Goal: Task Accomplishment & Management: Manage account settings

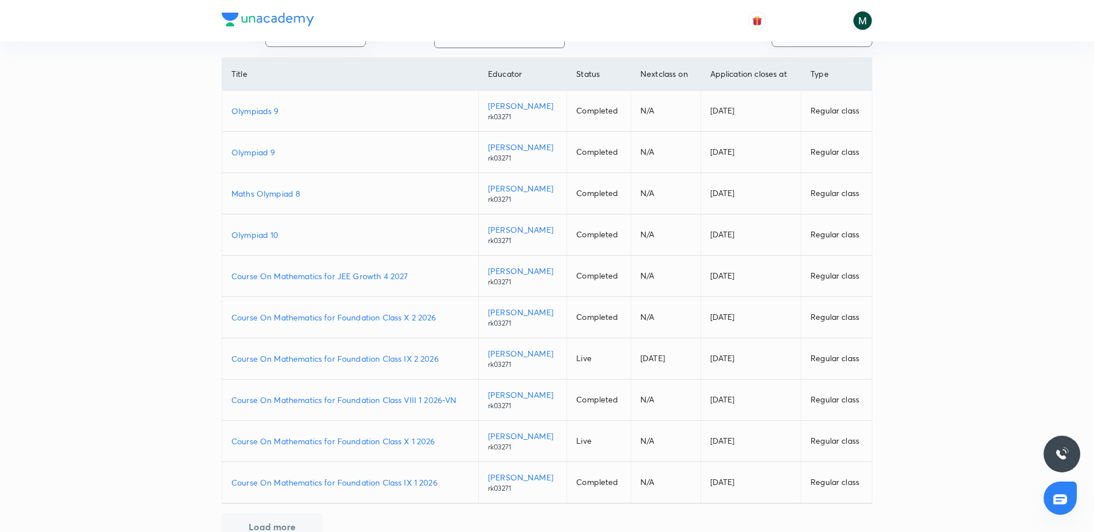
scroll to position [112, 0]
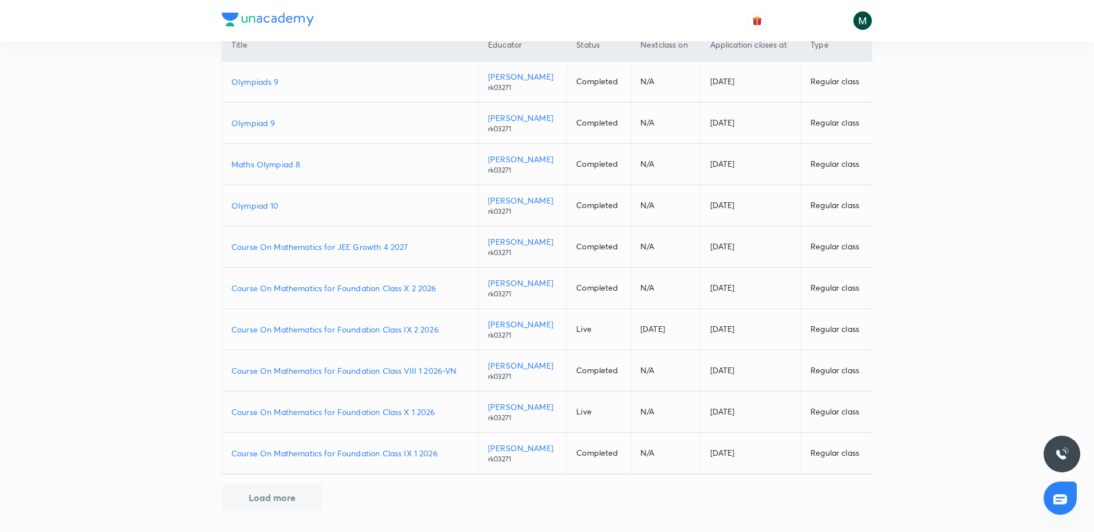
click at [396, 325] on p "Course On Mathematics for Foundation Class IX 2 2026" at bounding box center [350, 329] width 238 height 12
click at [348, 288] on p "Course On Mathematics for Foundation Class X 2 2026" at bounding box center [350, 288] width 238 height 12
click at [375, 329] on p "Course On Mathematics for Foundation Class IX 2 2026" at bounding box center [350, 329] width 238 height 12
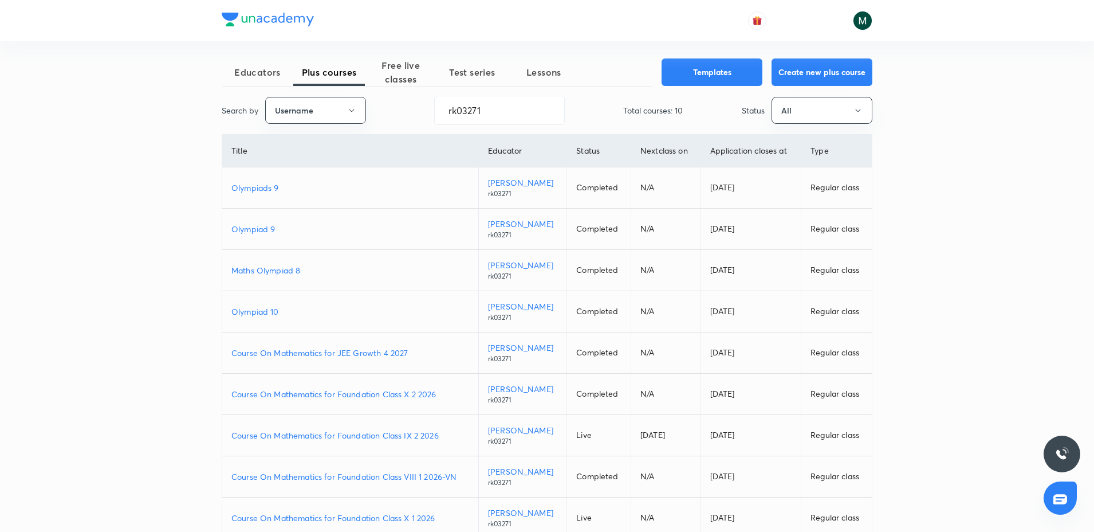
scroll to position [0, 0]
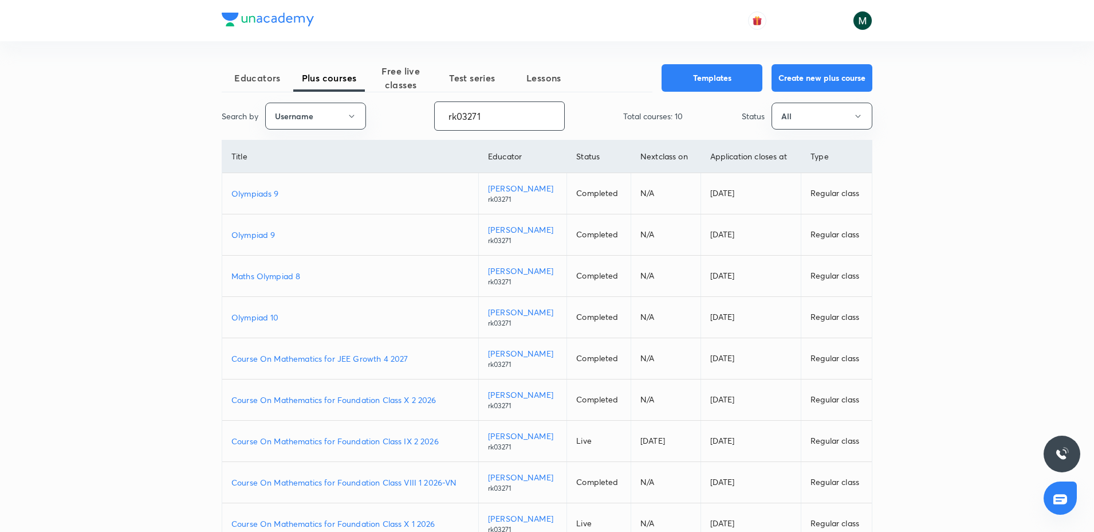
click at [487, 124] on input "rk03271" at bounding box center [499, 115] width 129 height 29
paste input "Ashish-2335"
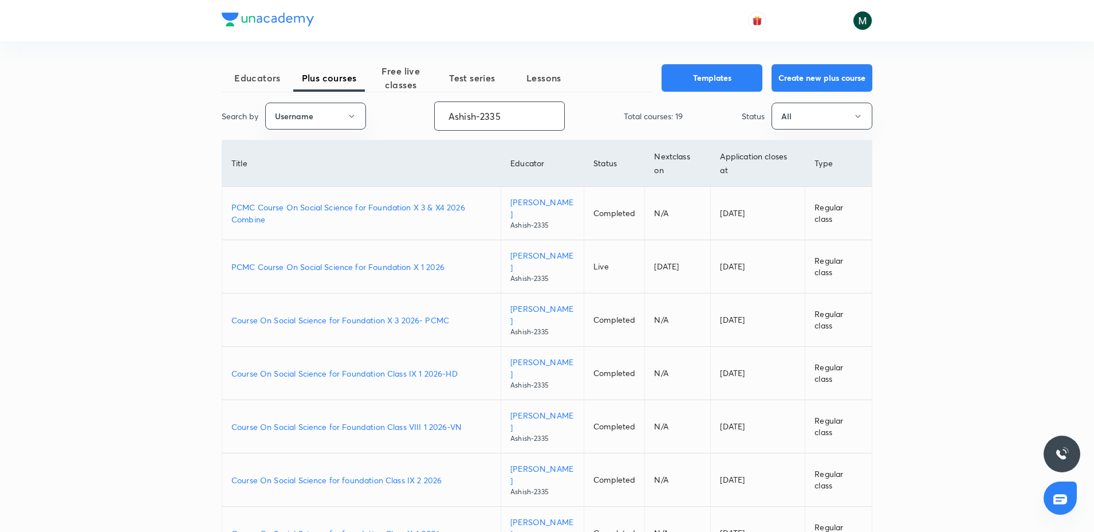
drag, startPoint x: 297, startPoint y: 160, endPoint x: 268, endPoint y: 169, distance: 30.1
click at [268, 169] on div "Educators Plus courses Free live classes Test series Lessons Templates Create n…" at bounding box center [547, 410] width 651 height 693
paste input "moonisulislam"
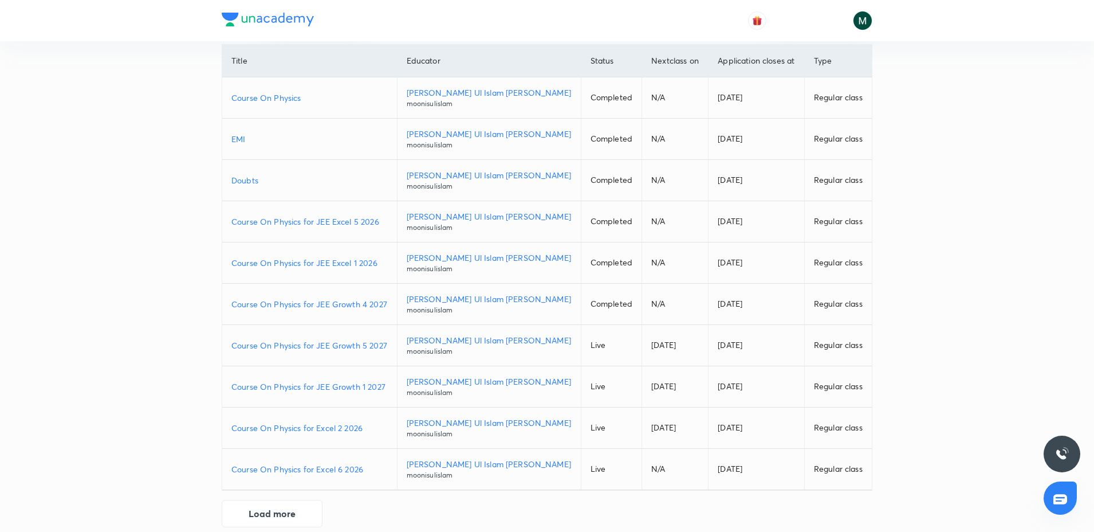
scroll to position [112, 0]
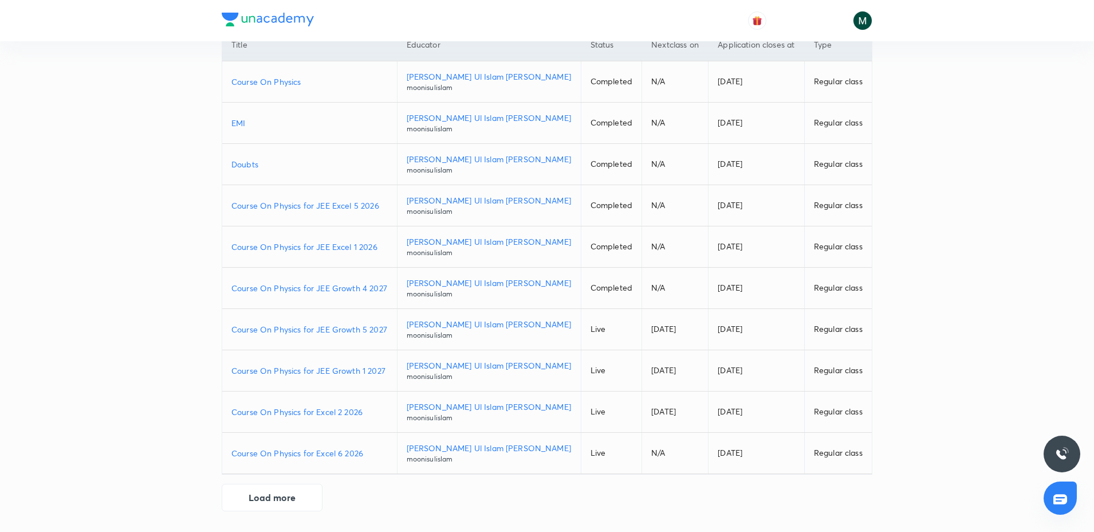
click at [314, 452] on p "Course On Physics for Excel 6 2026" at bounding box center [309, 453] width 156 height 12
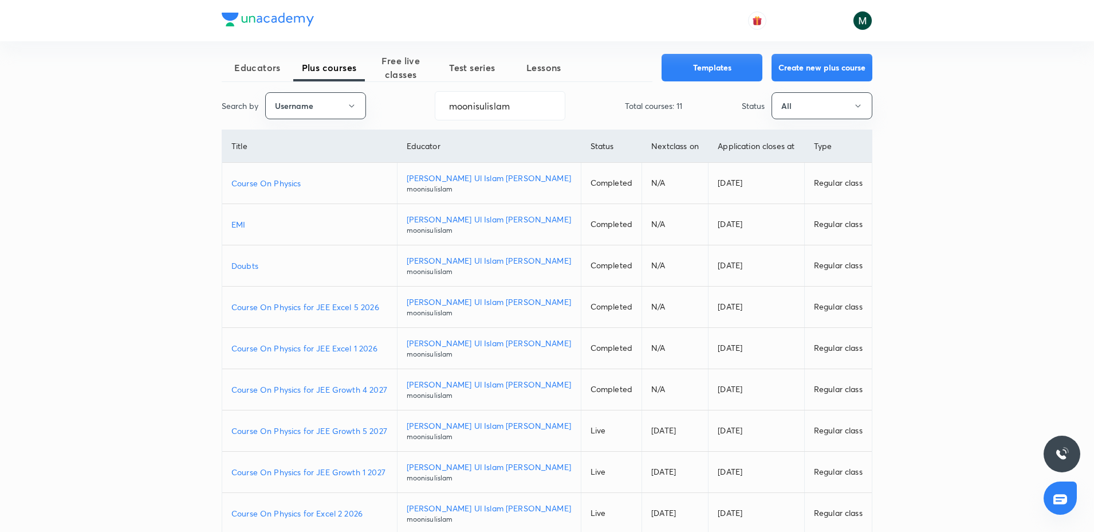
scroll to position [0, 0]
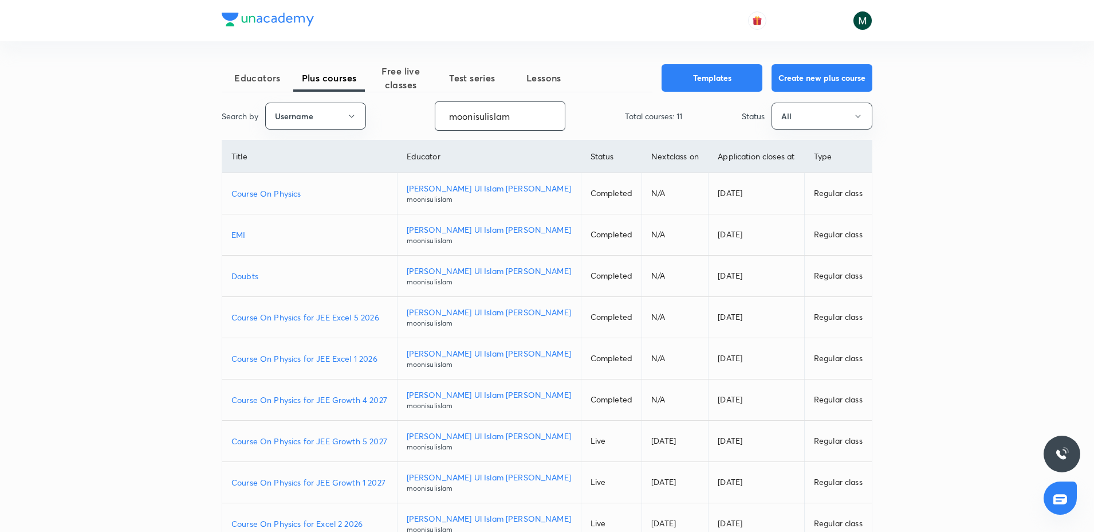
click at [482, 109] on input "moonisulislam" at bounding box center [499, 115] width 129 height 29
paste input "Ashish-2335"
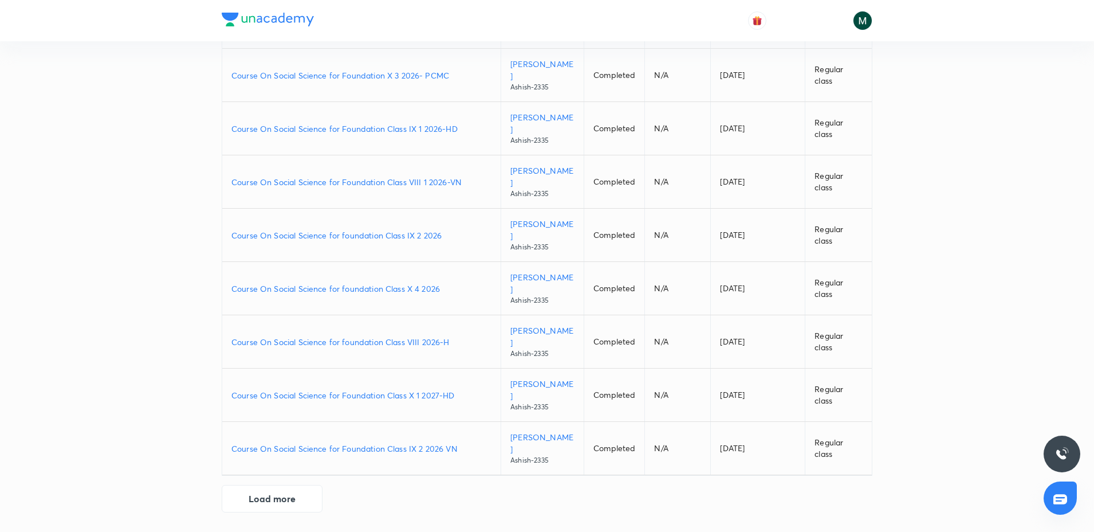
scroll to position [246, 0]
click at [407, 449] on p "Course On Social Science for Foundation Class IX 2 2026 VN" at bounding box center [361, 447] width 260 height 12
click at [270, 500] on button "Load more" at bounding box center [272, 496] width 101 height 28
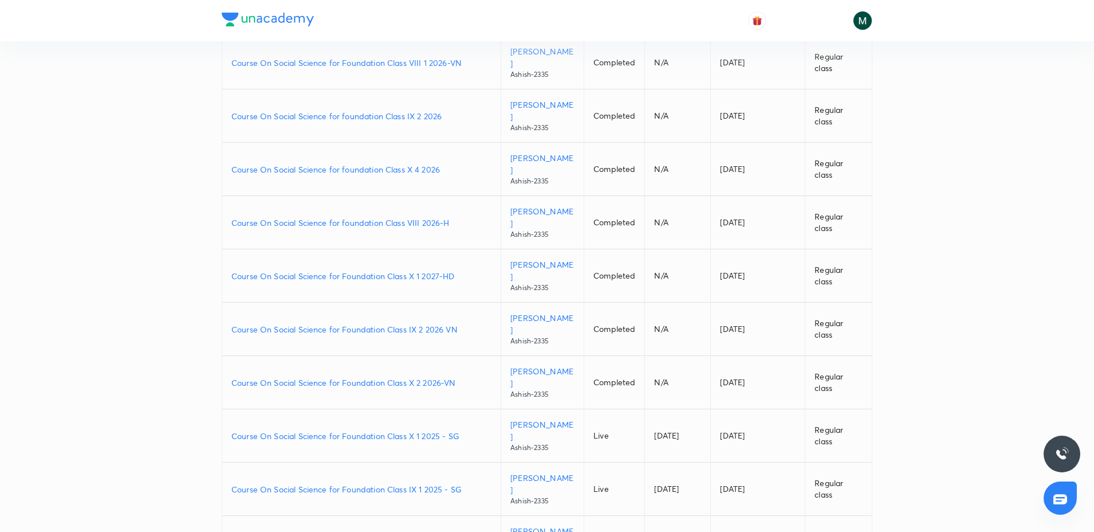
scroll to position [389, 0]
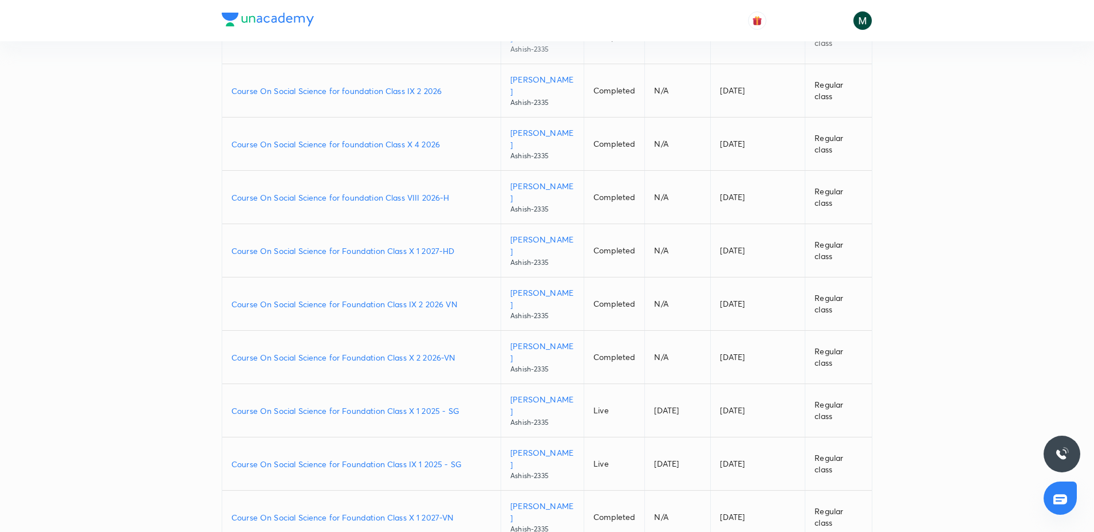
click at [379, 358] on p "Course On Social Science for Foundation Class X 2 2026-VN" at bounding box center [361, 357] width 260 height 12
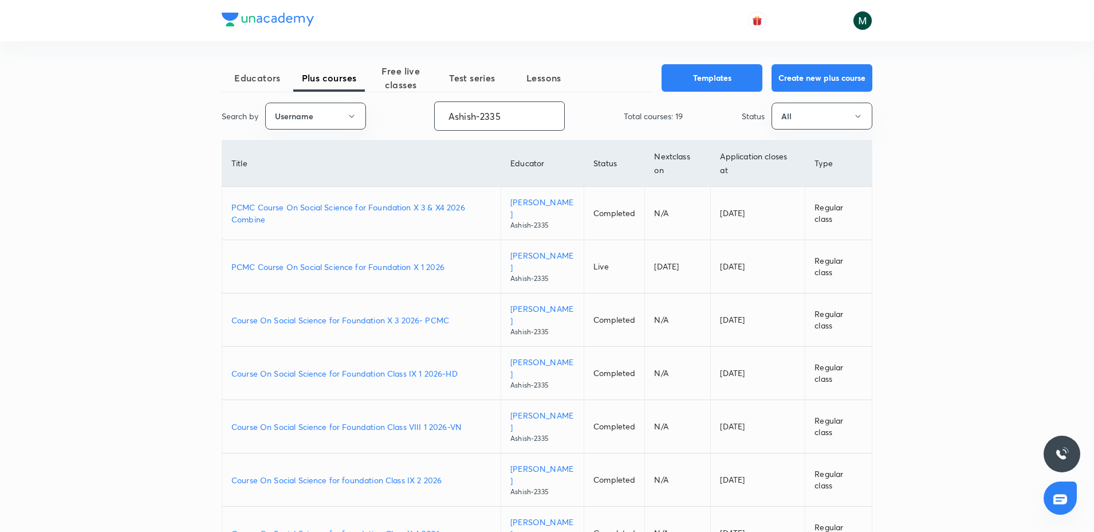
click at [464, 115] on input "Ashish-2335" at bounding box center [499, 115] width 129 height 29
paste input "12468352"
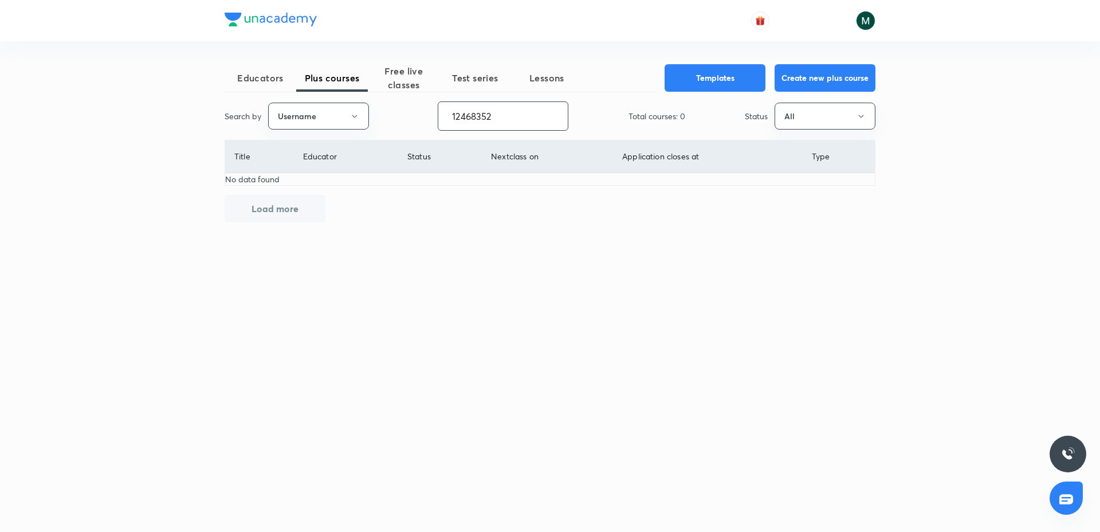
paste input "yadavvinu60-5296"
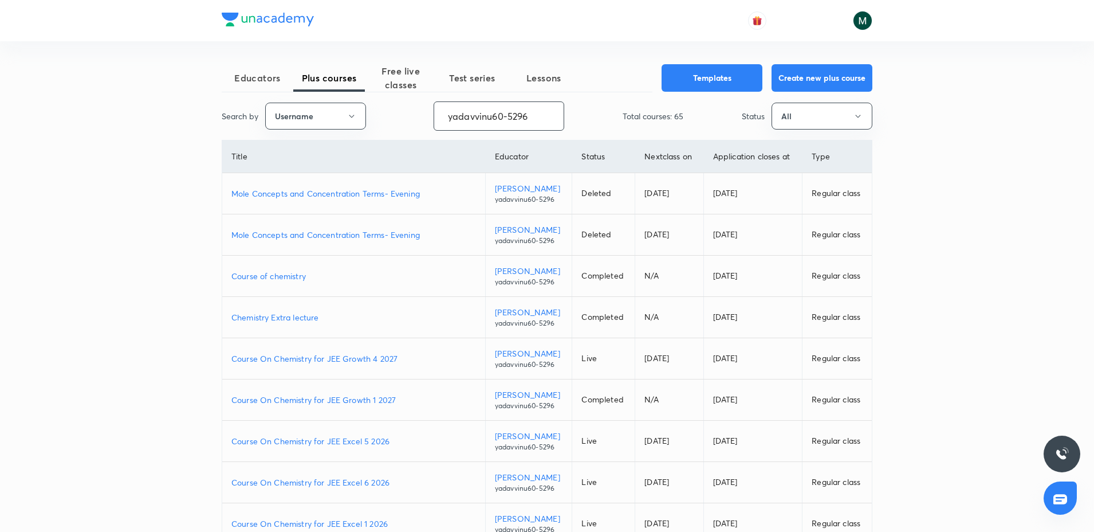
type input "yadavvinu60-5296"
click at [356, 438] on p "Course On Chemistry for JEE Excel 5 2026" at bounding box center [353, 441] width 245 height 12
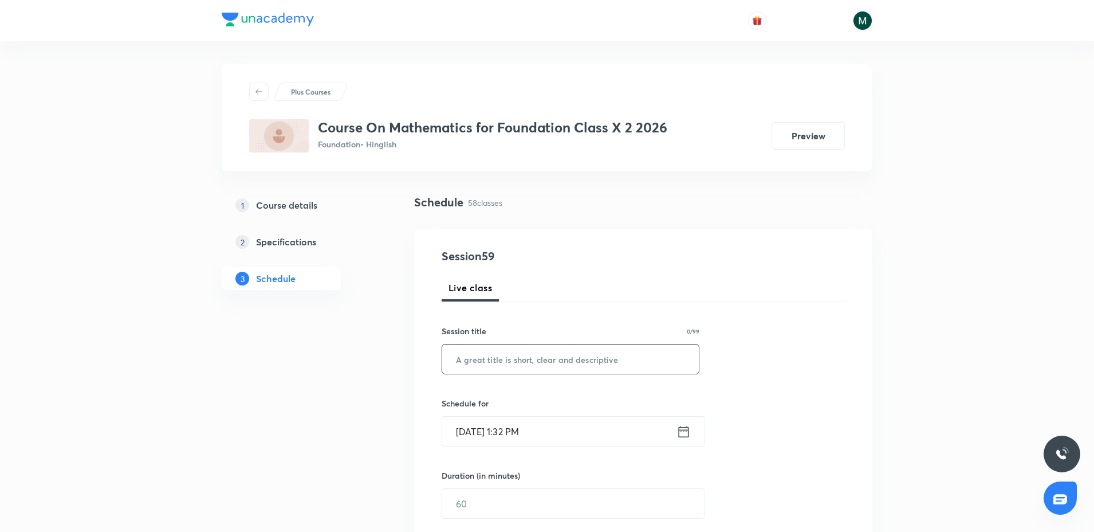
click at [504, 352] on input "text" at bounding box center [570, 358] width 257 height 29
paste input "Circles"
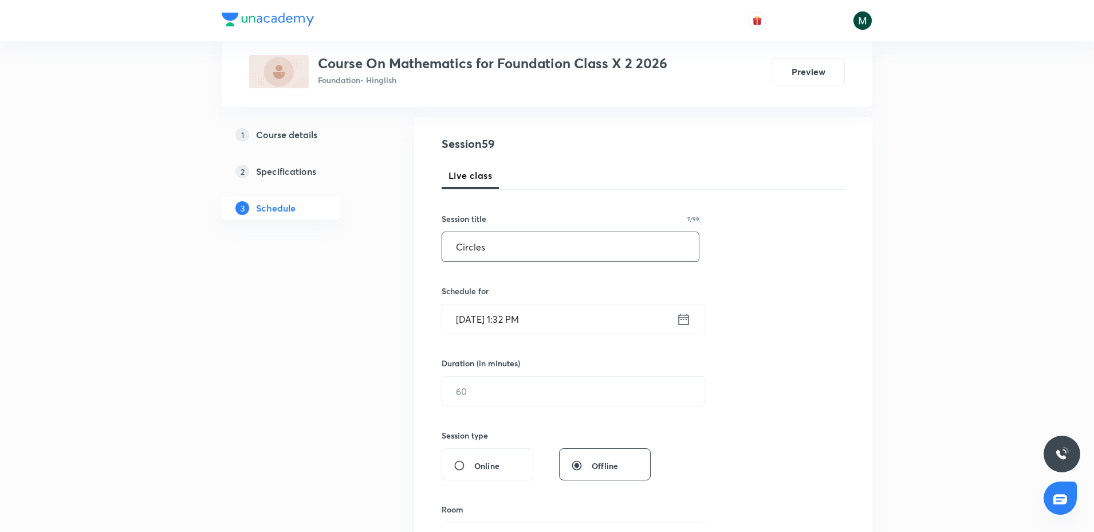
scroll to position [143, 0]
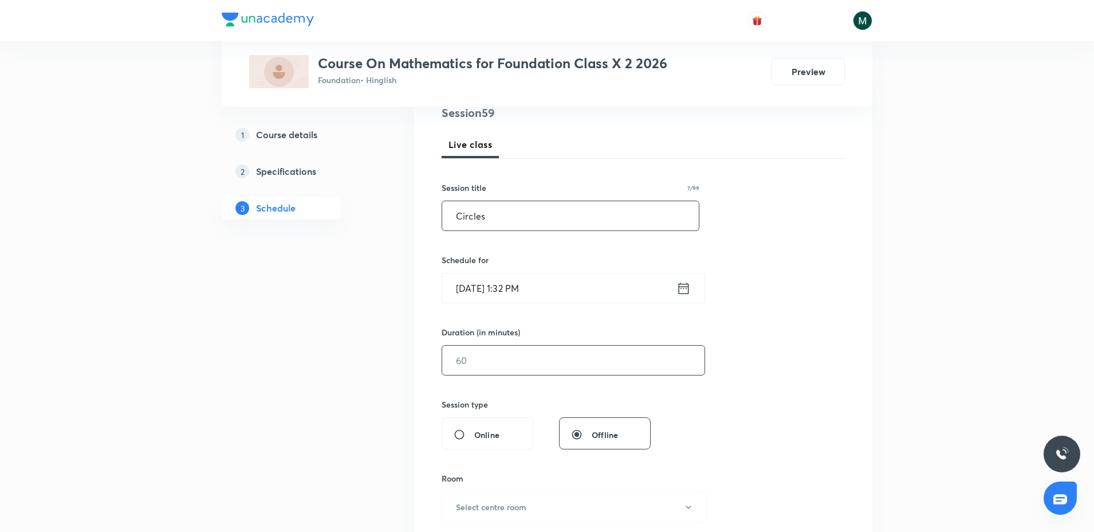
type input "Circles"
click at [492, 351] on input "text" at bounding box center [573, 359] width 262 height 29
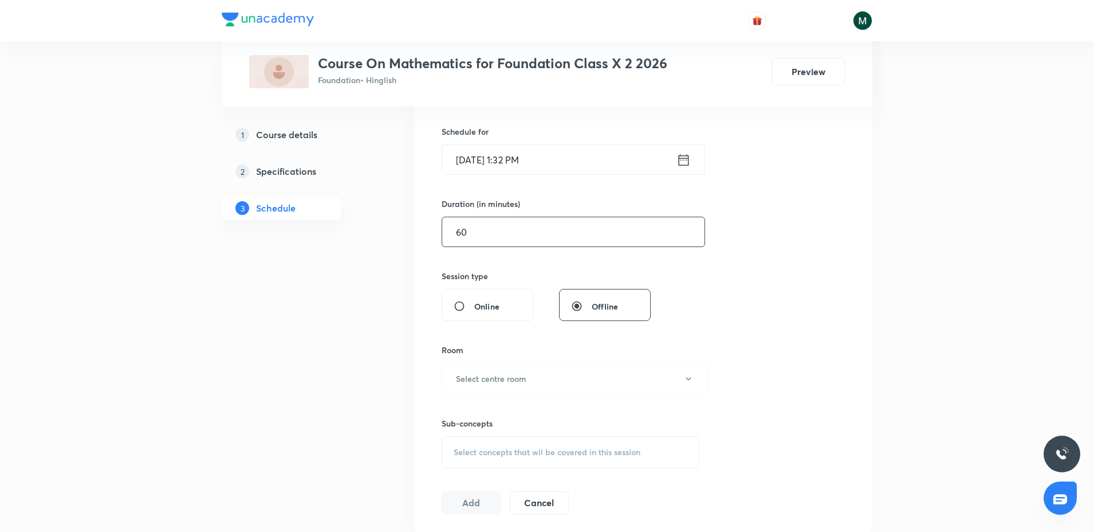
scroll to position [286, 0]
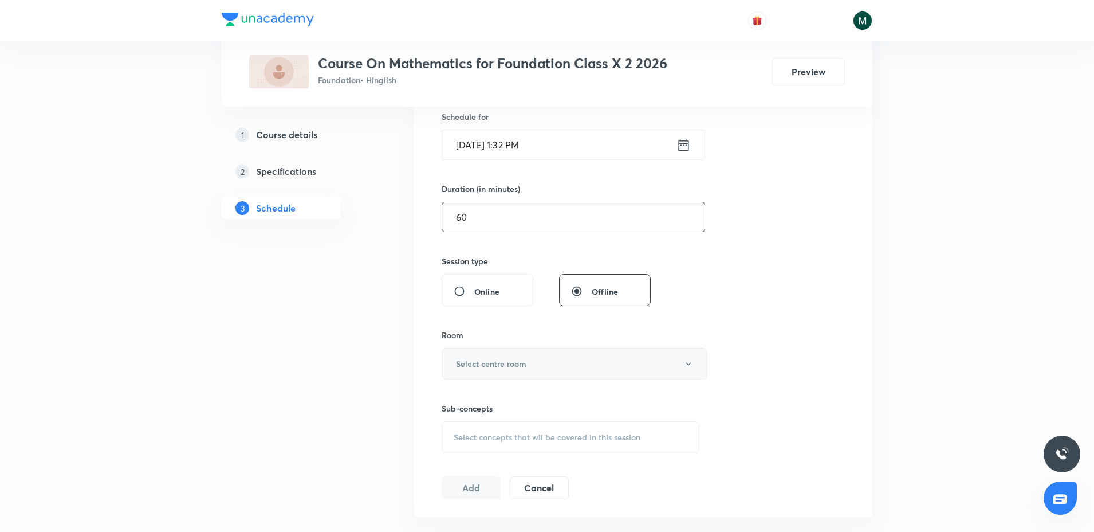
type input "60"
click at [503, 368] on button "Select centre room" at bounding box center [575, 364] width 266 height 32
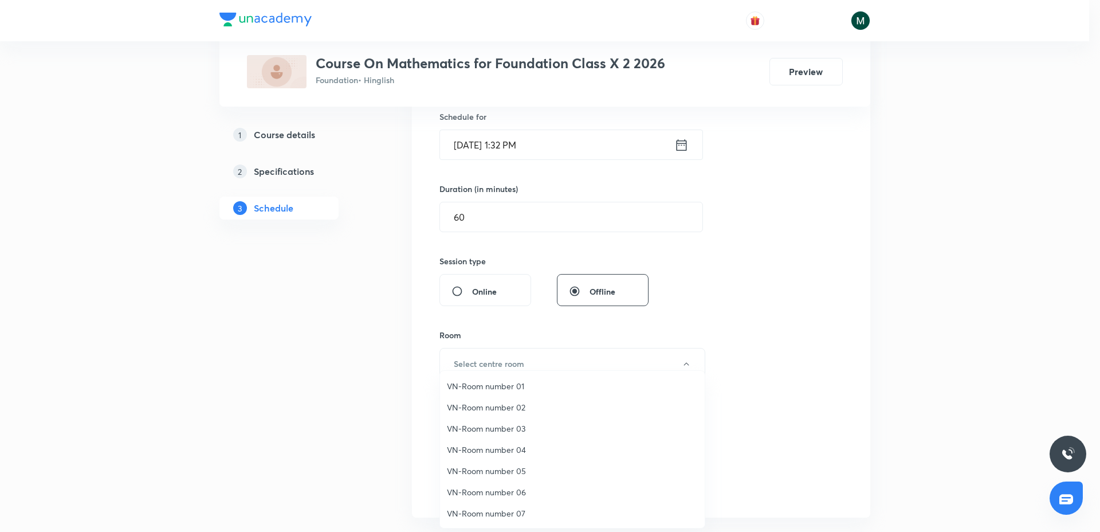
click at [506, 402] on span "VN-Room number 02" at bounding box center [572, 407] width 251 height 12
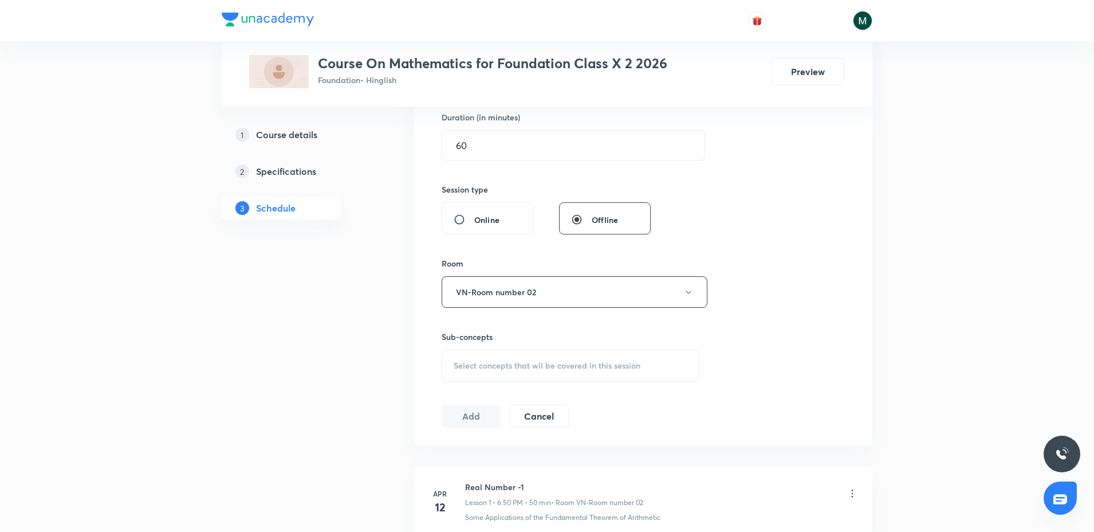
click at [502, 359] on div "Select concepts that wil be covered in this session" at bounding box center [571, 366] width 258 height 32
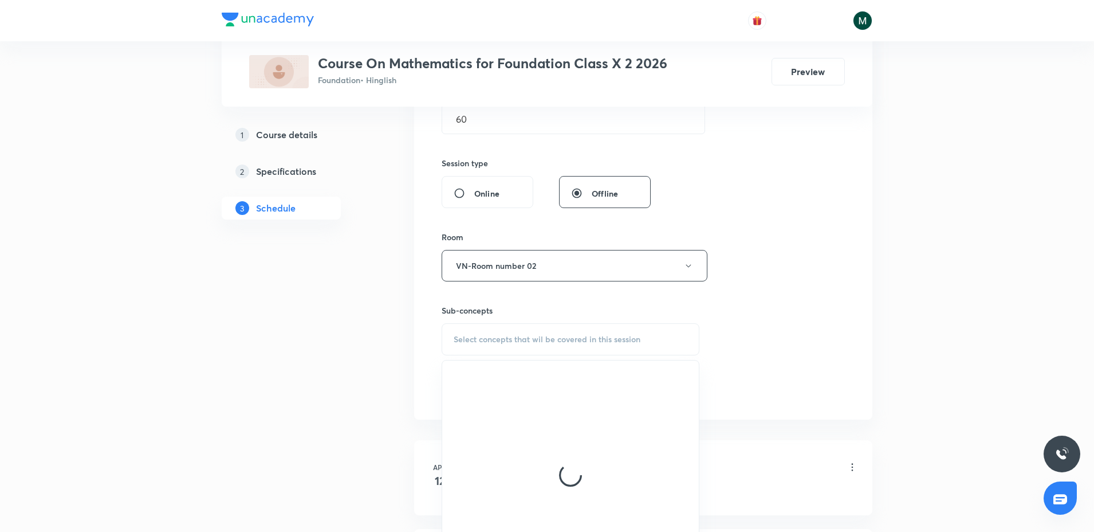
scroll to position [430, 0]
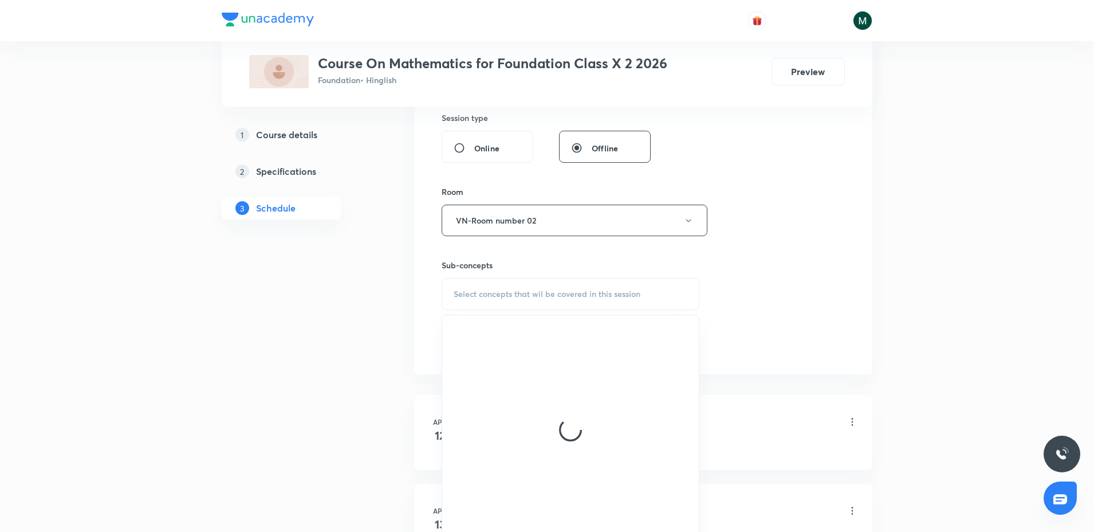
click at [509, 367] on div at bounding box center [570, 429] width 257 height 229
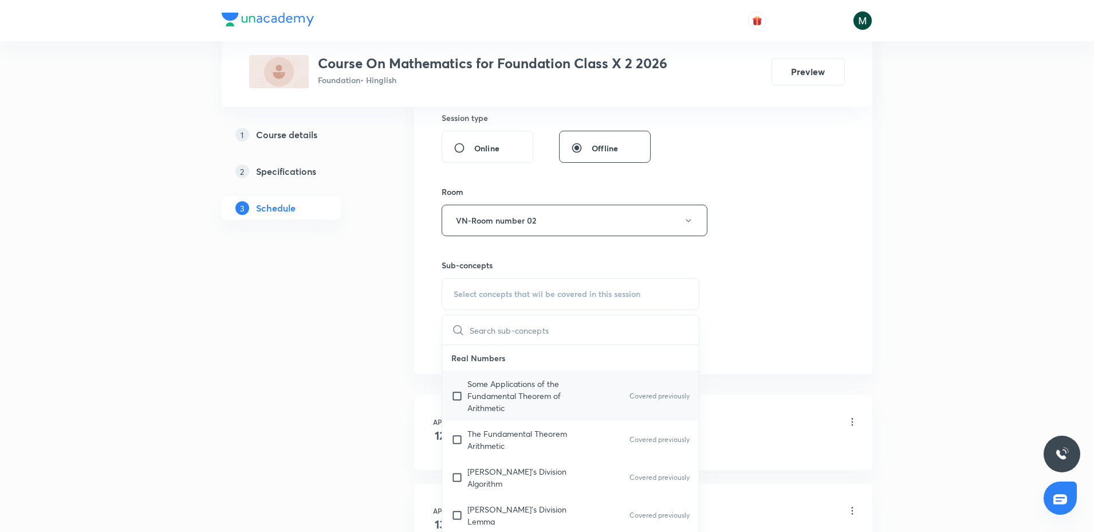
click at [480, 401] on p "Some Applications of the Fundamental Theorem of Arithmetic" at bounding box center [526, 396] width 116 height 36
checkbox input "true"
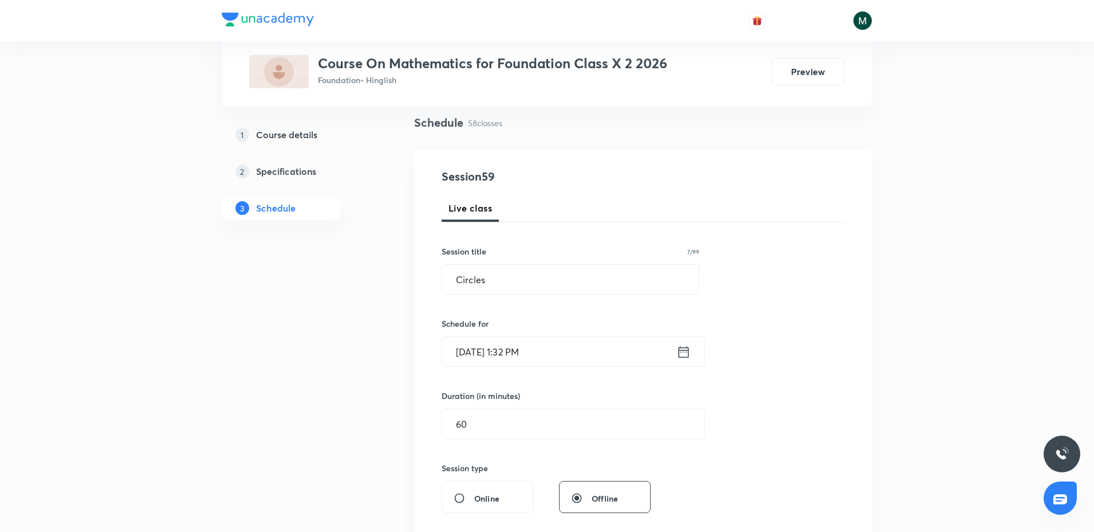
scroll to position [72, 0]
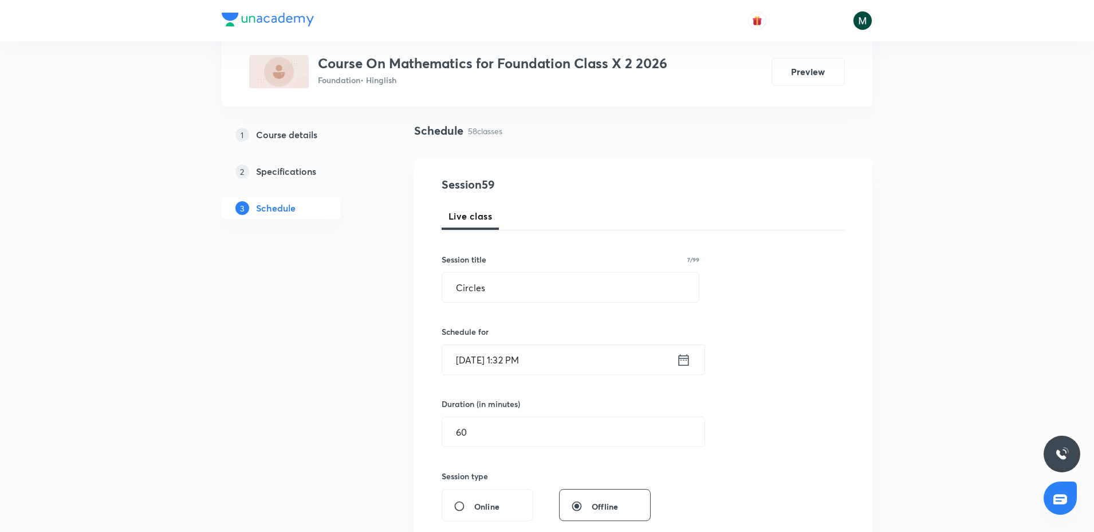
click at [504, 356] on input "Oct 4, 2025, 1:32 PM" at bounding box center [559, 359] width 234 height 29
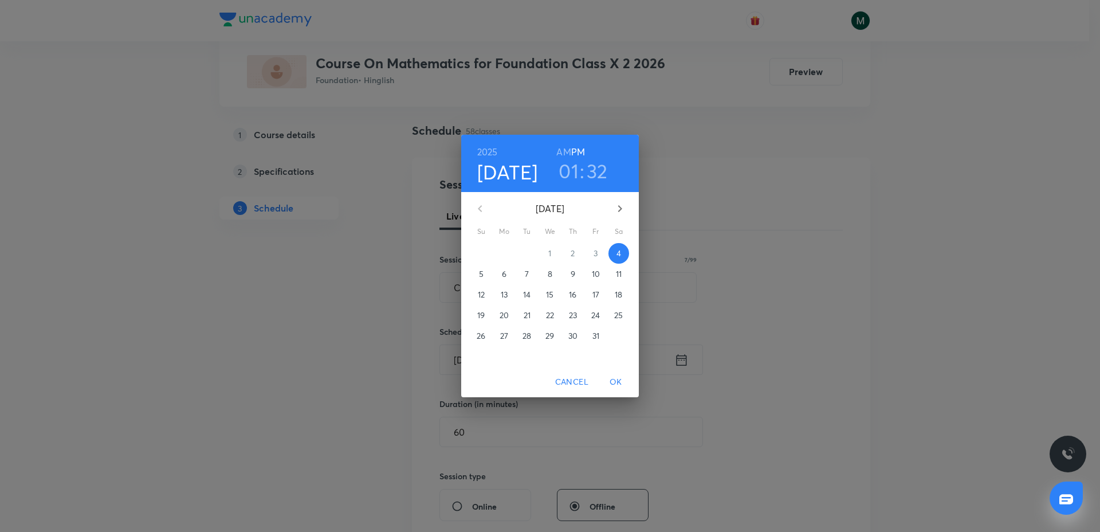
click at [571, 176] on h3 "01" at bounding box center [569, 171] width 20 height 24
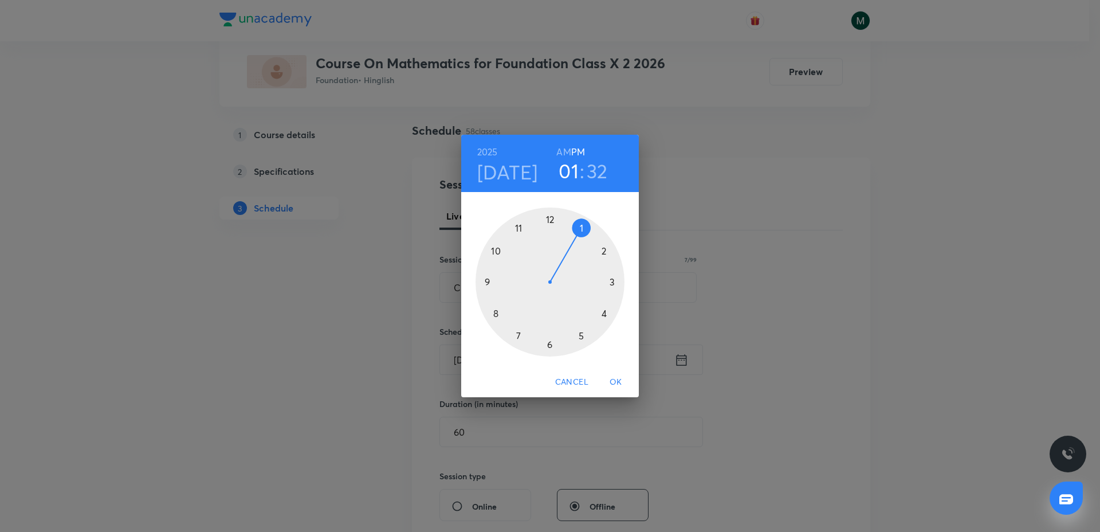
click at [606, 314] on div at bounding box center [550, 281] width 149 height 149
drag, startPoint x: 572, startPoint y: 331, endPoint x: 552, endPoint y: 344, distance: 24.0
click at [552, 344] on div at bounding box center [550, 281] width 149 height 149
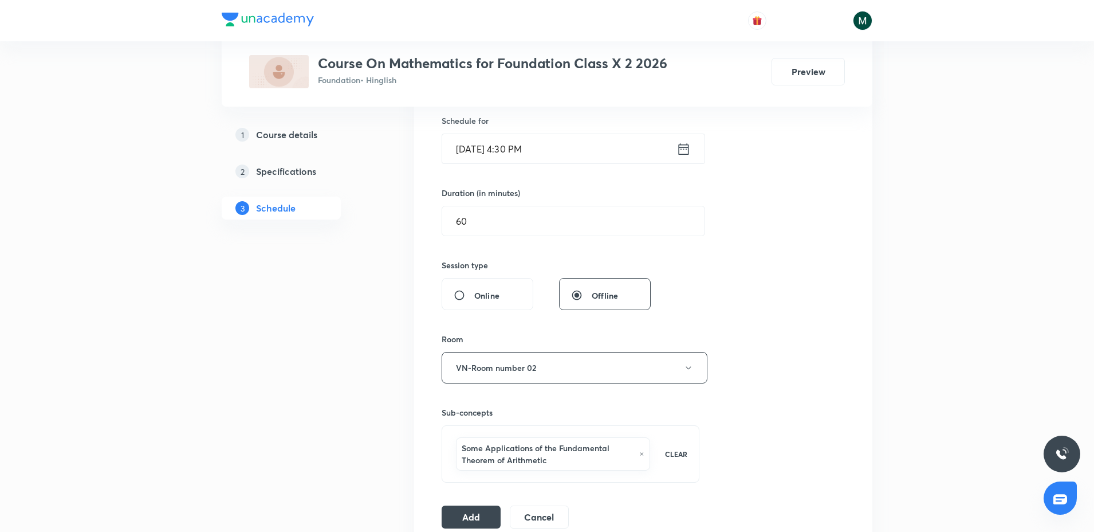
scroll to position [286, 0]
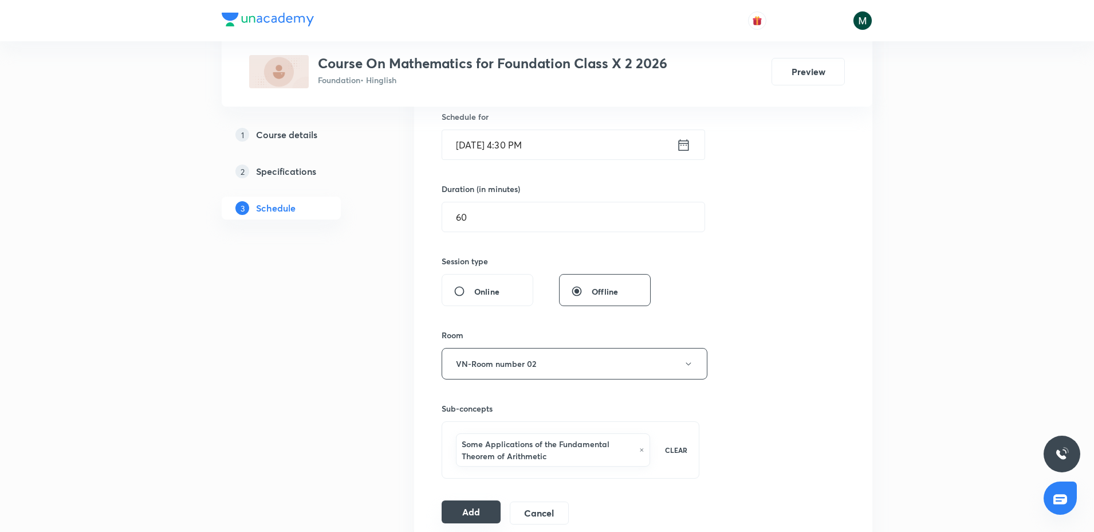
click at [479, 509] on button "Add" at bounding box center [471, 511] width 59 height 23
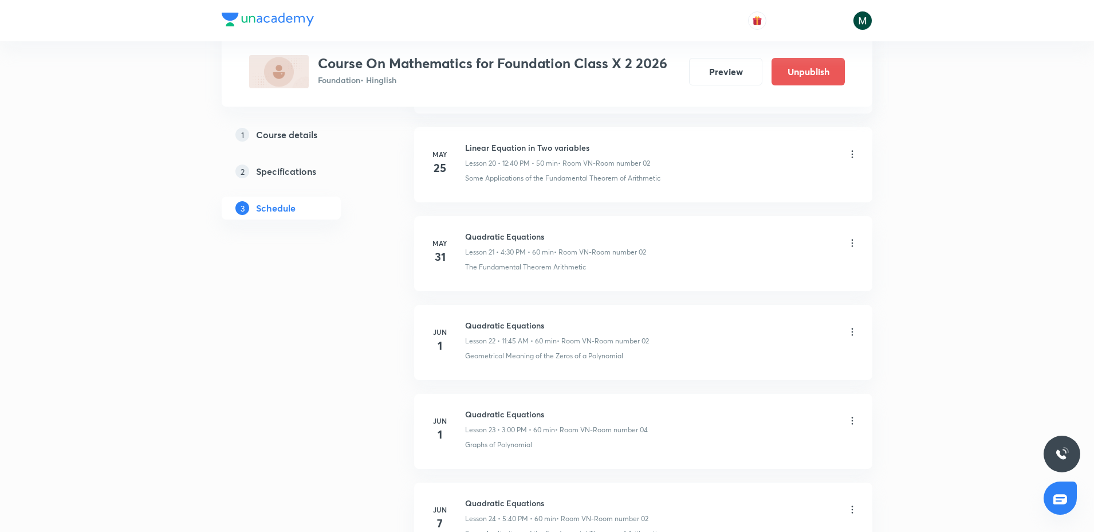
scroll to position [5100, 0]
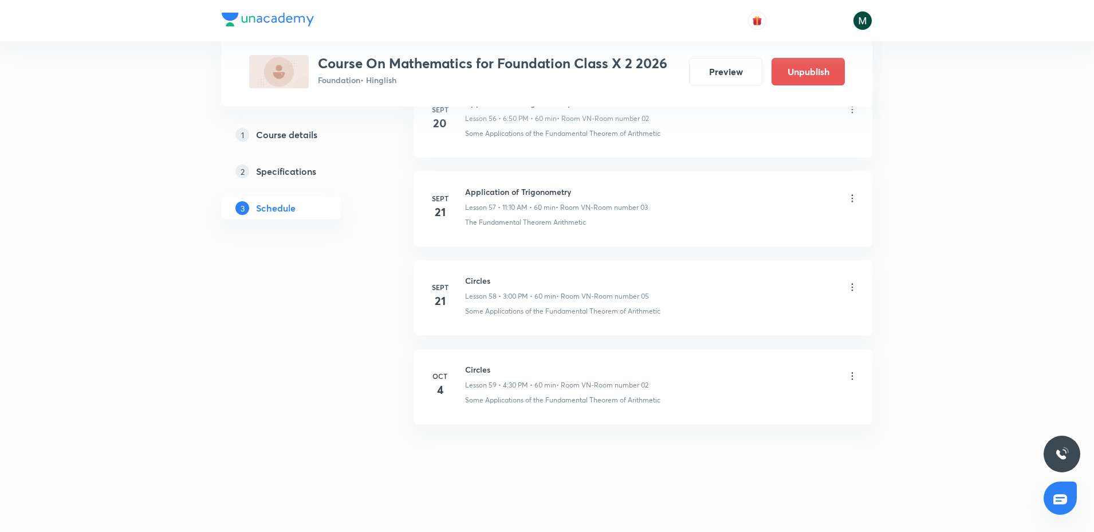
drag, startPoint x: 568, startPoint y: 235, endPoint x: 576, endPoint y: 481, distance: 246.5
click at [854, 375] on icon at bounding box center [852, 375] width 11 height 11
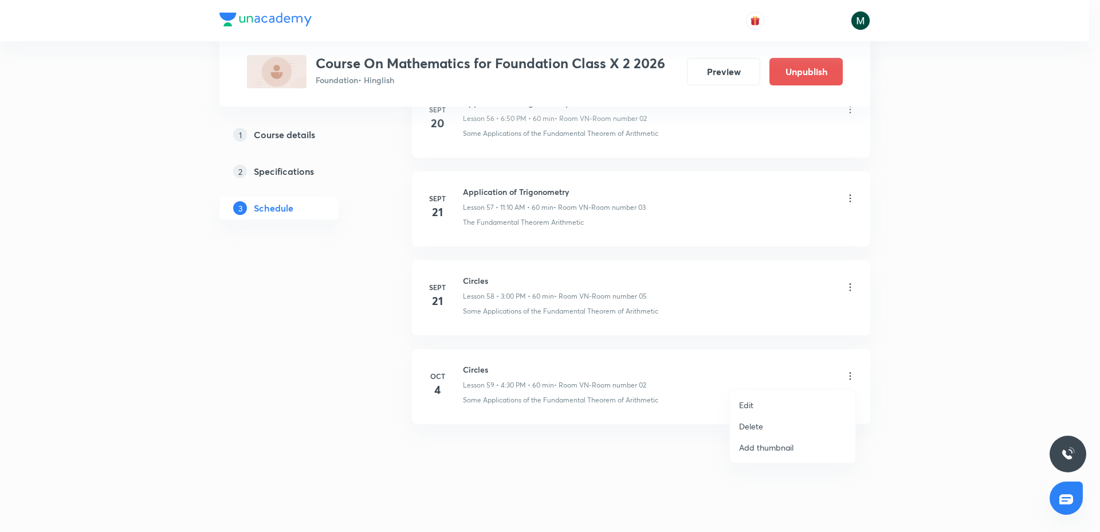
click at [748, 405] on p "Edit" at bounding box center [746, 405] width 14 height 12
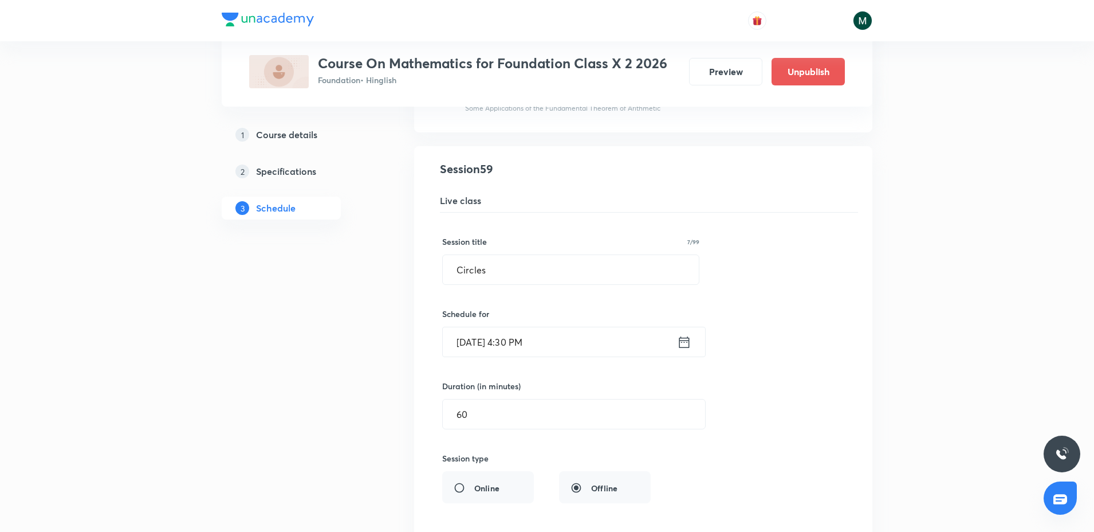
scroll to position [5243, 0]
click at [571, 336] on input "Oct 4, 2025, 4:30 PM" at bounding box center [560, 337] width 234 height 29
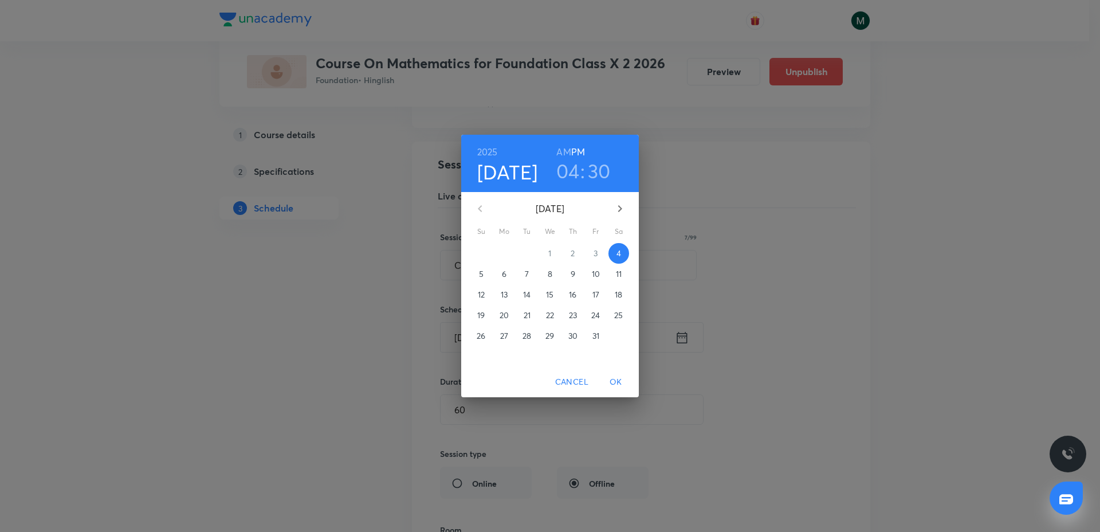
click at [571, 174] on h3 "04" at bounding box center [567, 171] width 23 height 24
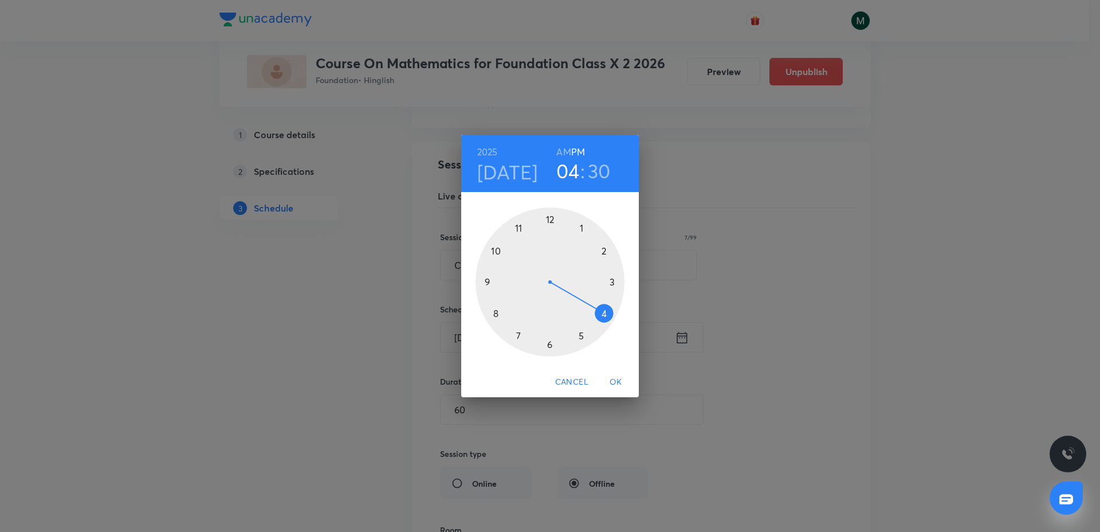
click at [580, 337] on div at bounding box center [550, 281] width 149 height 149
drag, startPoint x: 527, startPoint y: 299, endPoint x: 506, endPoint y: 305, distance: 21.4
click at [506, 305] on div at bounding box center [550, 281] width 149 height 149
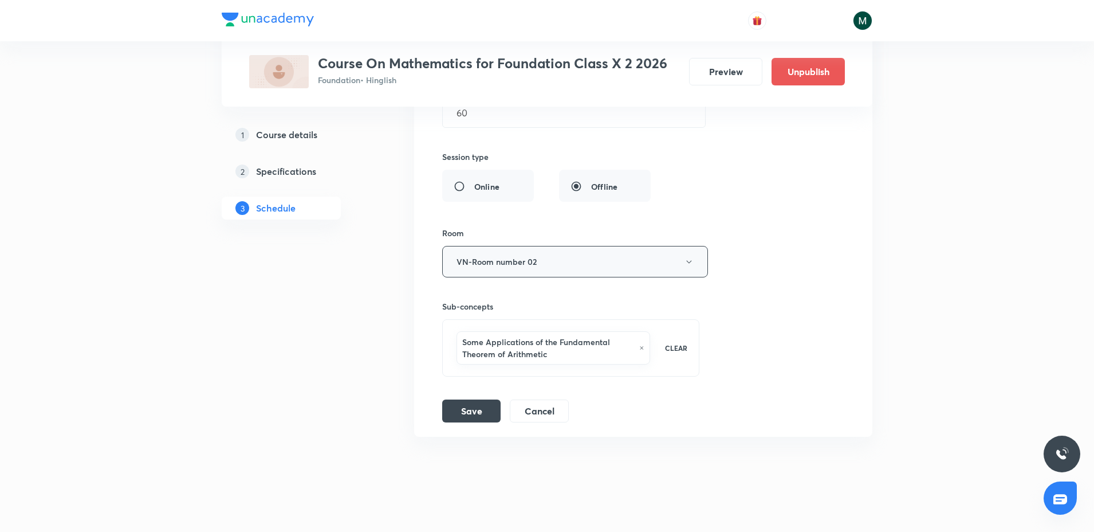
scroll to position [5553, 0]
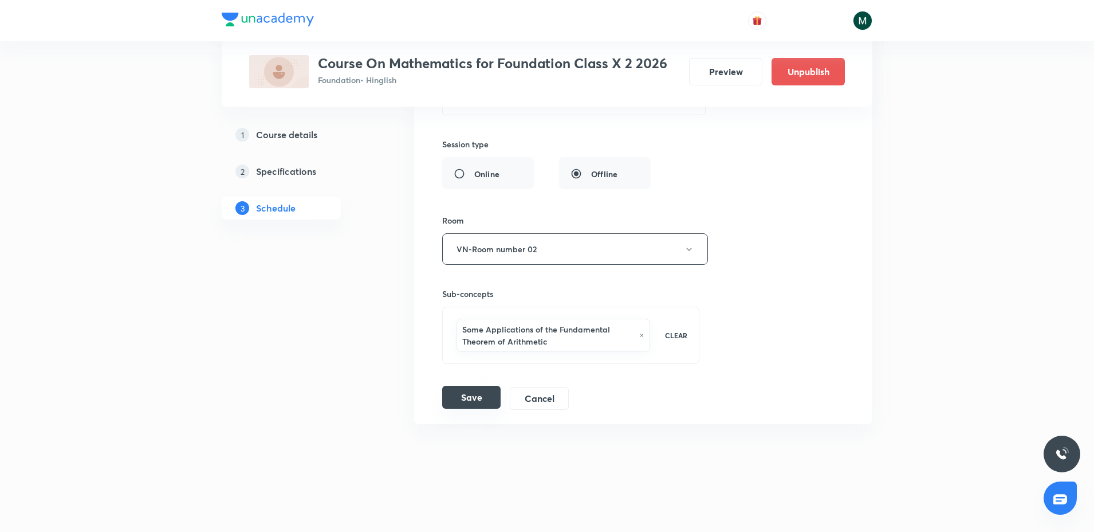
click at [478, 401] on button "Save" at bounding box center [471, 397] width 58 height 23
drag, startPoint x: 719, startPoint y: 203, endPoint x: 741, endPoint y: 449, distance: 247.3
drag, startPoint x: 767, startPoint y: 419, endPoint x: 773, endPoint y: 513, distance: 93.6
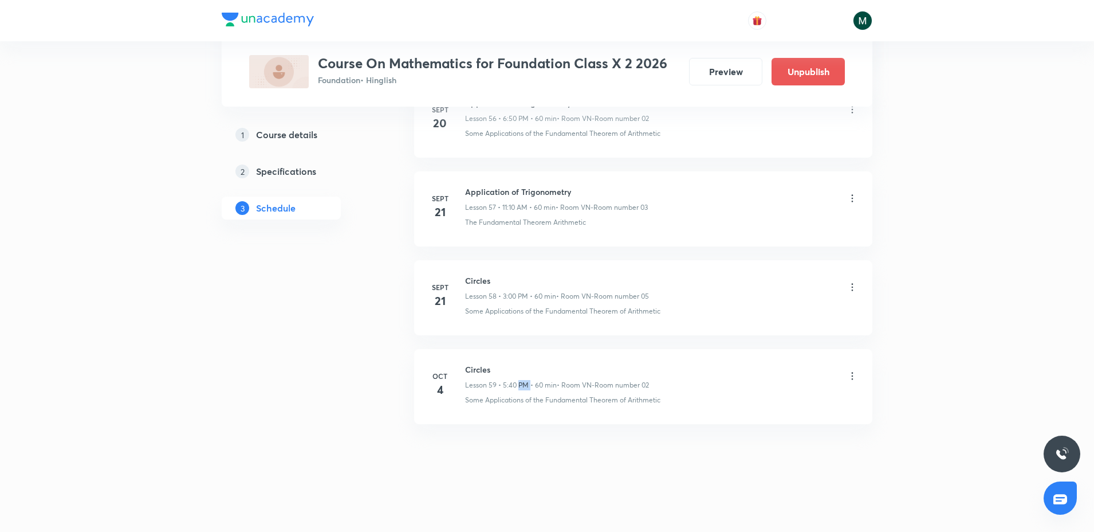
drag, startPoint x: 532, startPoint y: 386, endPoint x: 502, endPoint y: 401, distance: 33.6
click at [510, 394] on div "Circles Lesson 59 • 5:40 PM • 60 min • Room VN-Room number 02 Some Applications…" at bounding box center [661, 384] width 393 height 42
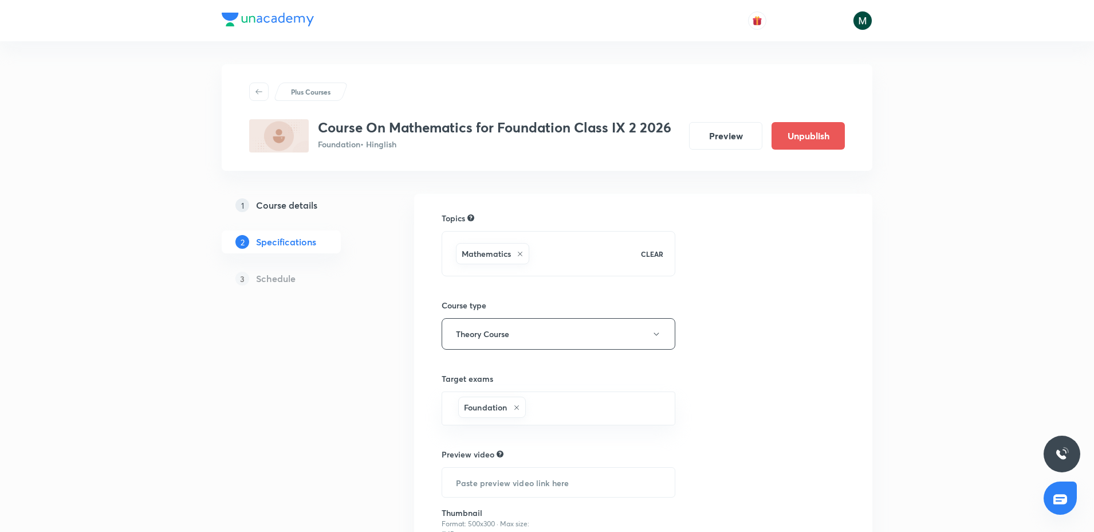
click at [296, 191] on div "Plus Courses Course On Mathematics for Foundation Class IX 2 2026 Foundation • …" at bounding box center [547, 352] width 651 height 577
click at [294, 195] on link "1 Course details" at bounding box center [300, 205] width 156 height 23
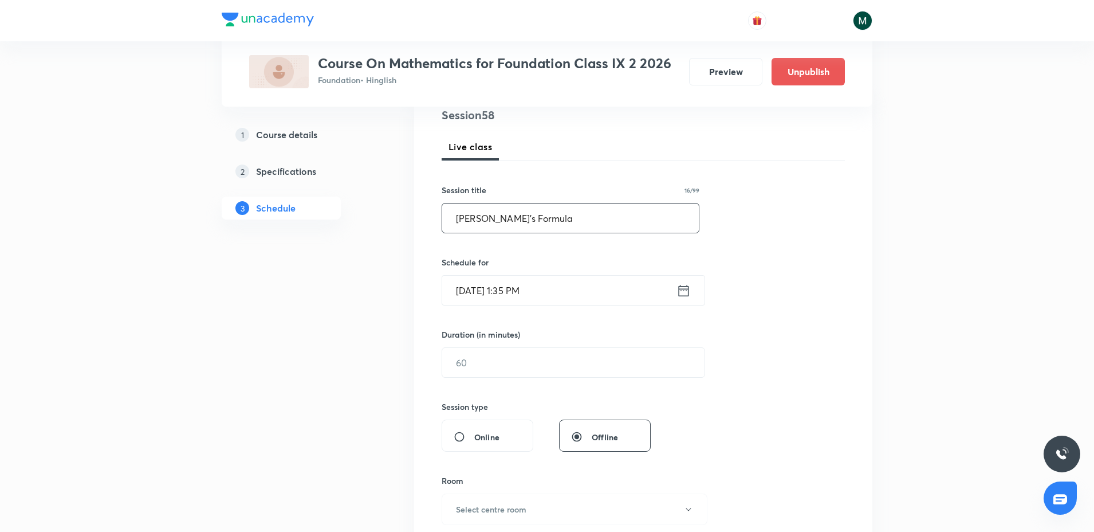
scroll to position [143, 0]
type input "Heron’s Formula"
click at [466, 339] on div "Duration (in minutes) ​" at bounding box center [546, 350] width 209 height 49
click at [468, 360] on input "text" at bounding box center [573, 359] width 262 height 29
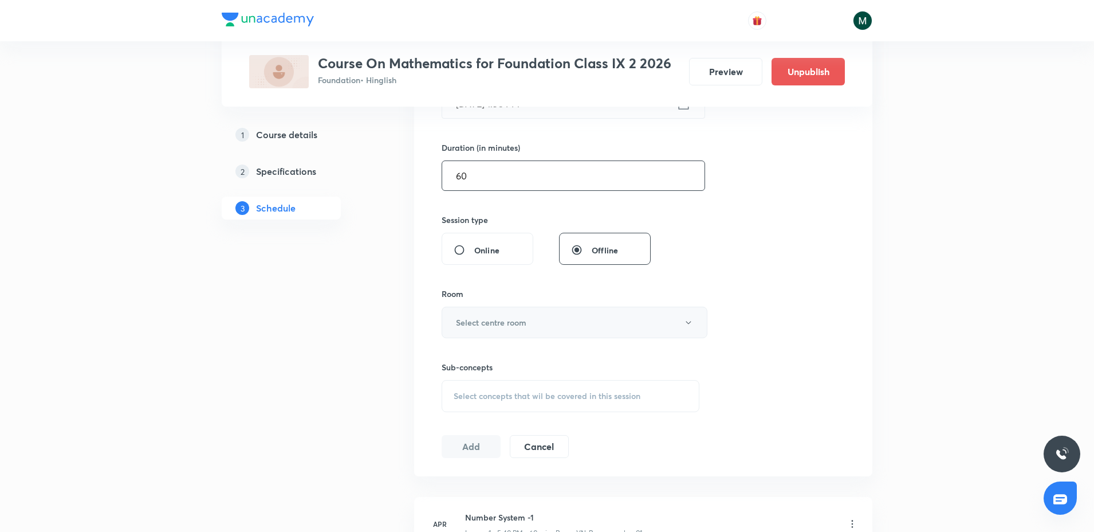
scroll to position [358, 0]
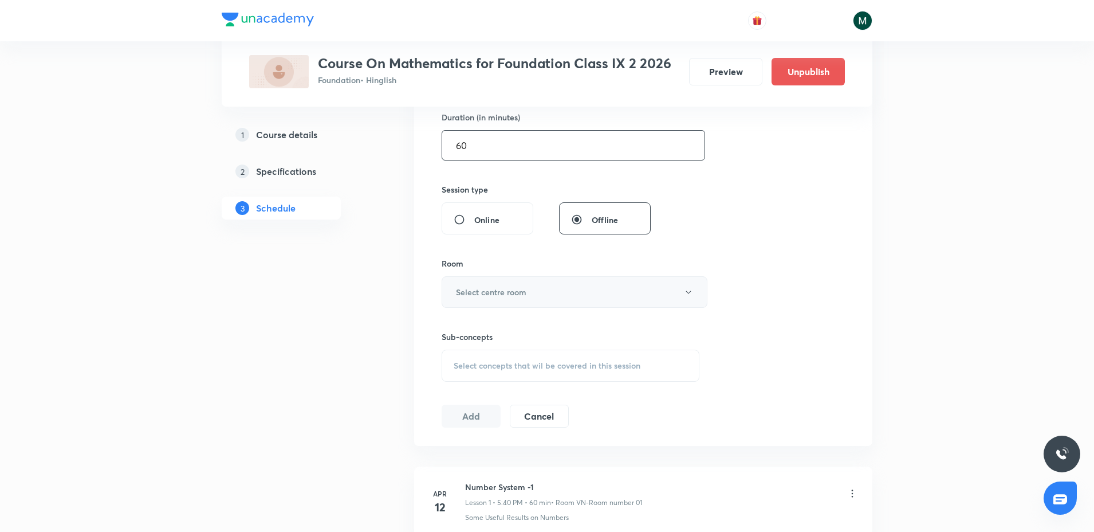
type input "60"
click at [483, 293] on h6 "Select centre room" at bounding box center [491, 292] width 70 height 12
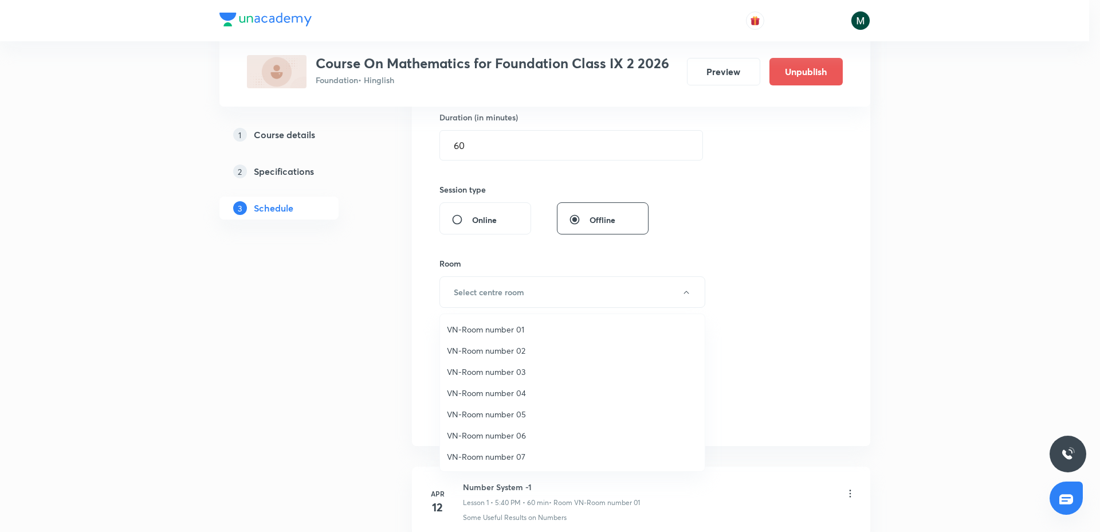
click at [512, 324] on span "VN-Room number 01" at bounding box center [572, 329] width 251 height 12
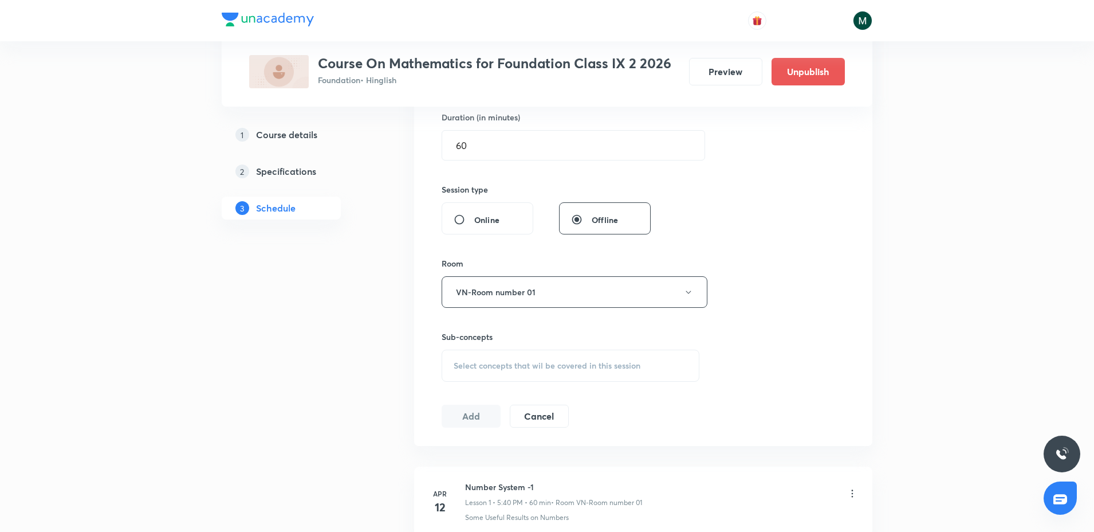
click at [512, 356] on div "Select concepts that wil be covered in this session" at bounding box center [571, 366] width 258 height 32
drag, startPoint x: 484, startPoint y: 446, endPoint x: 482, endPoint y: 456, distance: 9.3
click at [482, 456] on div at bounding box center [570, 501] width 257 height 229
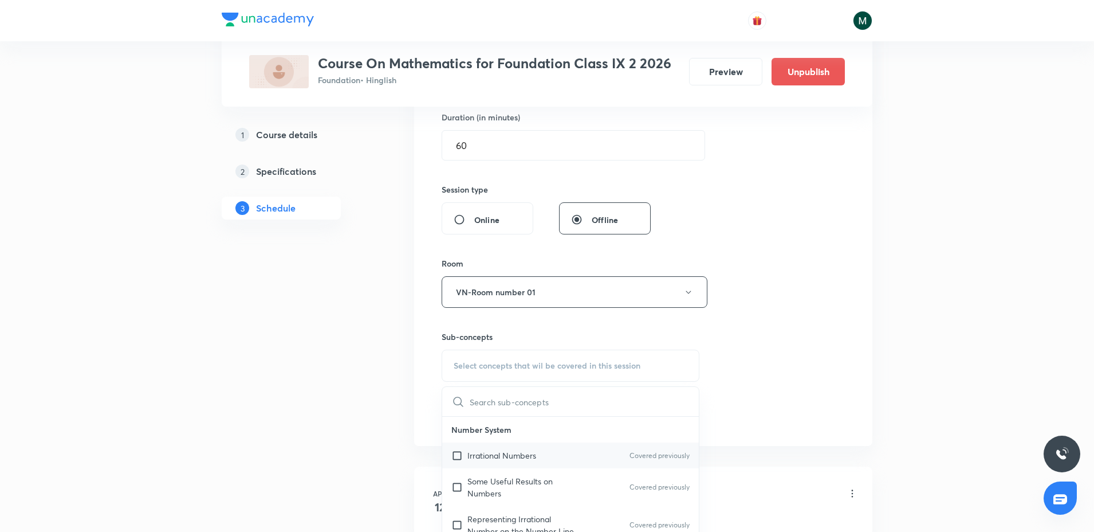
click at [454, 451] on input "checkbox" at bounding box center [459, 455] width 16 height 12
checkbox input "true"
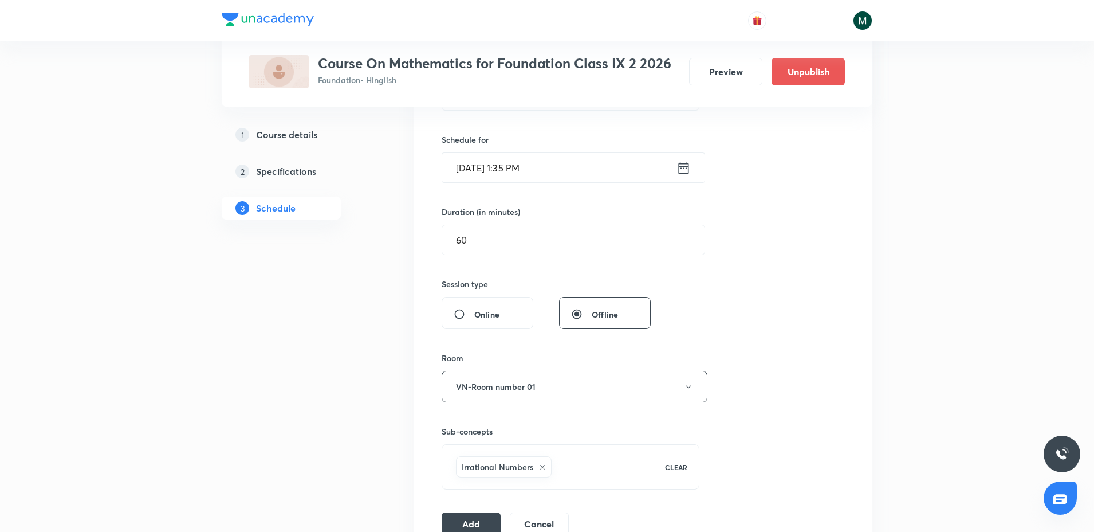
scroll to position [0, 0]
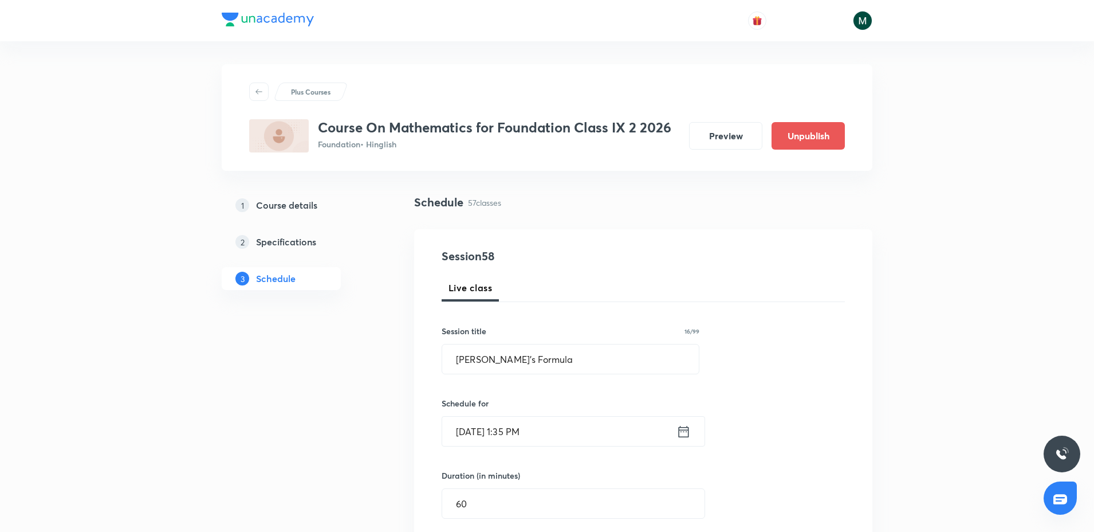
click at [511, 429] on input "Oct 4, 2025, 1:35 PM" at bounding box center [559, 431] width 234 height 29
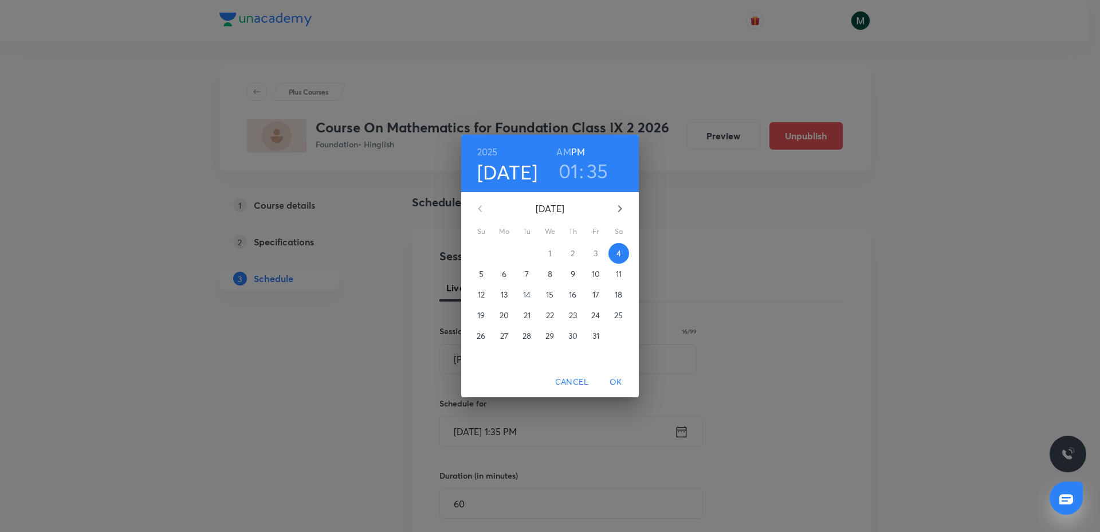
click at [567, 178] on h3 "01" at bounding box center [569, 171] width 20 height 24
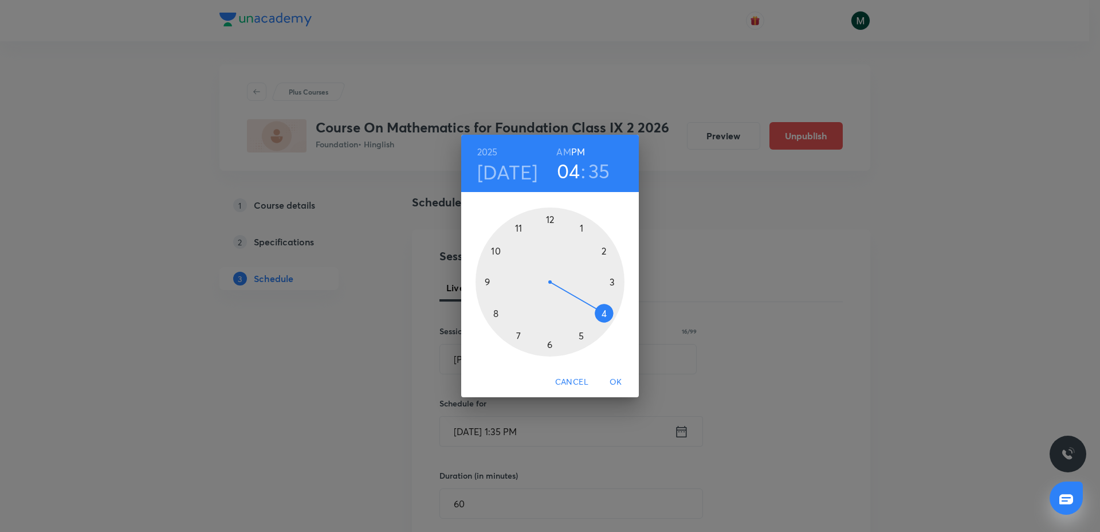
click at [581, 307] on div at bounding box center [550, 281] width 149 height 149
drag, startPoint x: 553, startPoint y: 330, endPoint x: 549, endPoint y: 340, distance: 10.3
click at [549, 340] on div at bounding box center [550, 281] width 149 height 149
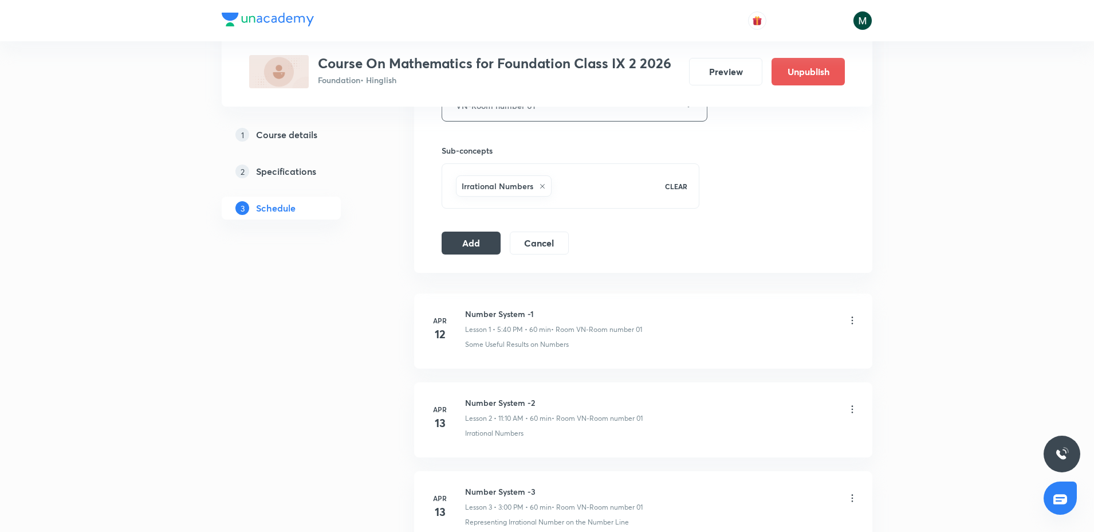
scroll to position [573, 0]
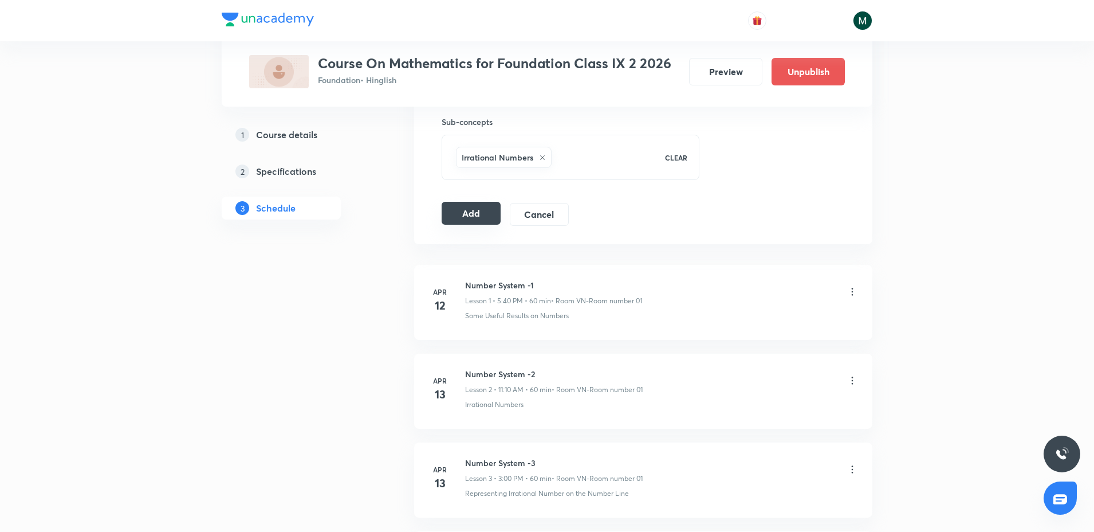
click at [471, 219] on button "Add" at bounding box center [471, 213] width 59 height 23
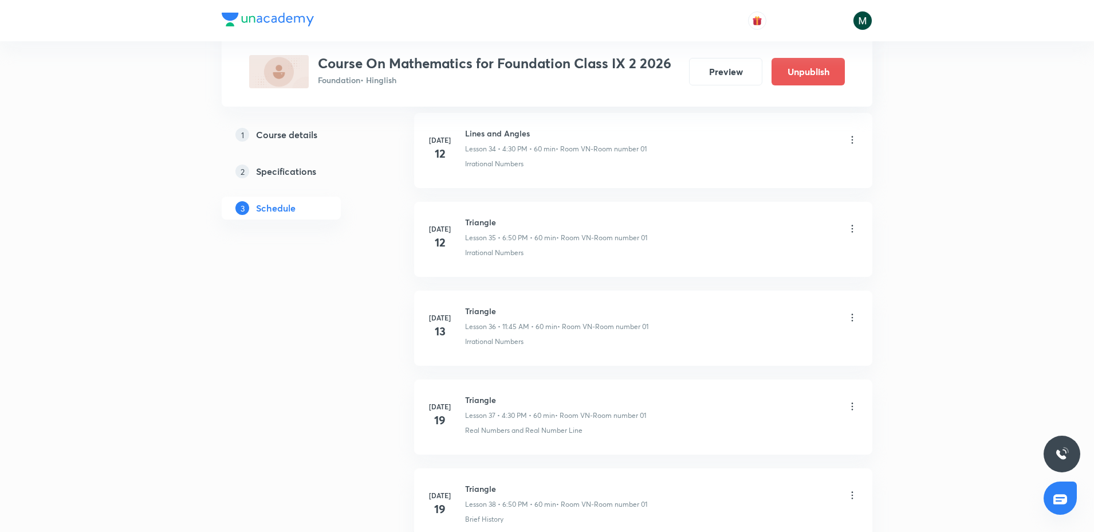
scroll to position [5462, 0]
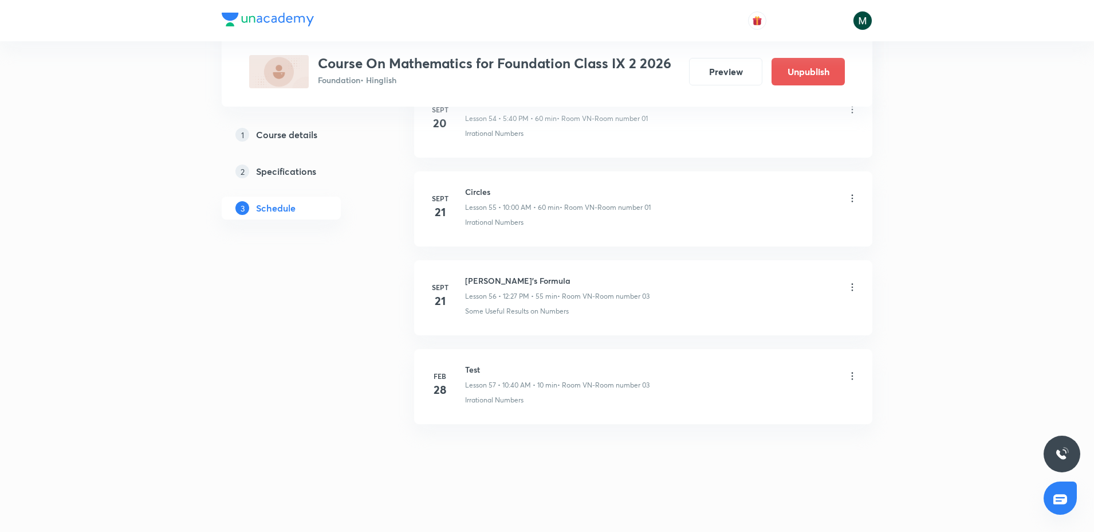
drag, startPoint x: 752, startPoint y: 358, endPoint x: 759, endPoint y: 425, distance: 67.3
drag, startPoint x: 588, startPoint y: 317, endPoint x: 598, endPoint y: 419, distance: 102.4
drag, startPoint x: 535, startPoint y: 276, endPoint x: 469, endPoint y: 284, distance: 66.4
click at [475, 284] on h6 "Heron’s Formula" at bounding box center [556, 280] width 182 height 12
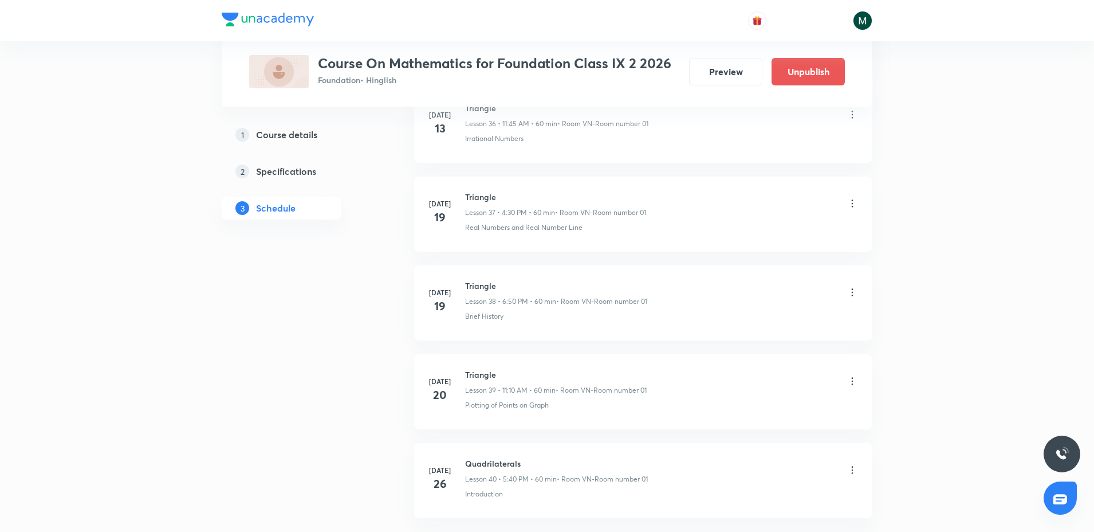
scroll to position [0, 0]
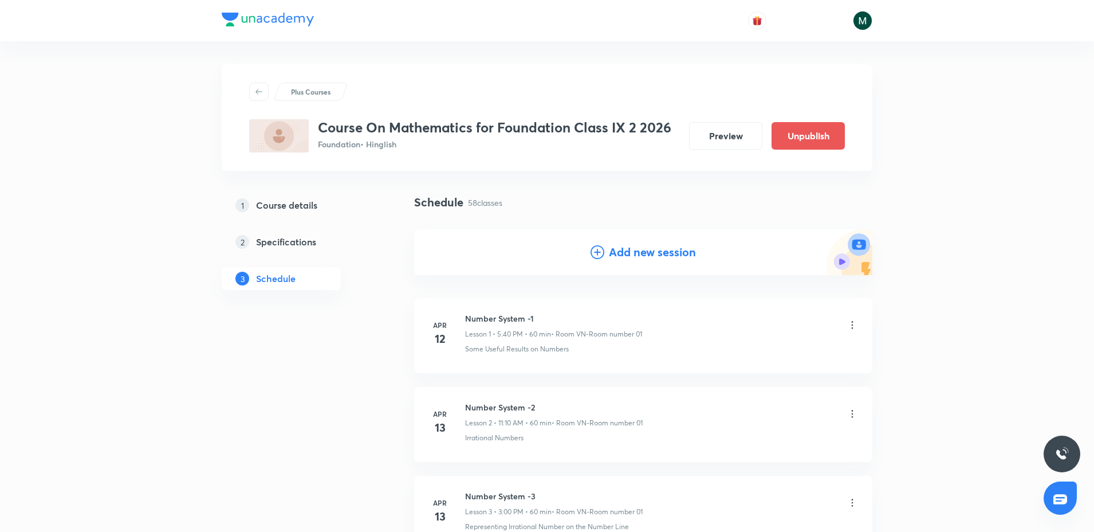
drag, startPoint x: 581, startPoint y: -87, endPoint x: 576, endPoint y: 268, distance: 355.3
click at [592, 254] on icon at bounding box center [598, 252] width 14 height 14
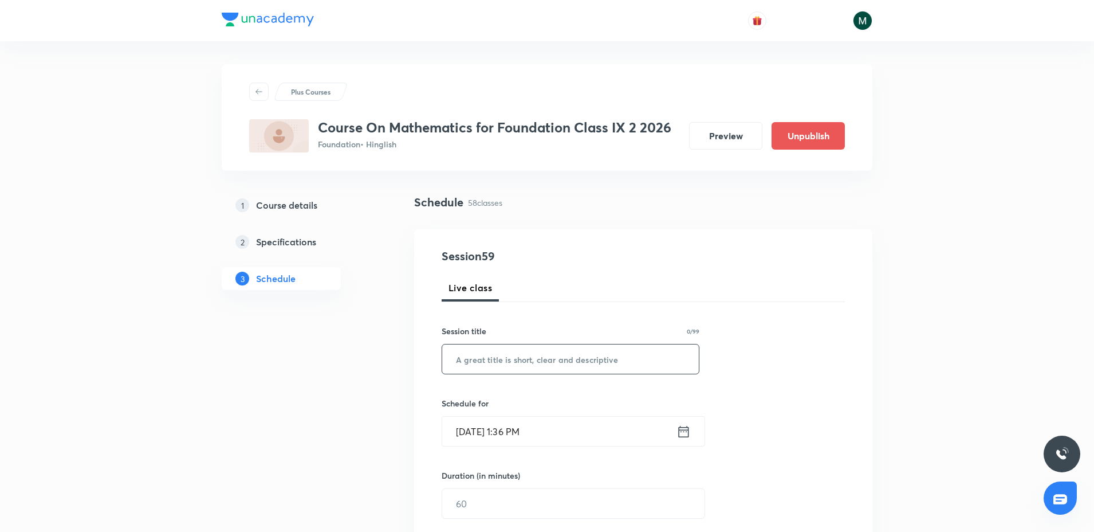
click at [506, 373] on input "text" at bounding box center [570, 358] width 257 height 29
paste input "Heron’s Formula"
type input "Heron’s Formula"
click at [539, 437] on input "Oct 4, 2025, 1:36 PM" at bounding box center [559, 431] width 234 height 29
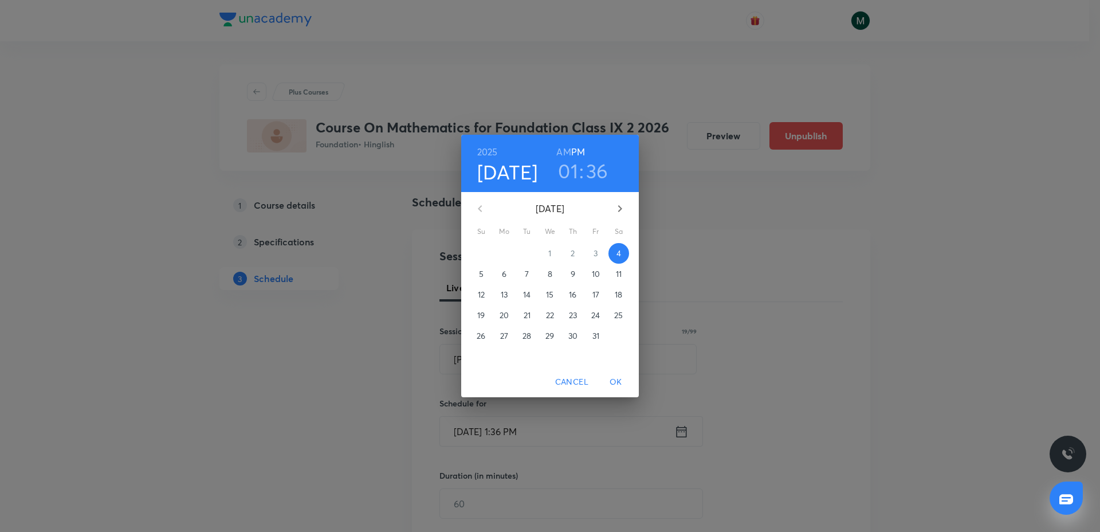
click at [574, 172] on h3 "01" at bounding box center [568, 171] width 20 height 24
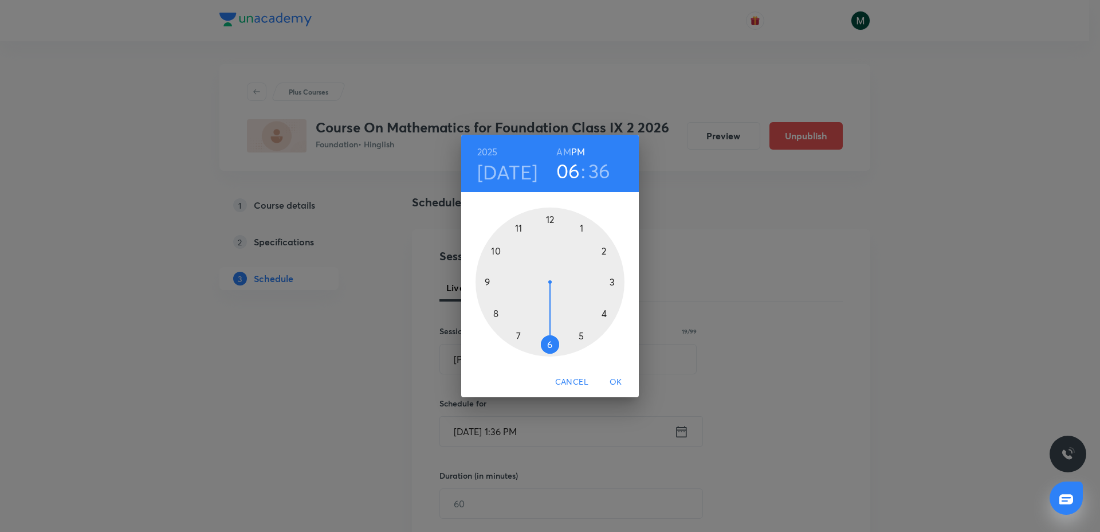
drag, startPoint x: 564, startPoint y: 317, endPoint x: 559, endPoint y: 343, distance: 26.2
click at [559, 343] on div at bounding box center [550, 281] width 149 height 149
drag, startPoint x: 553, startPoint y: 281, endPoint x: 493, endPoint y: 249, distance: 67.7
click at [493, 249] on div at bounding box center [550, 281] width 149 height 149
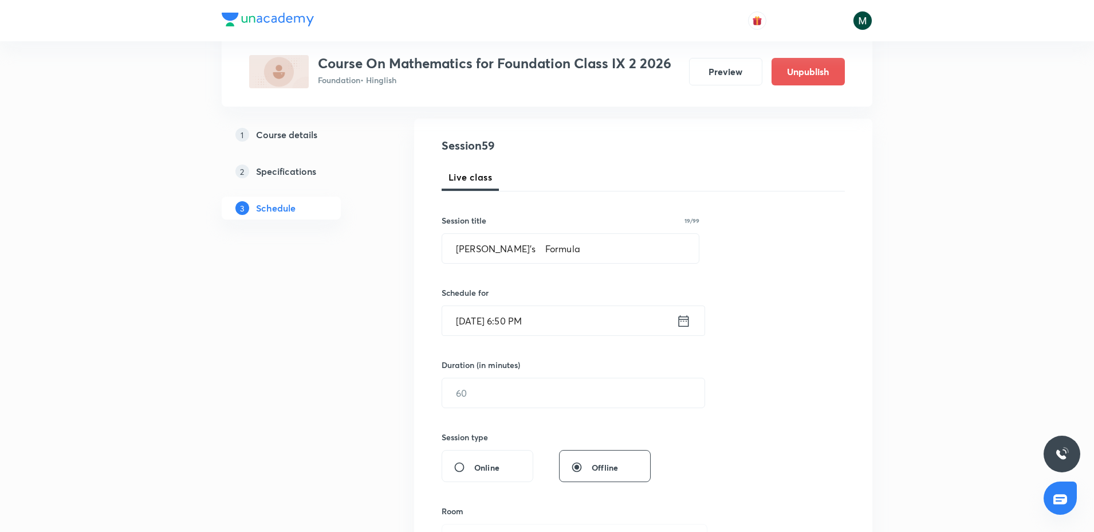
scroll to position [143, 0]
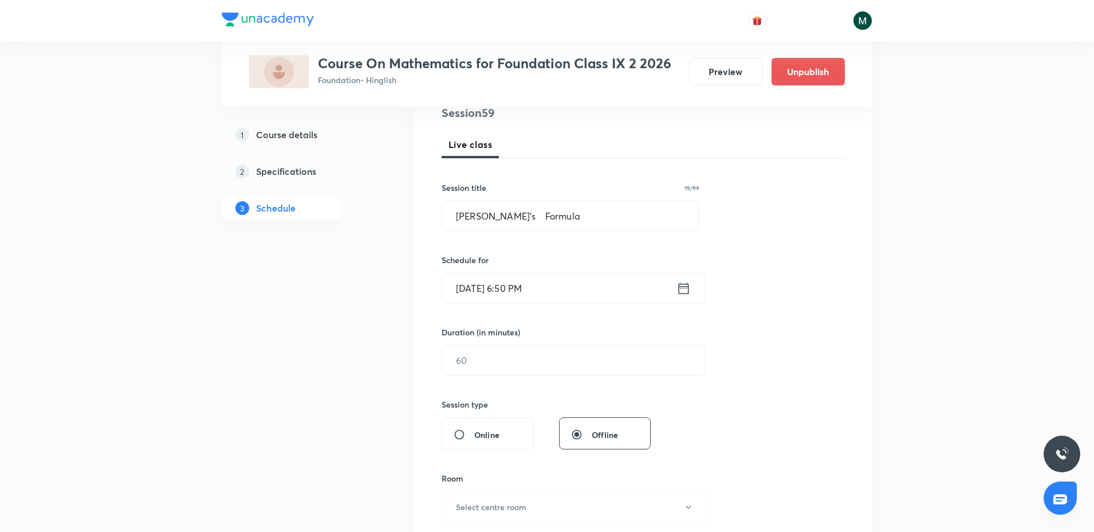
click at [493, 342] on div "Duration (in minutes) ​" at bounding box center [546, 350] width 209 height 49
click at [490, 358] on input "text" at bounding box center [573, 359] width 262 height 29
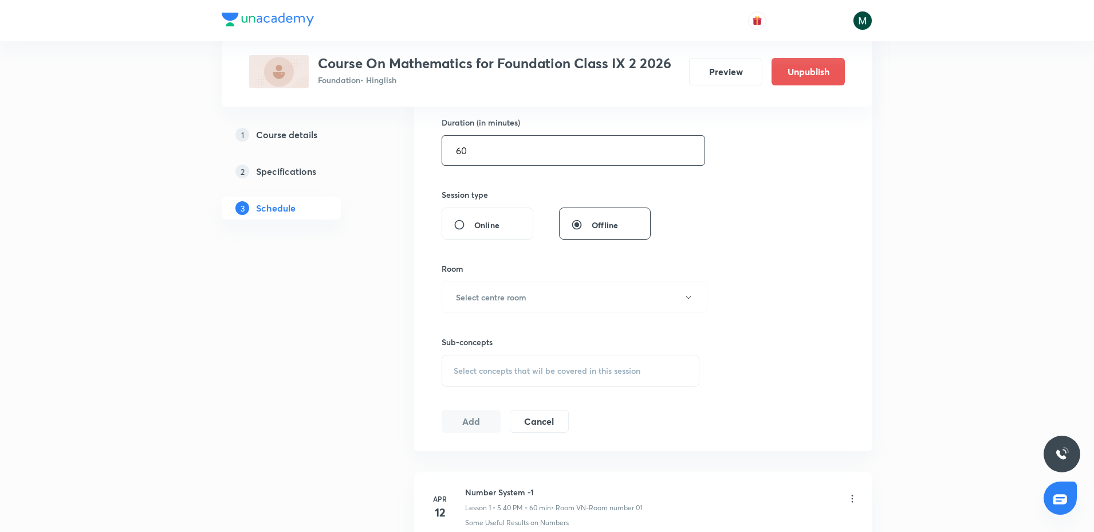
scroll to position [358, 0]
type input "60"
click at [504, 289] on h6 "Select centre room" at bounding box center [491, 292] width 70 height 12
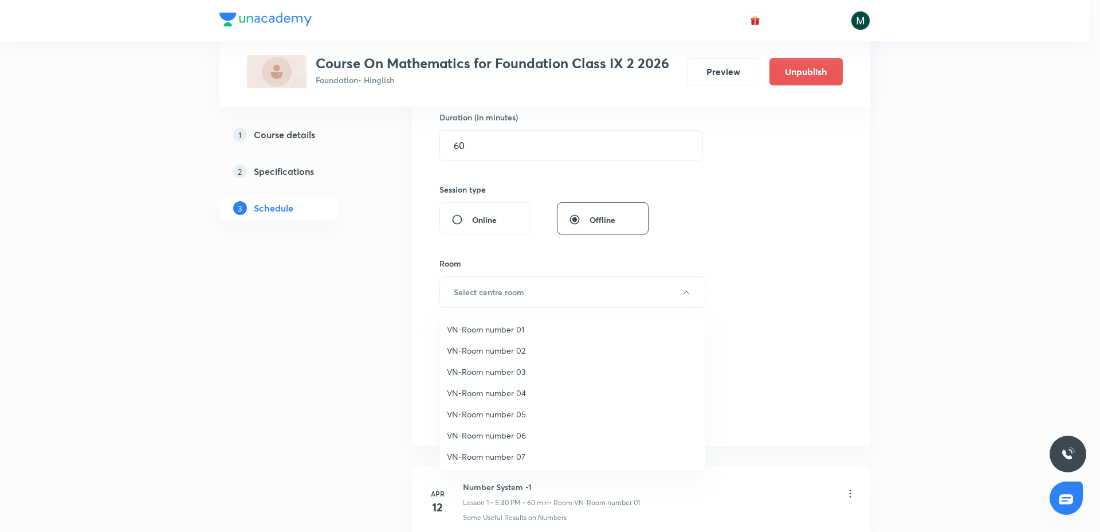
click at [497, 323] on span "VN-Room number 01" at bounding box center [572, 329] width 251 height 12
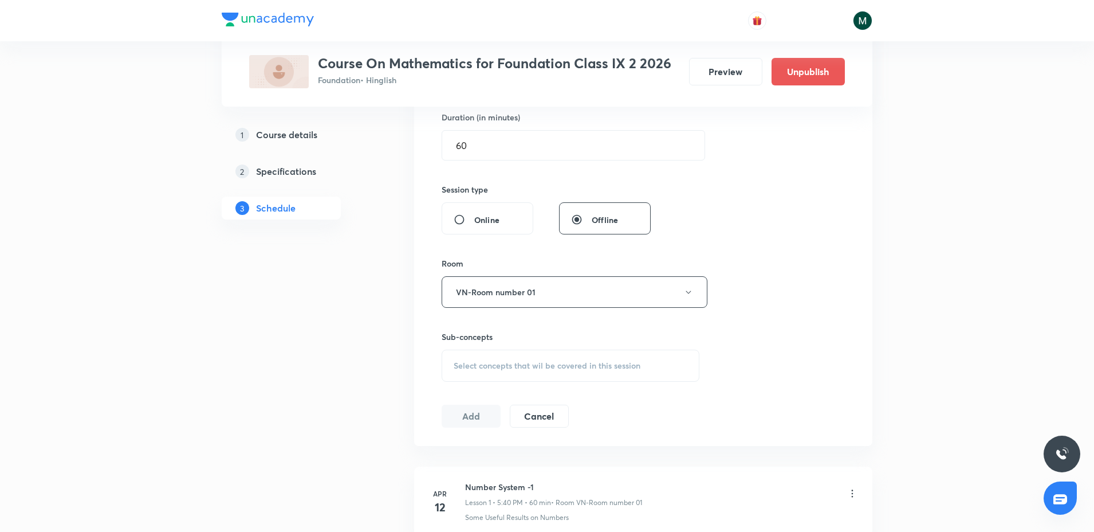
click at [462, 366] on span "Select concepts that wil be covered in this session" at bounding box center [547, 365] width 187 height 9
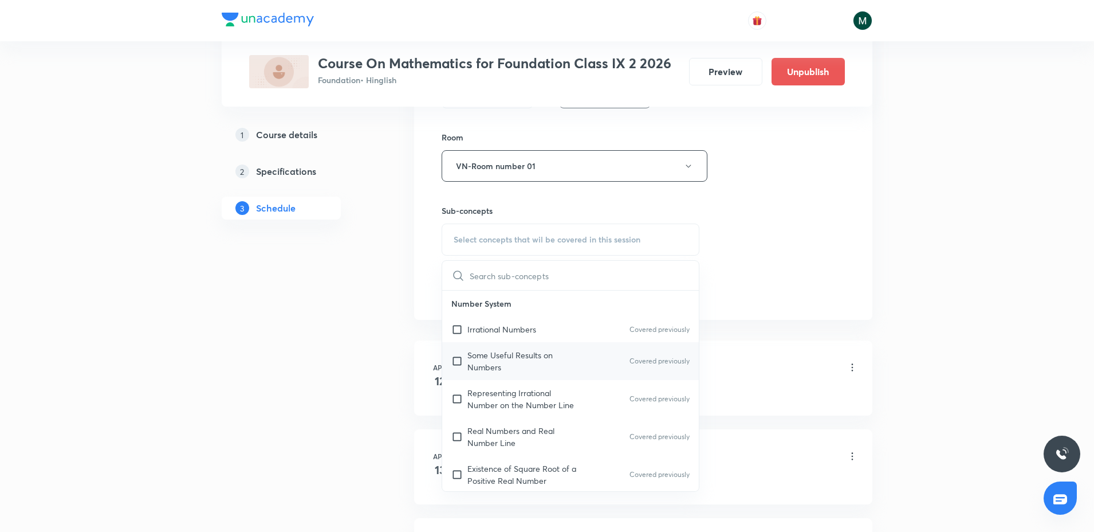
scroll to position [501, 0]
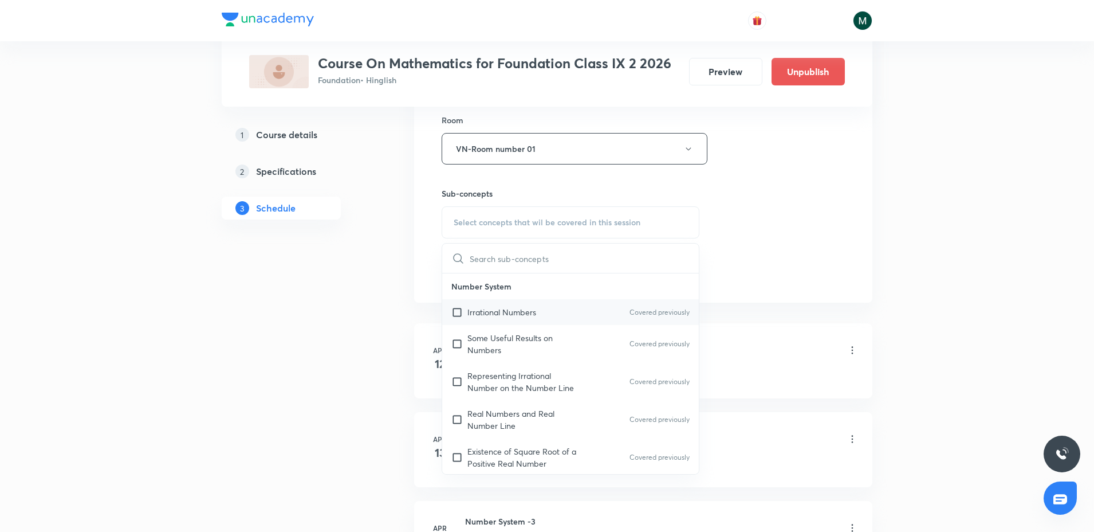
click at [497, 324] on div "Irrational Numbers Covered previously" at bounding box center [570, 312] width 257 height 26
checkbox input "true"
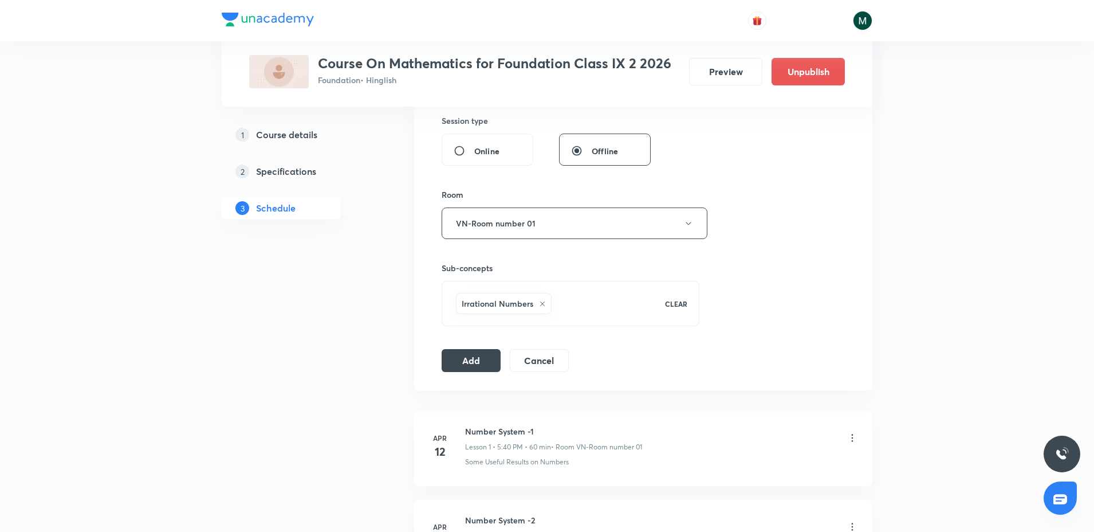
scroll to position [430, 0]
click at [472, 355] on button "Add" at bounding box center [471, 356] width 59 height 23
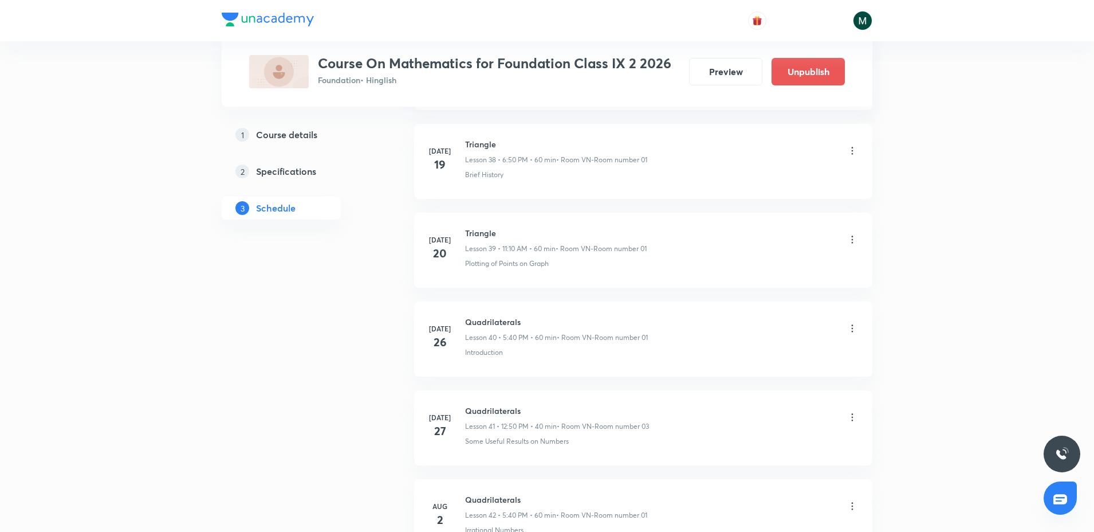
scroll to position [5551, 0]
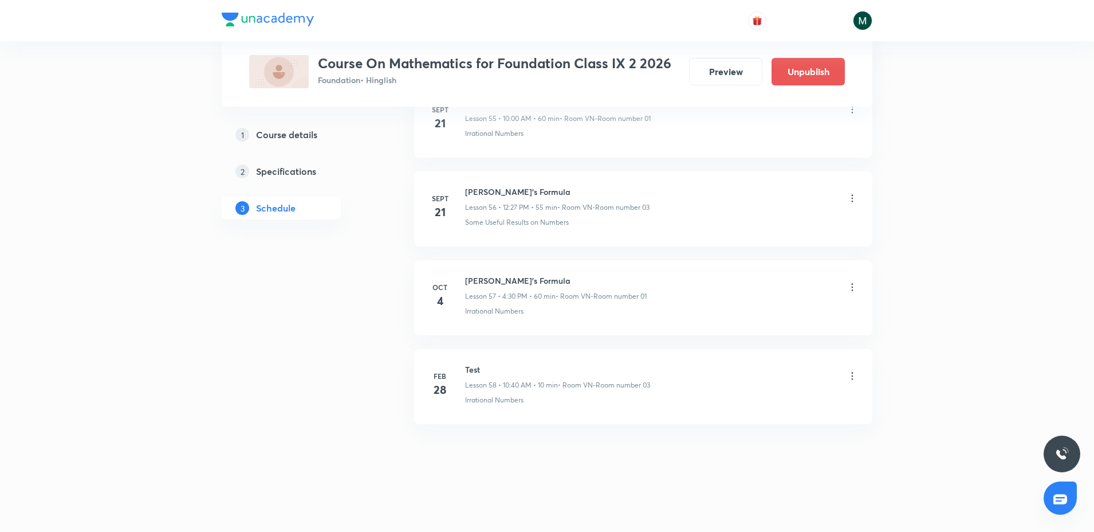
drag, startPoint x: 772, startPoint y: 477, endPoint x: 645, endPoint y: 415, distance: 140.7
drag, startPoint x: 519, startPoint y: 252, endPoint x: 520, endPoint y: 394, distance: 142.1
drag, startPoint x: 513, startPoint y: 223, endPoint x: 512, endPoint y: 364, distance: 141.5
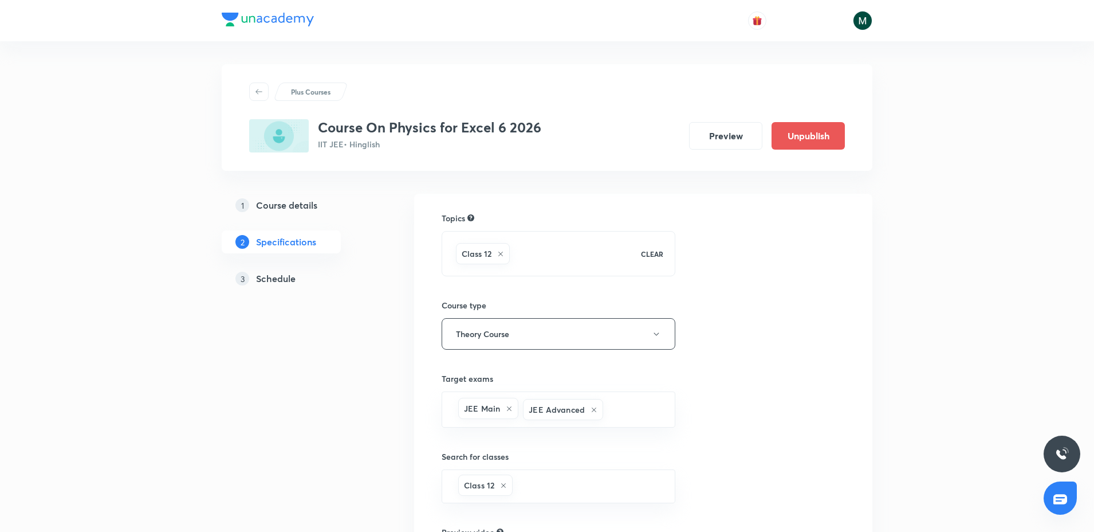
click at [254, 282] on div "3 Schedule" at bounding box center [301, 279] width 133 height 14
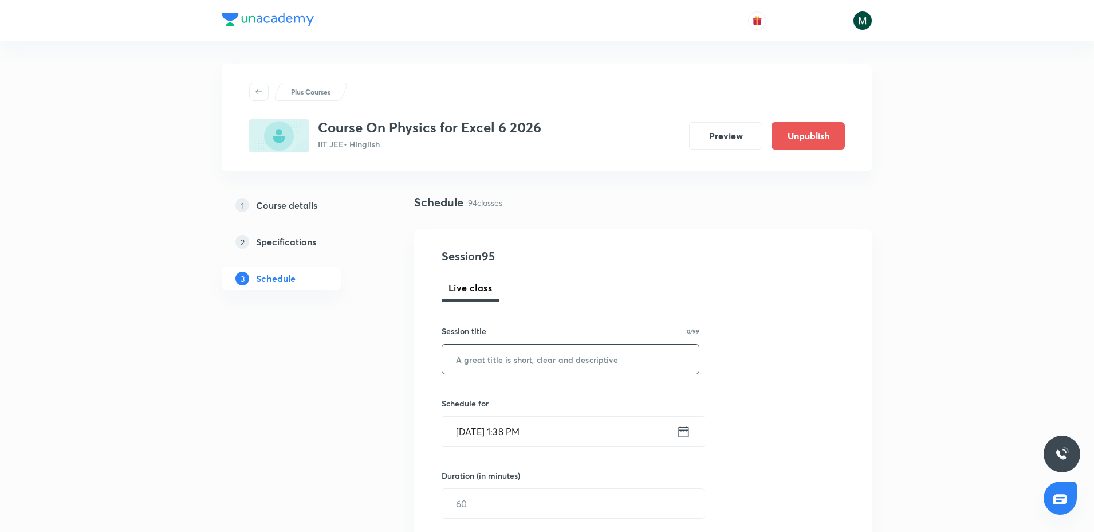
click at [525, 352] on input "text" at bounding box center [570, 358] width 257 height 29
paste input "nucleus"
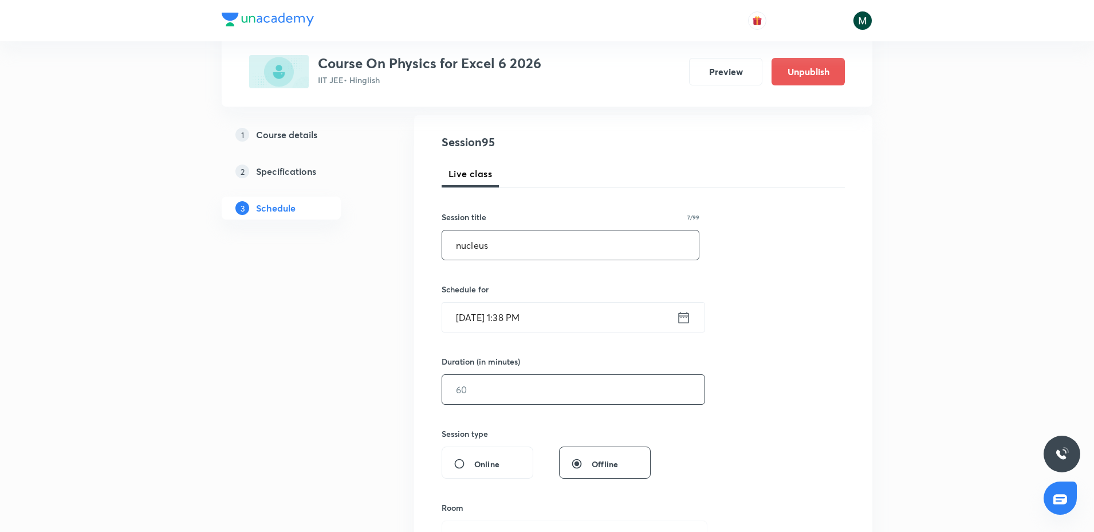
scroll to position [143, 0]
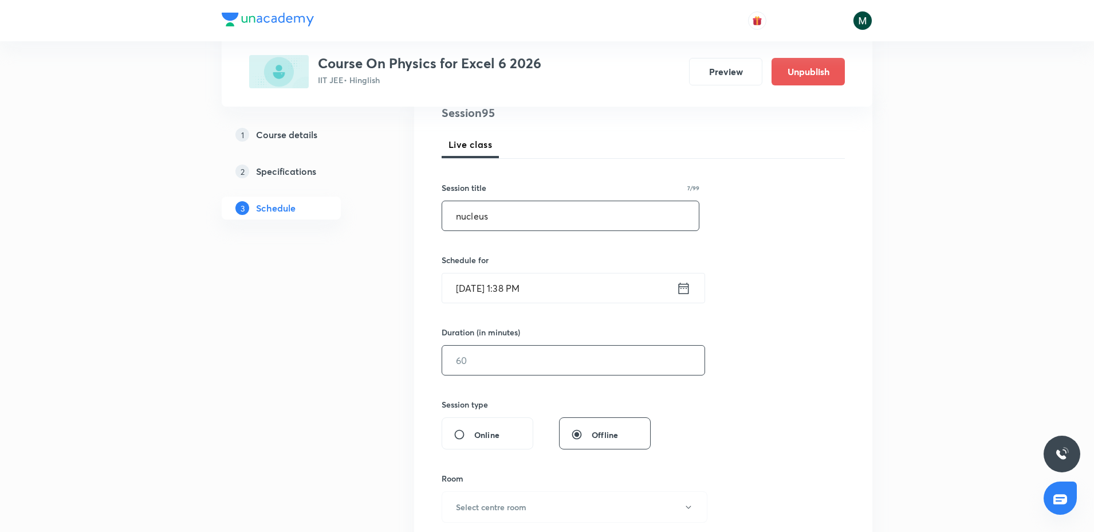
type input "nucleus"
click at [502, 363] on input "text" at bounding box center [573, 359] width 262 height 29
type input "9"
type input "0"
type input "80"
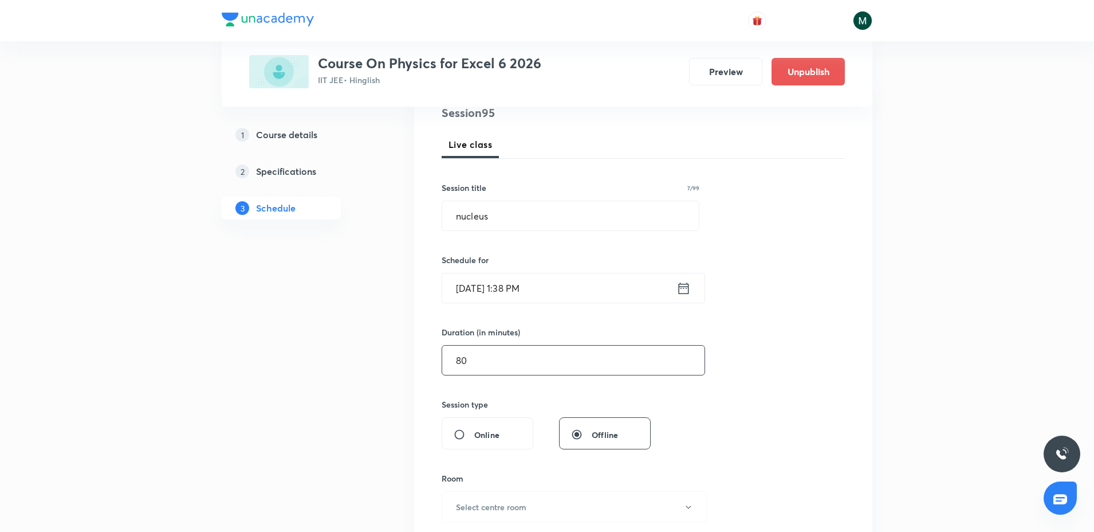
click at [532, 313] on div "Session 95 Live class Session title 7/99 nucleus ​ Schedule for [DATE] 1:38 PM …" at bounding box center [643, 373] width 403 height 538
click at [534, 293] on input "[DATE] 1:38 PM" at bounding box center [559, 287] width 234 height 29
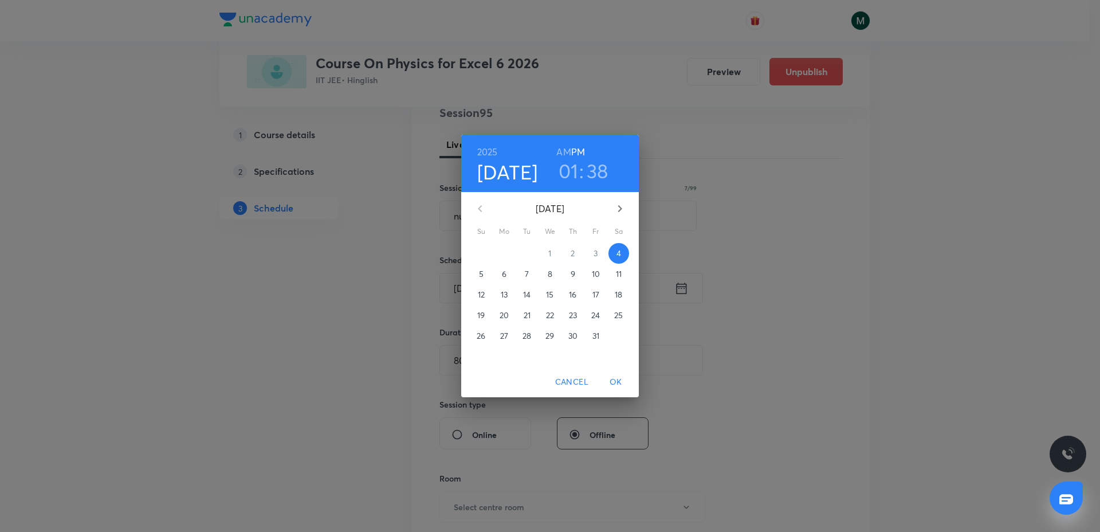
click at [590, 177] on h3 "38" at bounding box center [598, 171] width 22 height 24
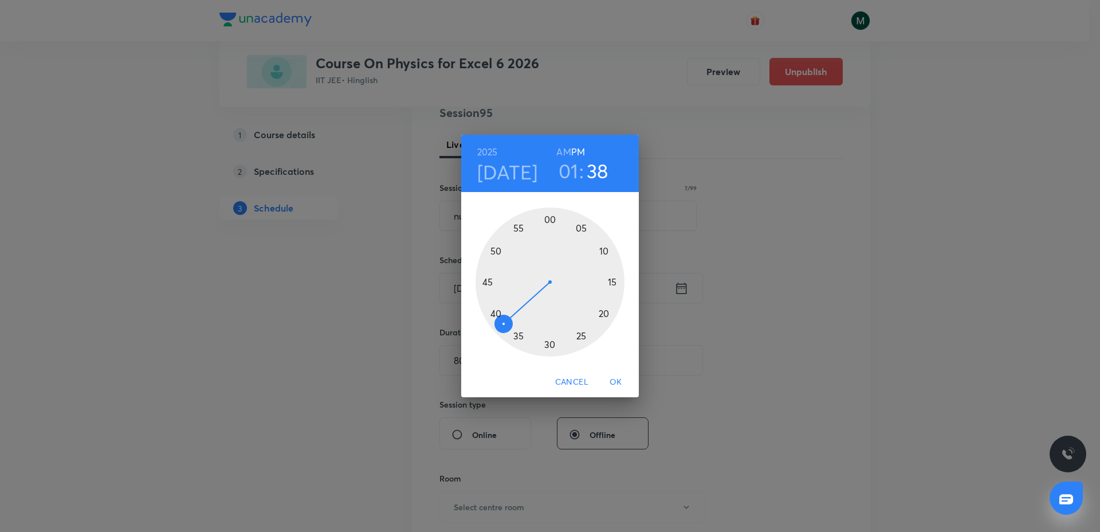
click at [497, 315] on div at bounding box center [550, 281] width 149 height 149
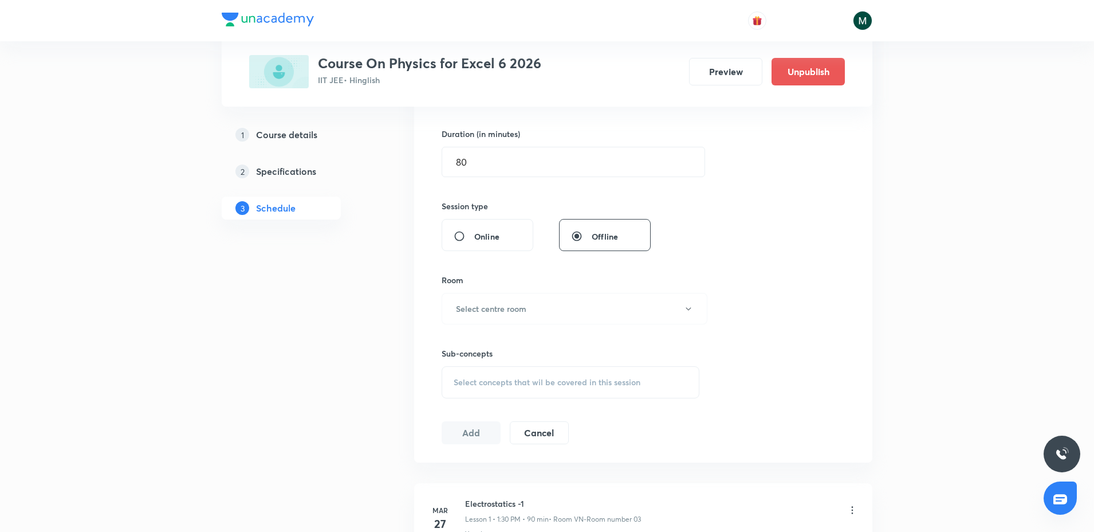
scroll to position [358, 0]
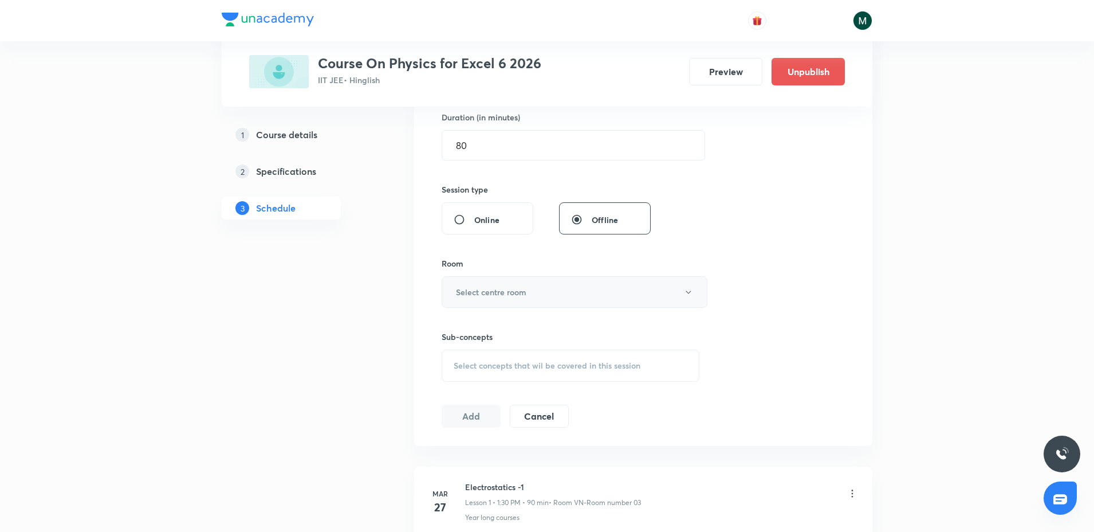
click at [518, 290] on h6 "Select centre room" at bounding box center [491, 292] width 70 height 12
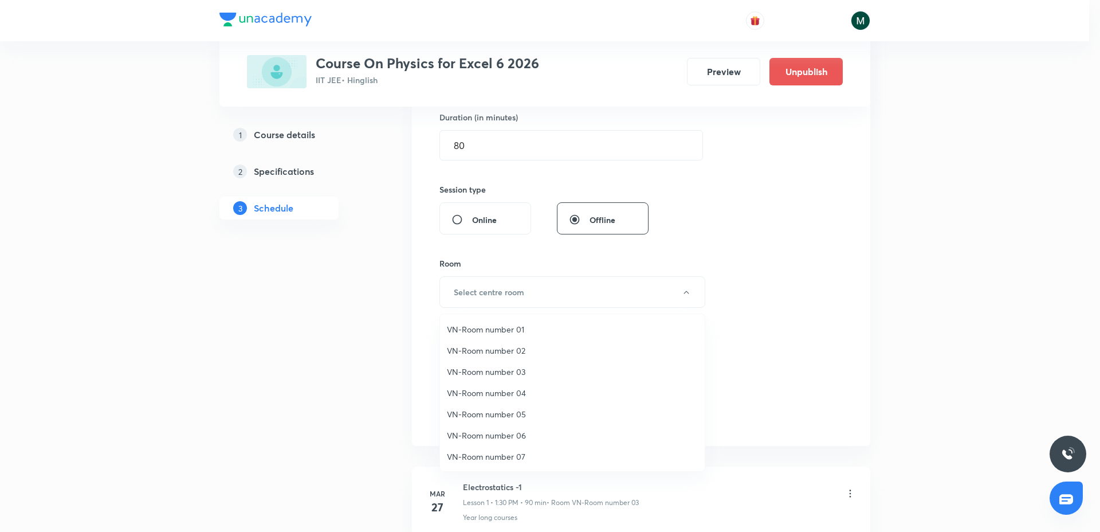
click at [516, 369] on span "VN-Room number 03" at bounding box center [572, 372] width 251 height 12
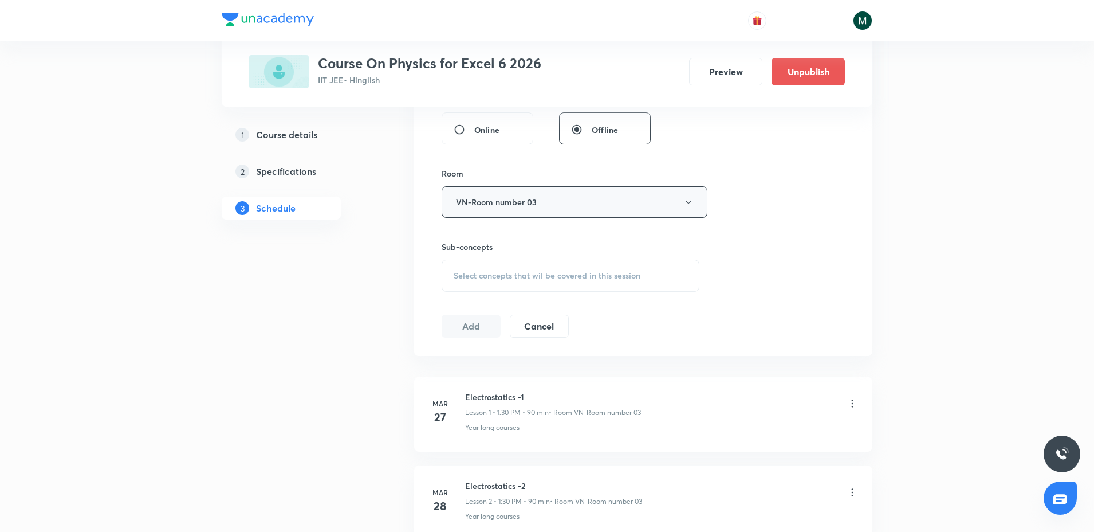
scroll to position [501, 0]
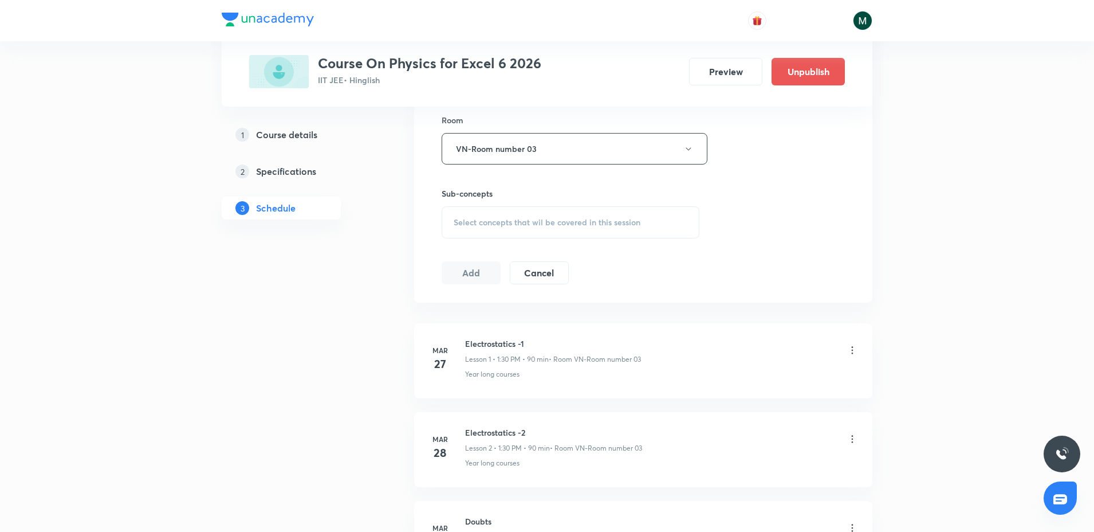
click at [536, 222] on span "Select concepts that wil be covered in this session" at bounding box center [547, 222] width 187 height 9
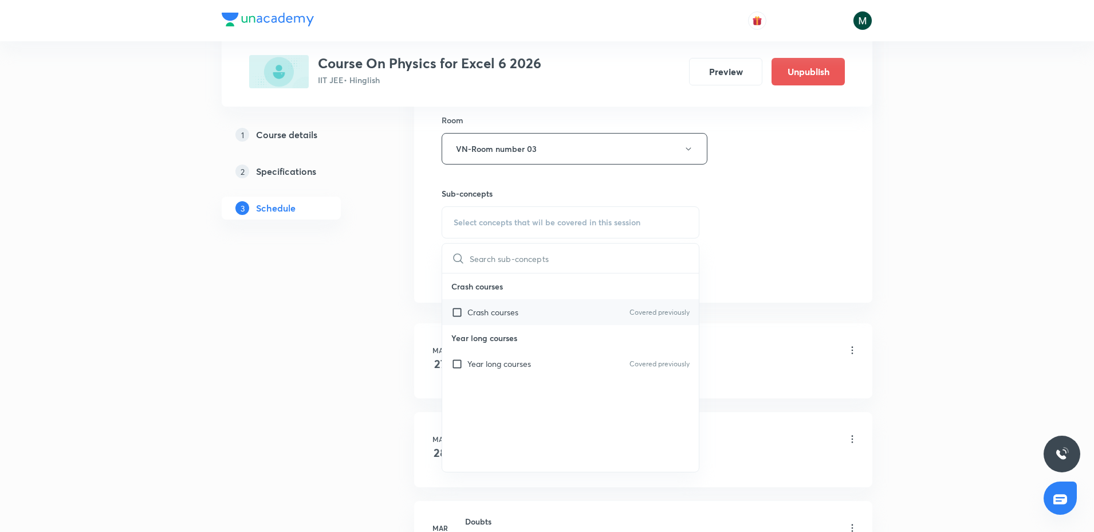
click at [501, 309] on p "Crash courses" at bounding box center [493, 312] width 51 height 12
checkbox input "true"
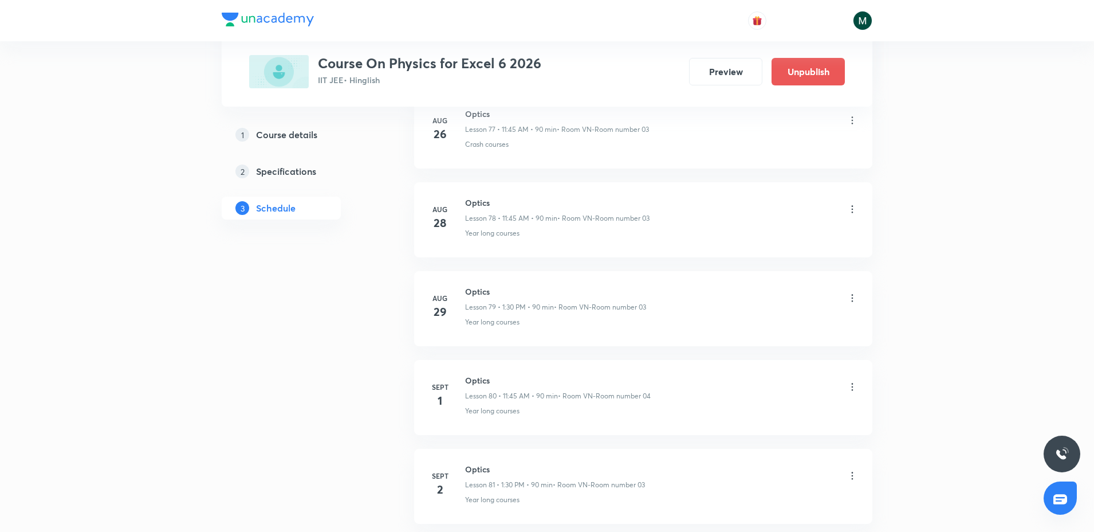
scroll to position [8748, 0]
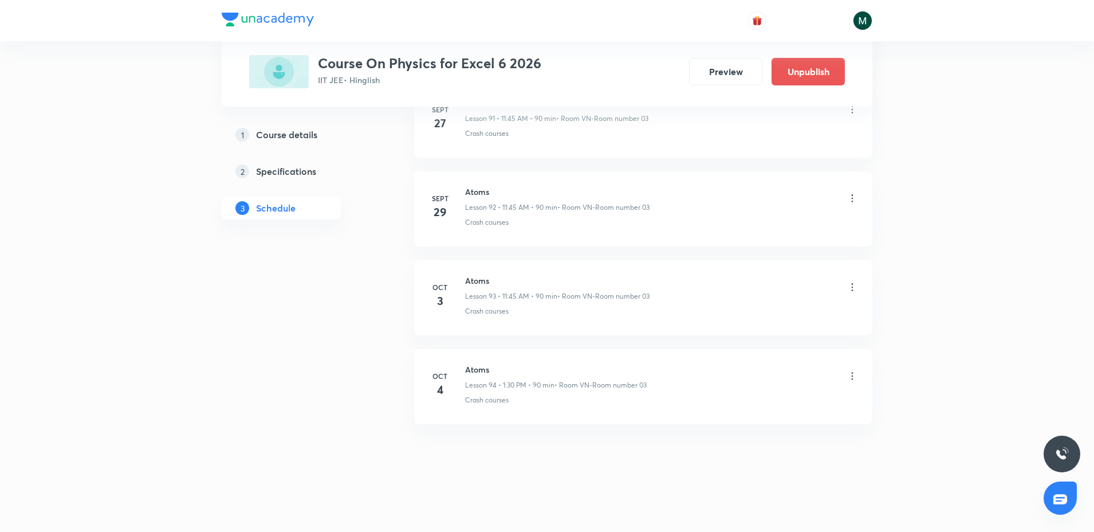
drag, startPoint x: 654, startPoint y: 174, endPoint x: 654, endPoint y: 451, distance: 277.9
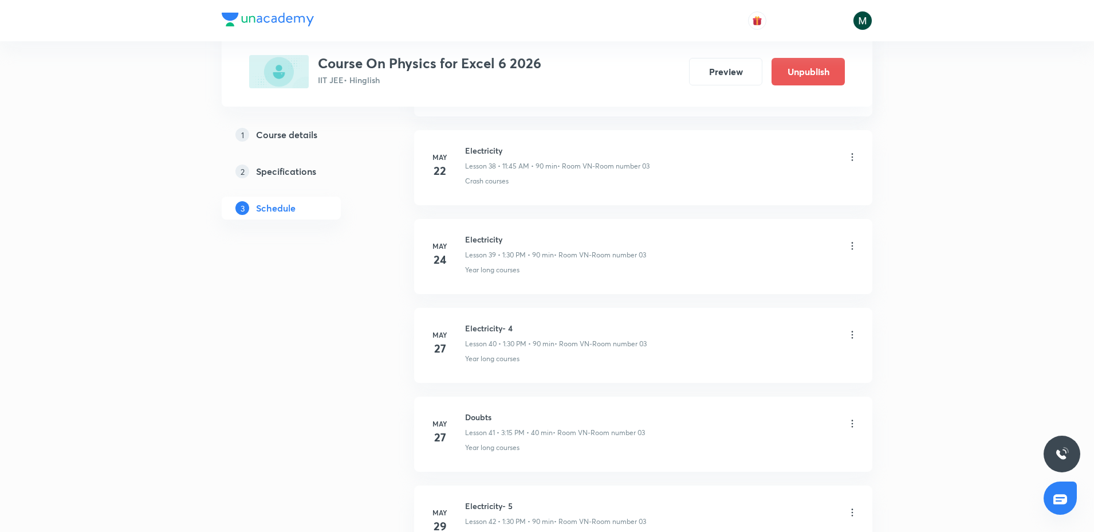
scroll to position [0, 0]
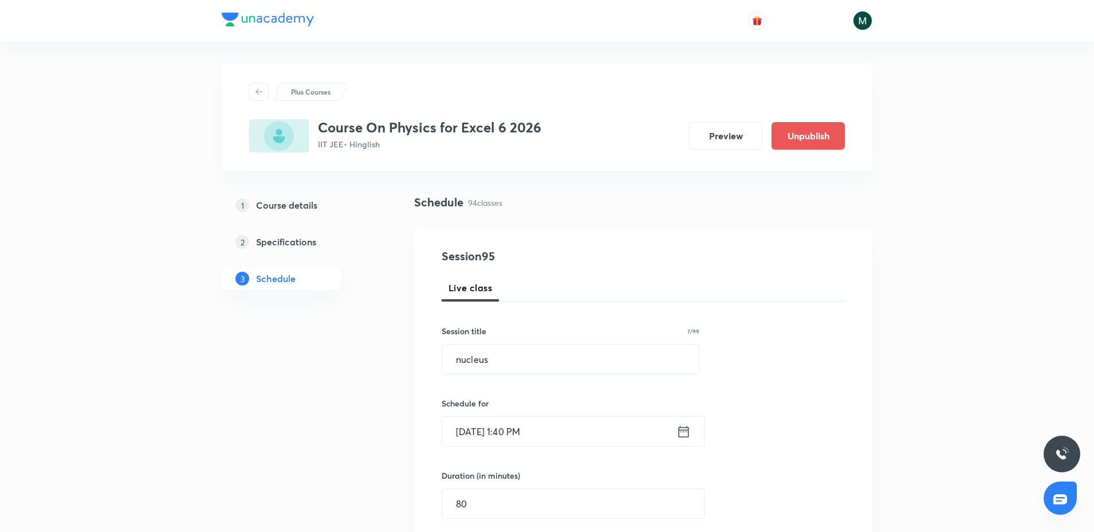
drag, startPoint x: 678, startPoint y: 346, endPoint x: 731, endPoint y: 227, distance: 129.8
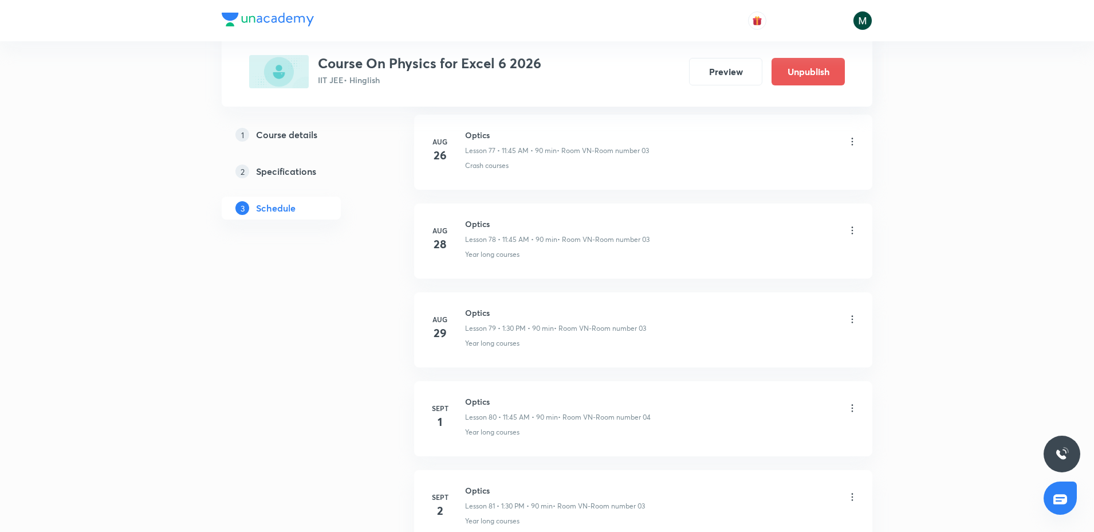
scroll to position [8748, 0]
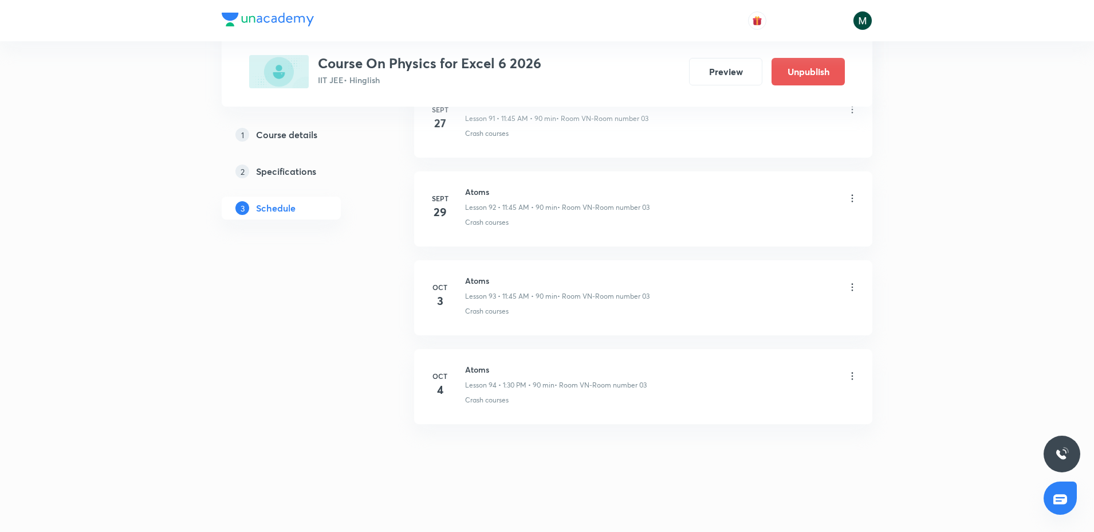
drag, startPoint x: 532, startPoint y: 494, endPoint x: 525, endPoint y: 531, distance: 37.8
click at [853, 375] on icon at bounding box center [853, 375] width 2 height 7
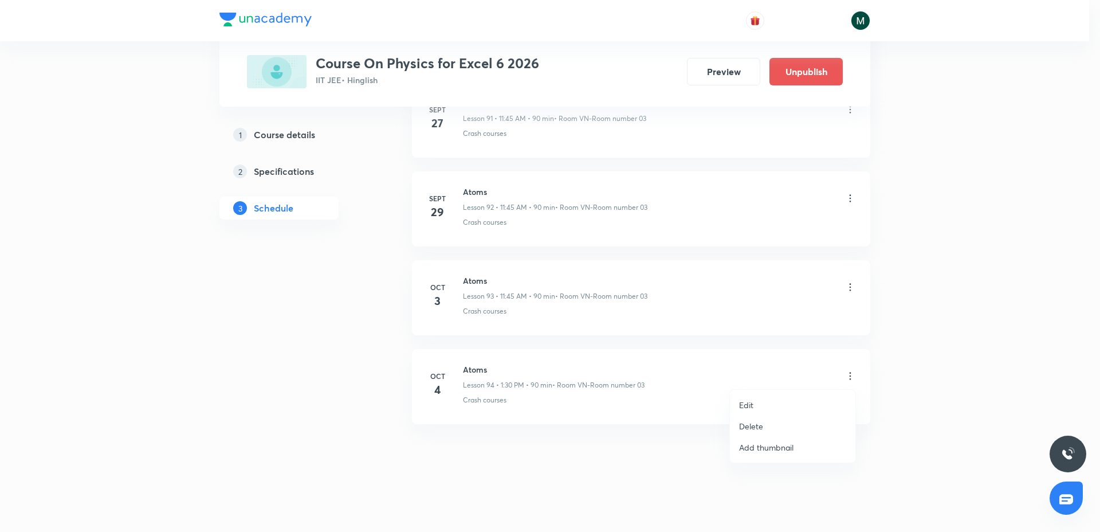
click at [765, 426] on li "Delete" at bounding box center [792, 425] width 125 height 21
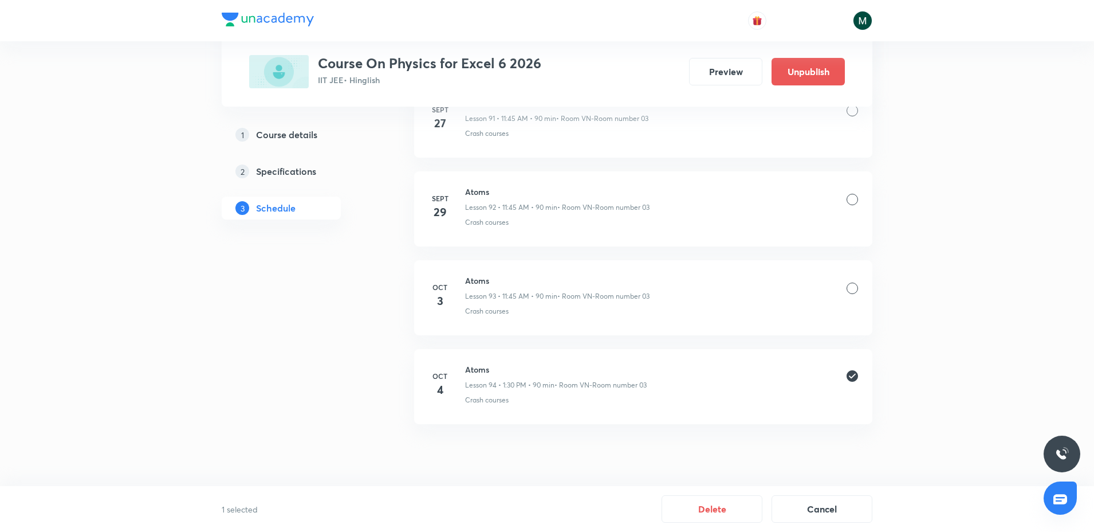
click at [722, 513] on button "Delete" at bounding box center [712, 509] width 101 height 28
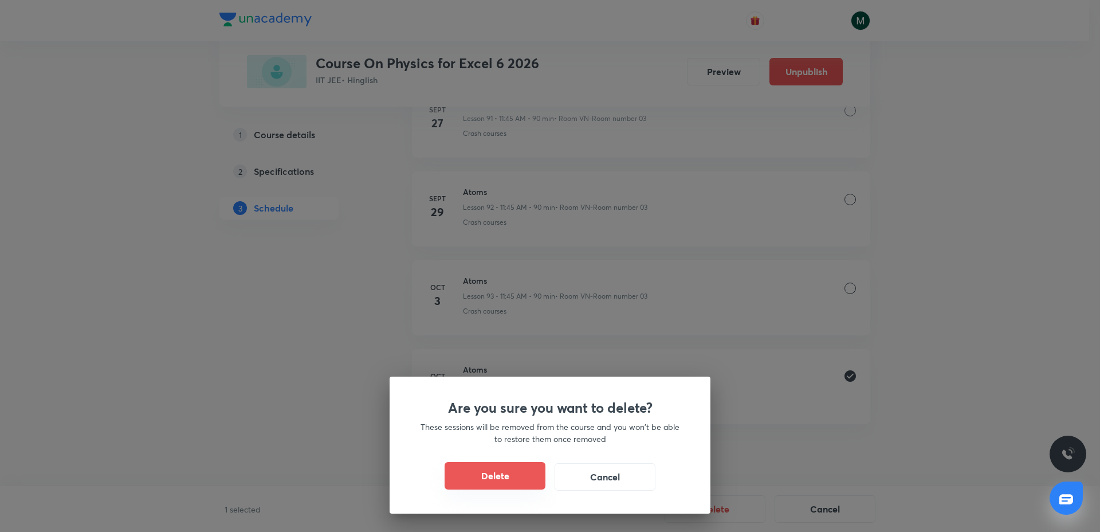
click at [500, 482] on button "Delete" at bounding box center [495, 476] width 101 height 28
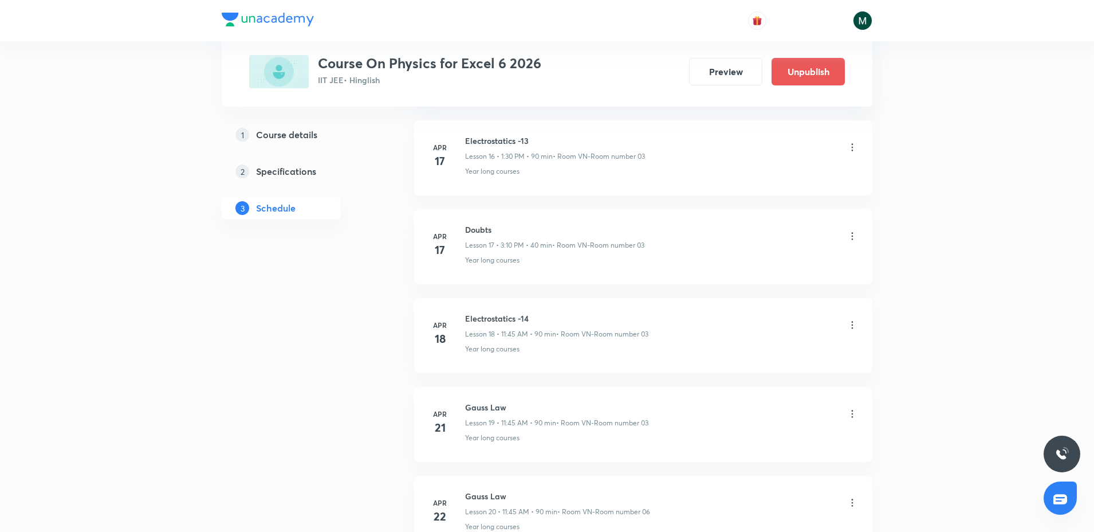
scroll to position [0, 0]
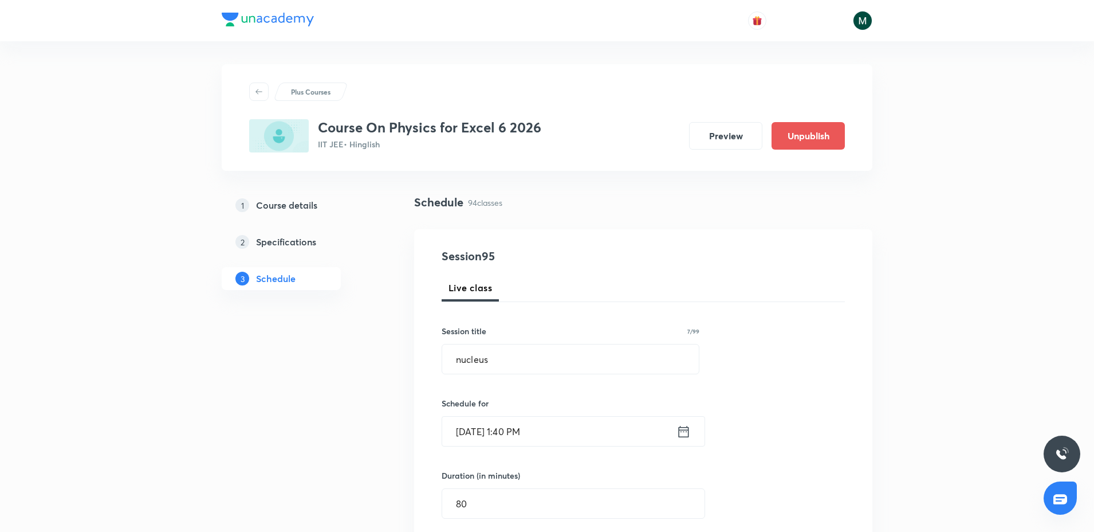
drag, startPoint x: 540, startPoint y: 468, endPoint x: 584, endPoint y: 7, distance: 462.8
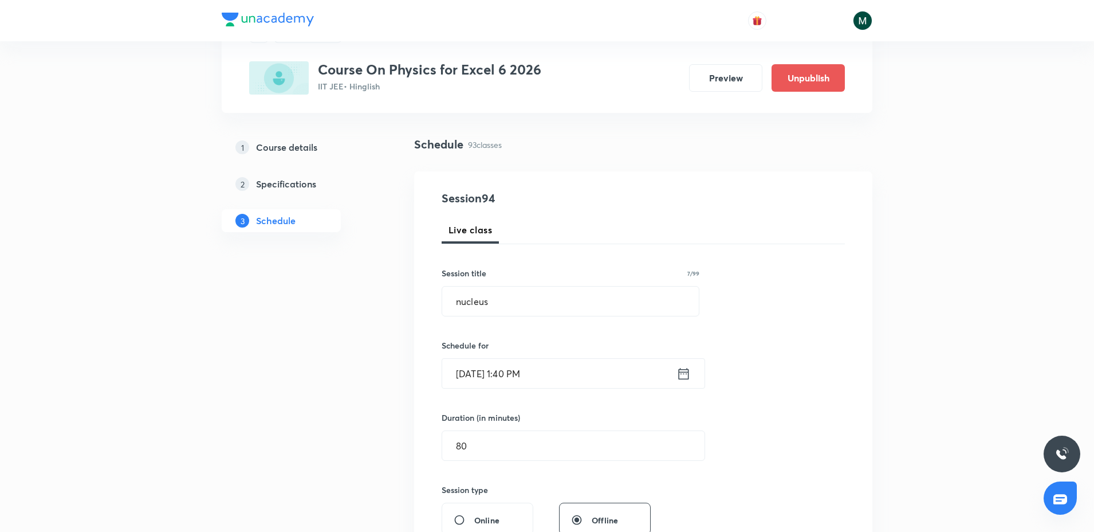
scroll to position [286, 0]
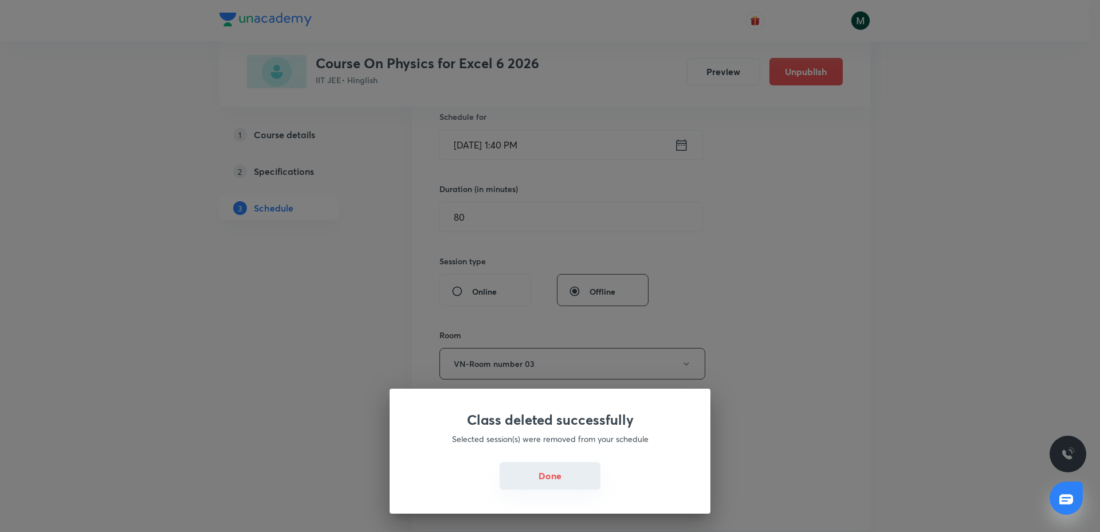
click at [517, 468] on button "Done" at bounding box center [550, 476] width 101 height 28
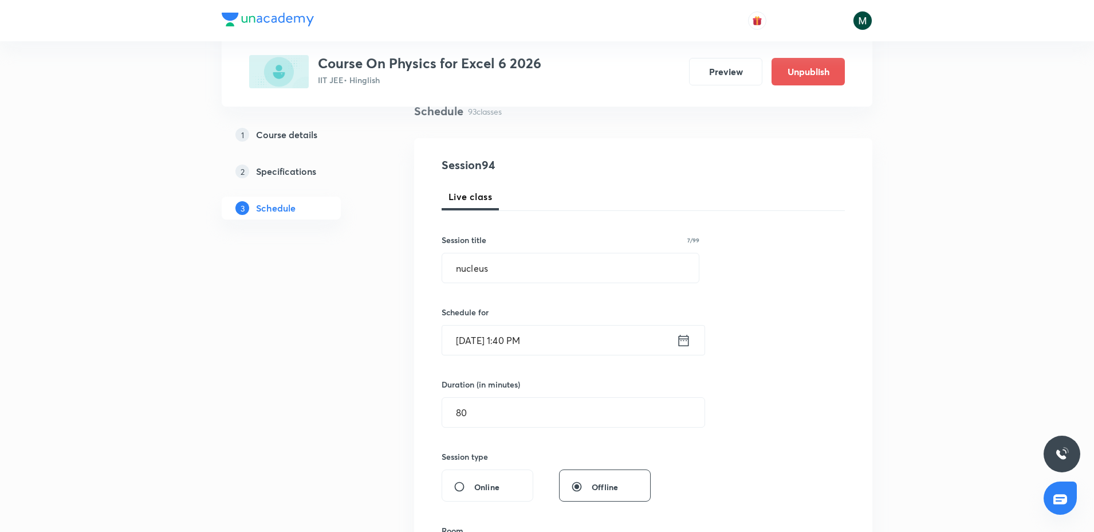
scroll to position [358, 0]
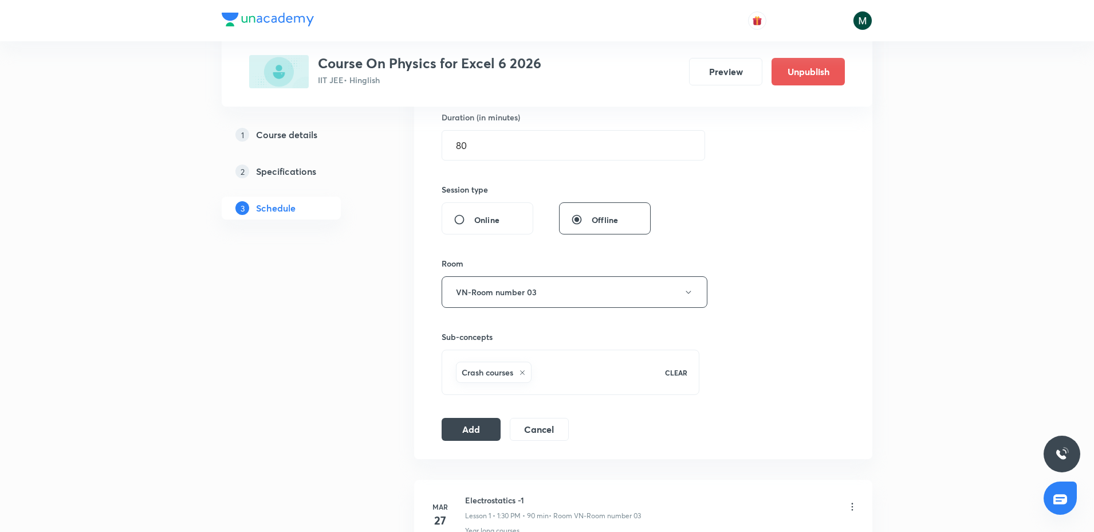
click at [469, 412] on div "Session 94 Live class Session title 7/99 nucleus ​ Schedule for Oct 4, 2025, 1:…" at bounding box center [643, 164] width 403 height 551
click at [467, 419] on button "Add" at bounding box center [471, 428] width 59 height 23
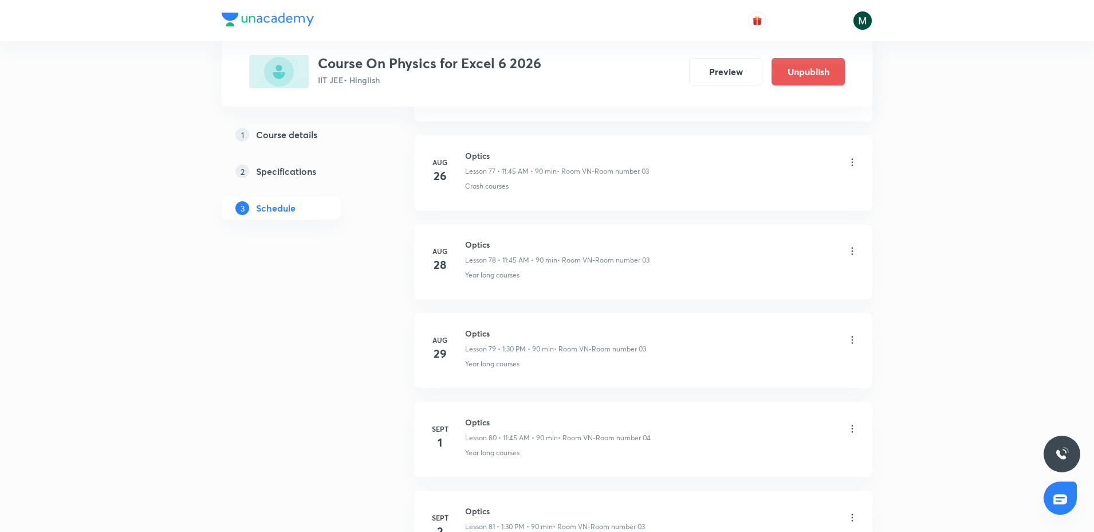
scroll to position [8646, 0]
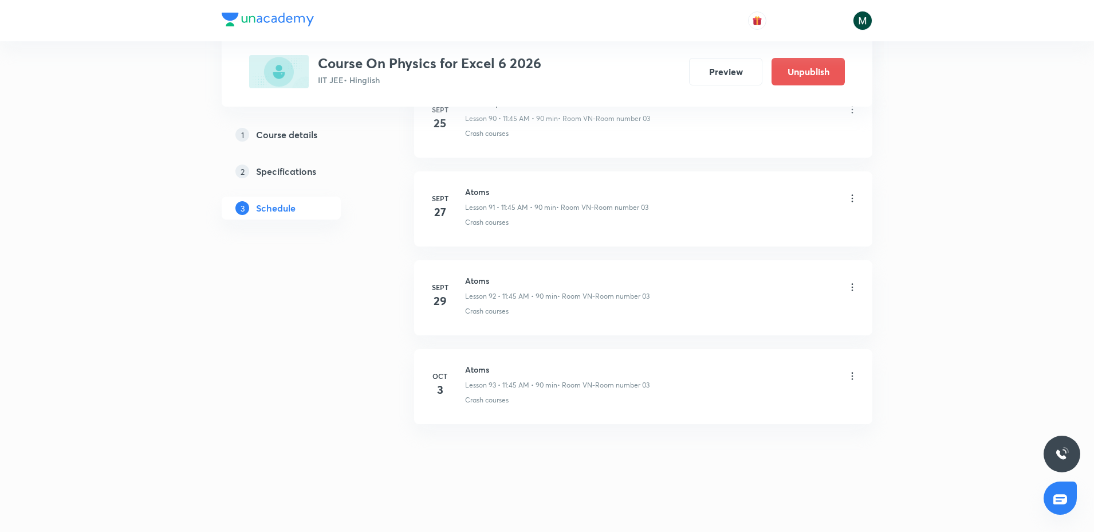
drag, startPoint x: 709, startPoint y: 264, endPoint x: 686, endPoint y: 531, distance: 268.0
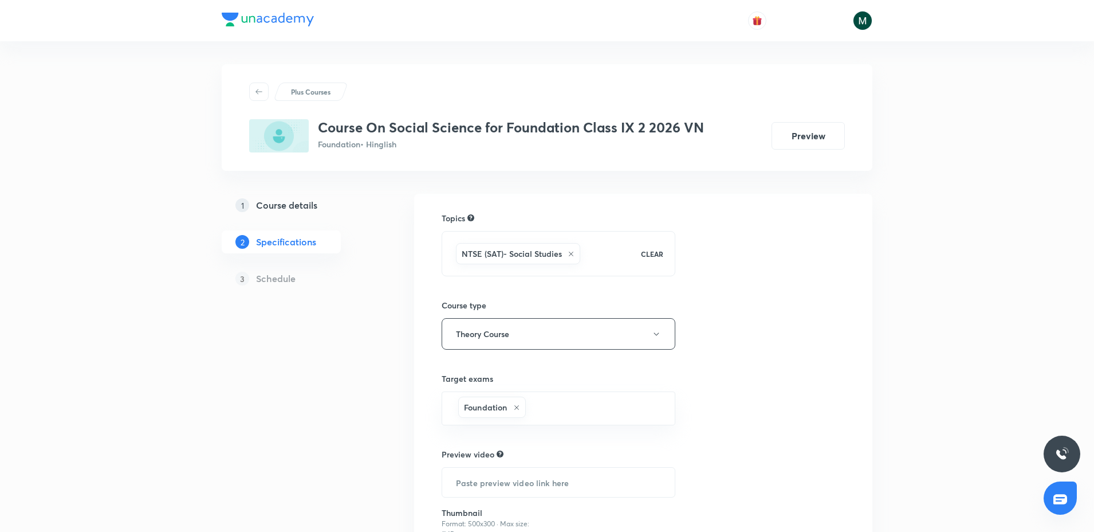
drag, startPoint x: 0, startPoint y: 0, endPoint x: 287, endPoint y: 197, distance: 348.2
click at [287, 197] on link "1 Course details" at bounding box center [300, 205] width 156 height 23
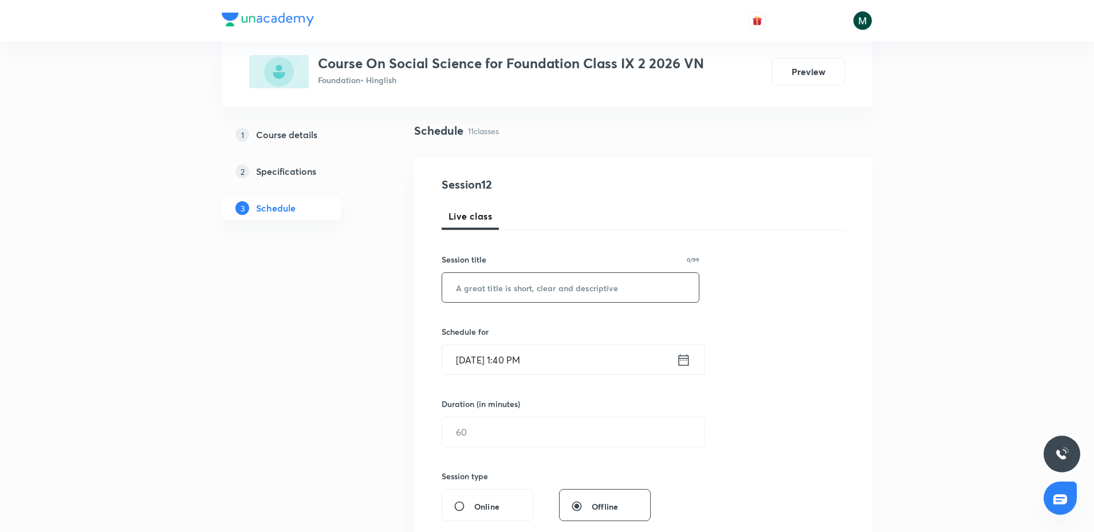
click at [518, 296] on input "text" at bounding box center [570, 287] width 257 height 29
paste input "Poverty as a challenge"
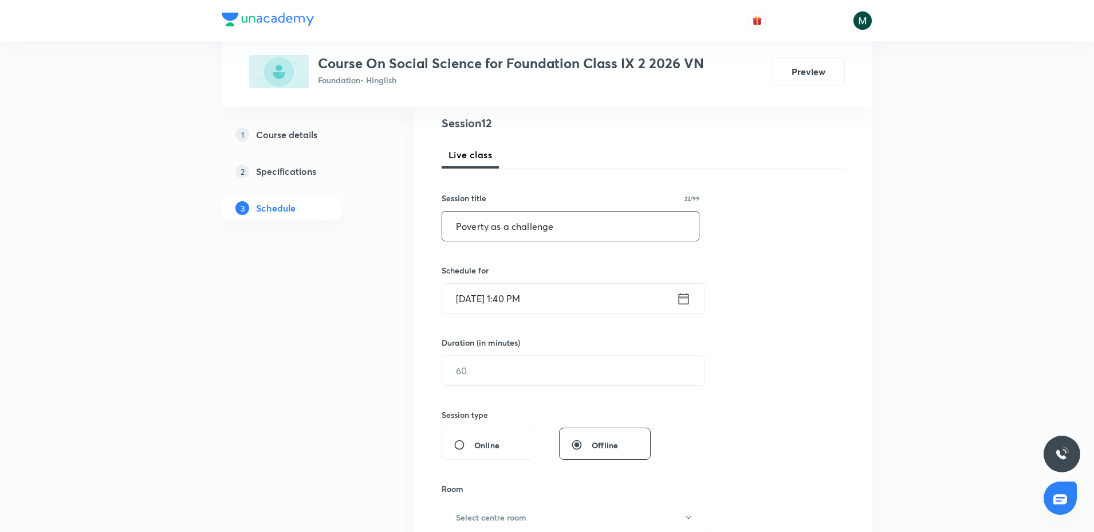
scroll to position [143, 0]
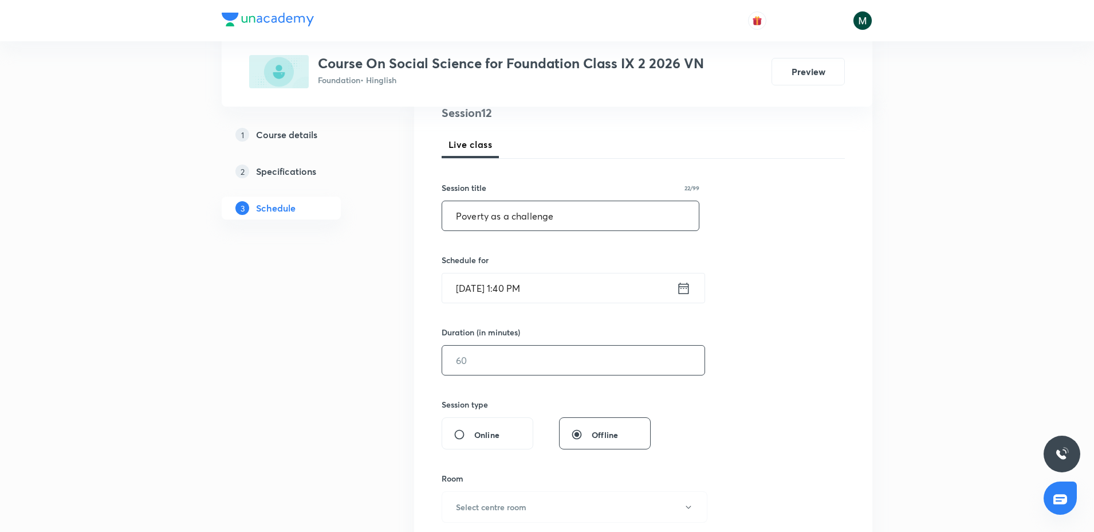
type input "Poverty as a challenge"
click at [480, 345] on input "text" at bounding box center [573, 359] width 262 height 29
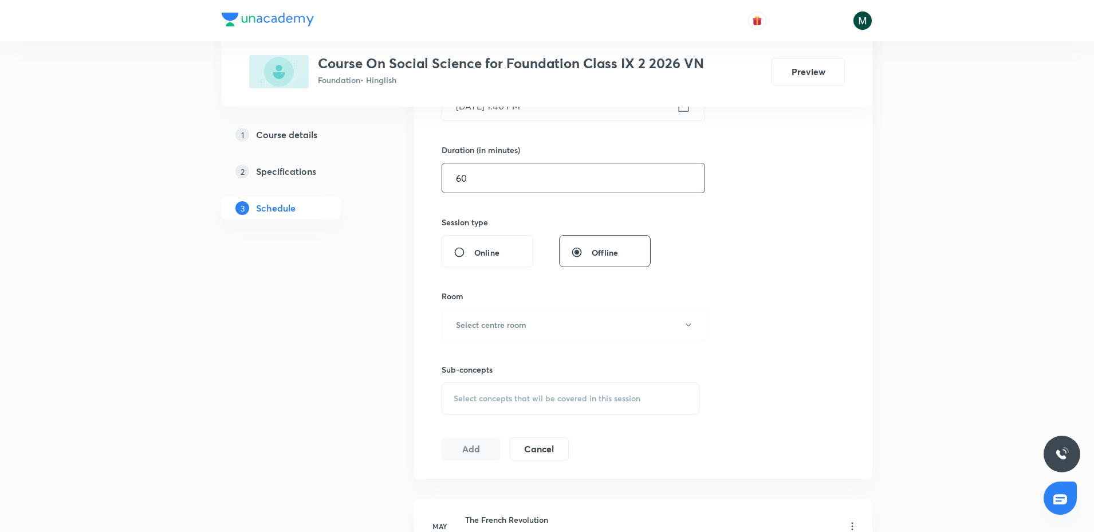
scroll to position [358, 0]
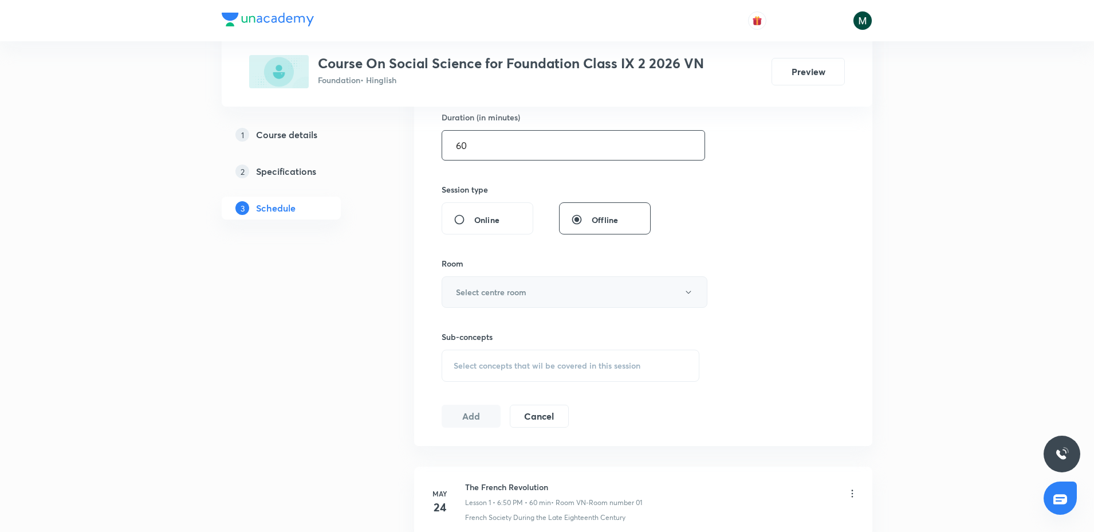
type input "60"
click at [539, 288] on button "Select centre room" at bounding box center [575, 292] width 266 height 32
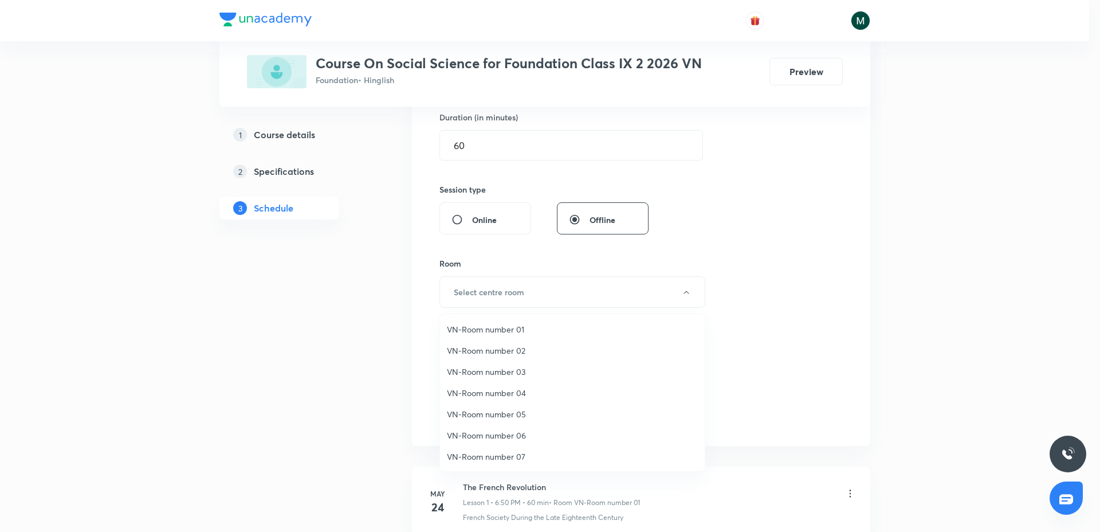
click at [521, 324] on span "VN-Room number 01" at bounding box center [572, 329] width 251 height 12
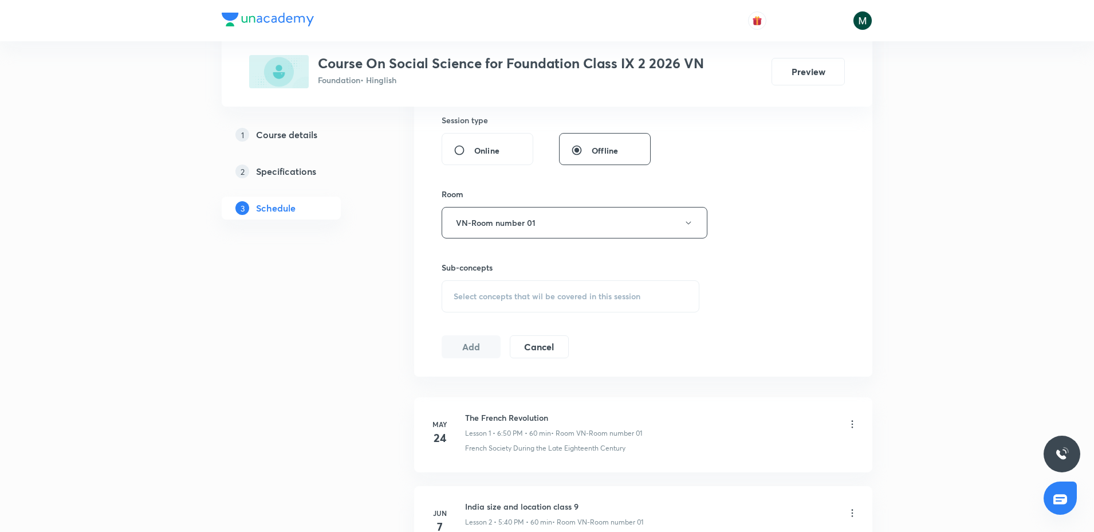
scroll to position [430, 0]
click at [531, 284] on div "Select concepts that wil be covered in this session" at bounding box center [571, 294] width 258 height 32
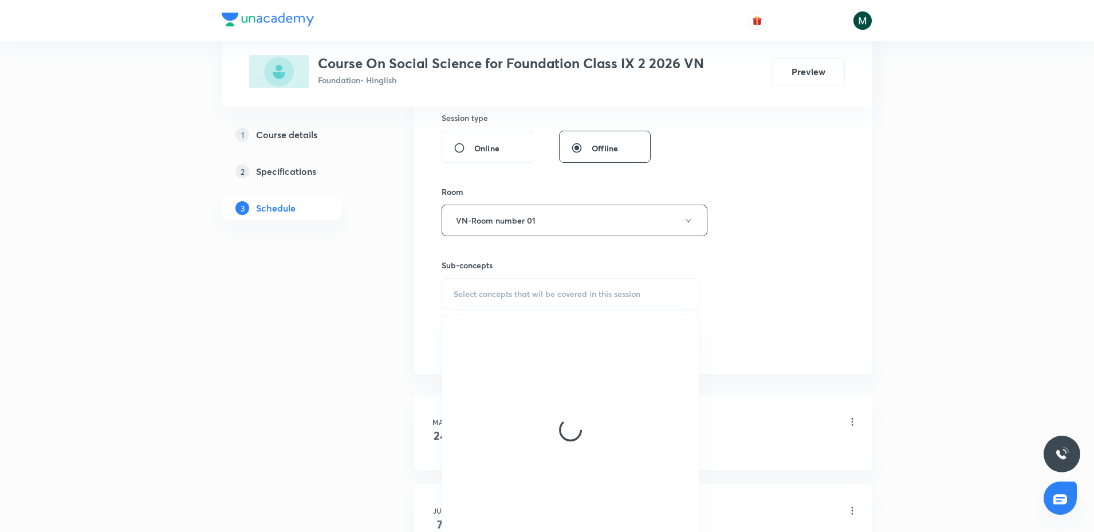
click at [510, 370] on div at bounding box center [570, 429] width 257 height 229
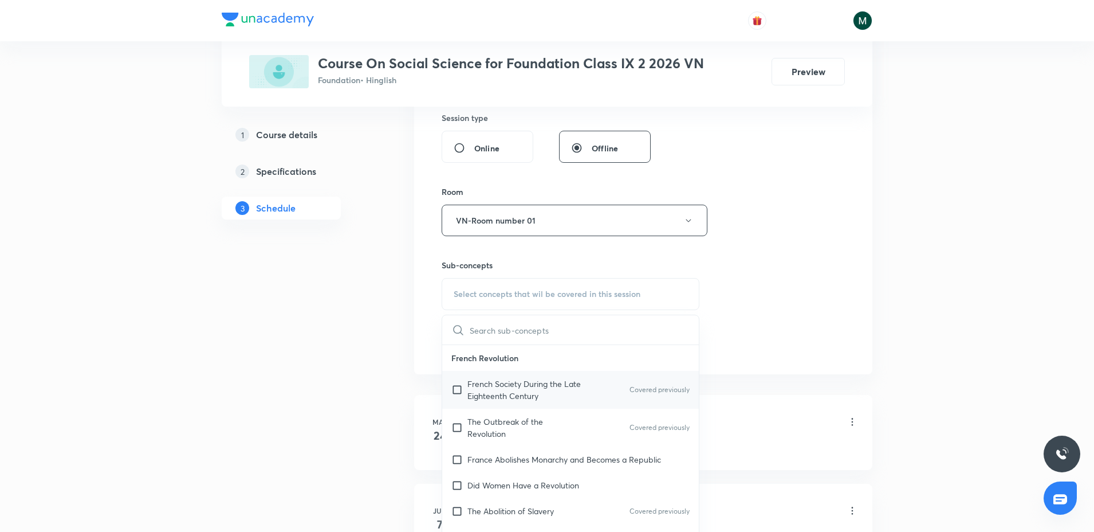
click at [498, 389] on p "French Society During the Late Eighteenth Century" at bounding box center [526, 390] width 116 height 24
checkbox input "true"
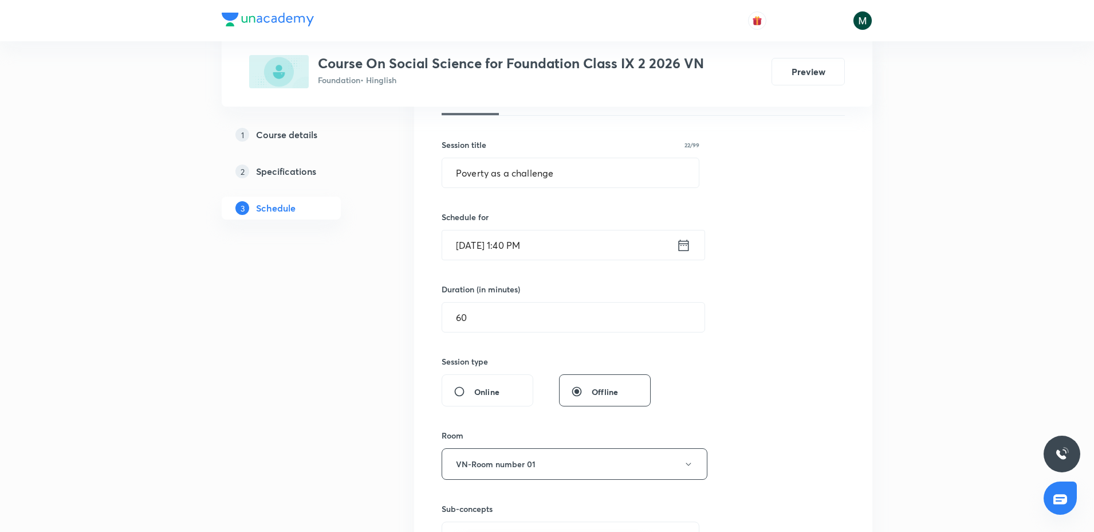
scroll to position [143, 0]
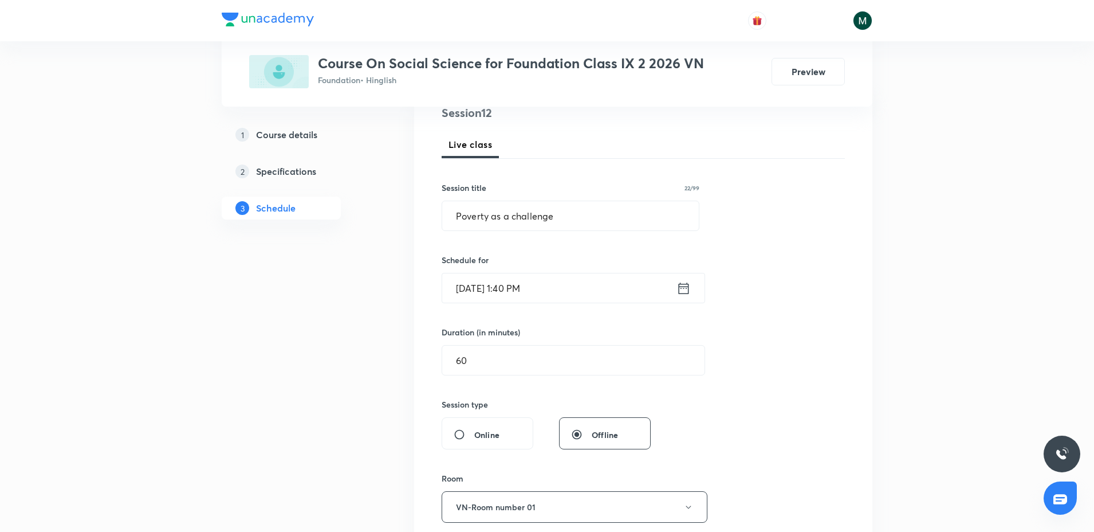
click at [498, 282] on input "[DATE] 1:40 PM" at bounding box center [559, 287] width 234 height 29
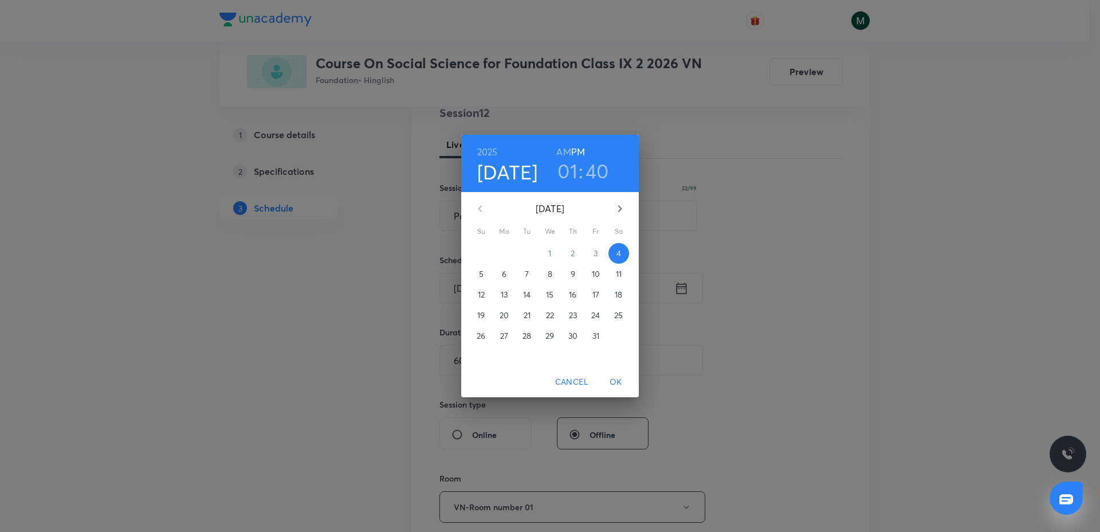
click at [570, 180] on h3 "01" at bounding box center [567, 171] width 20 height 24
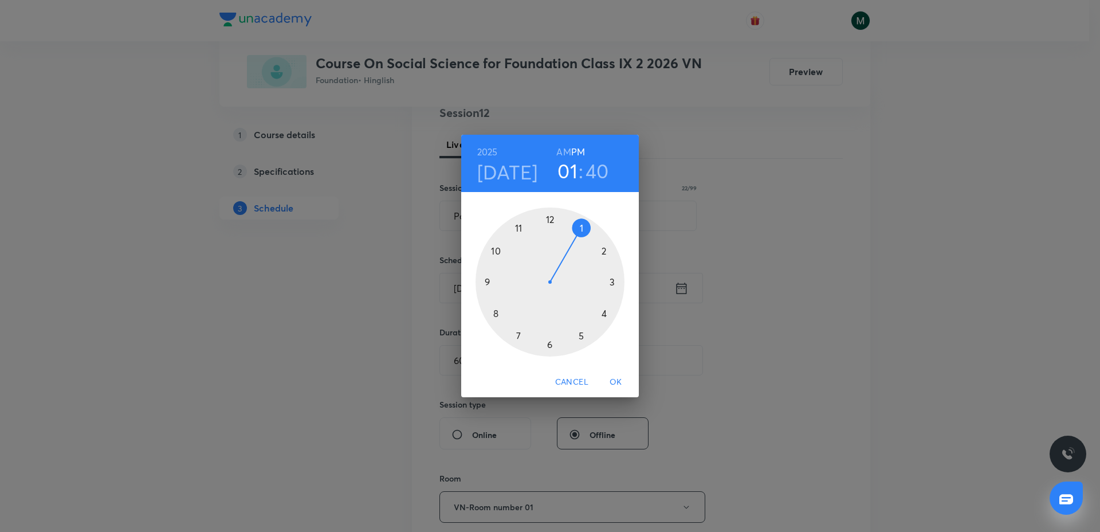
click at [581, 338] on div at bounding box center [550, 281] width 149 height 149
drag, startPoint x: 582, startPoint y: 321, endPoint x: 492, endPoint y: 315, distance: 90.2
click at [492, 315] on div at bounding box center [550, 281] width 149 height 149
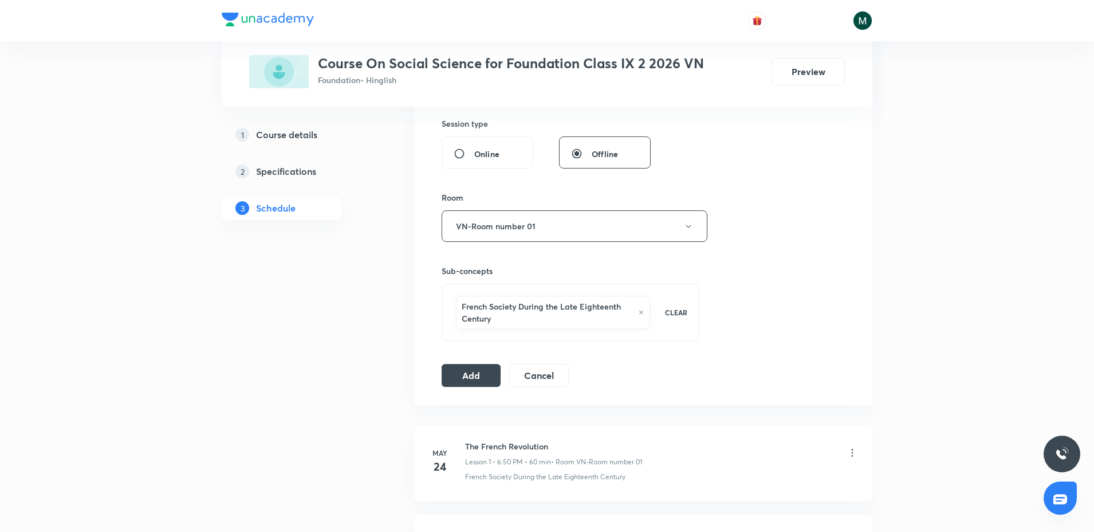
scroll to position [430, 0]
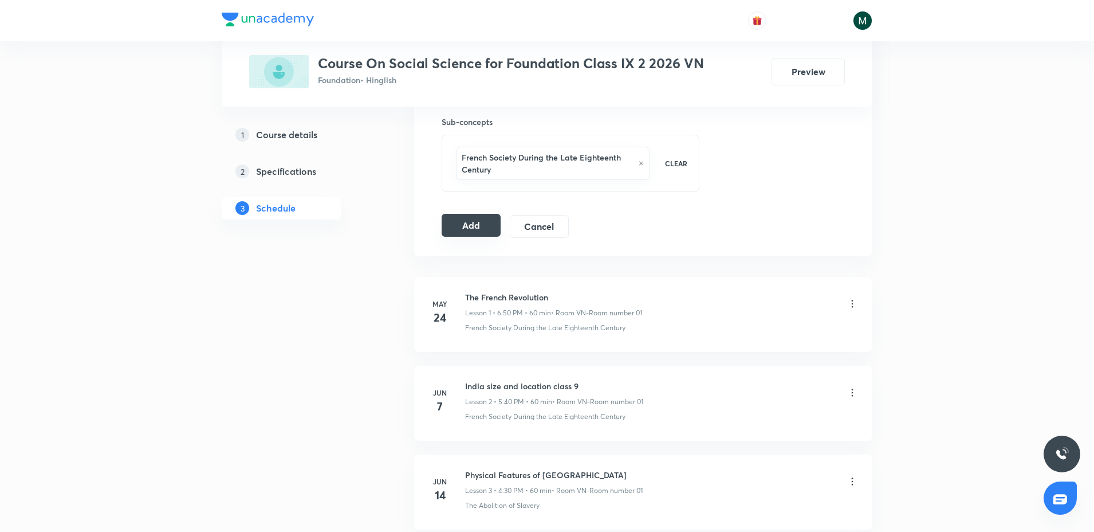
click at [459, 227] on button "Add" at bounding box center [471, 225] width 59 height 23
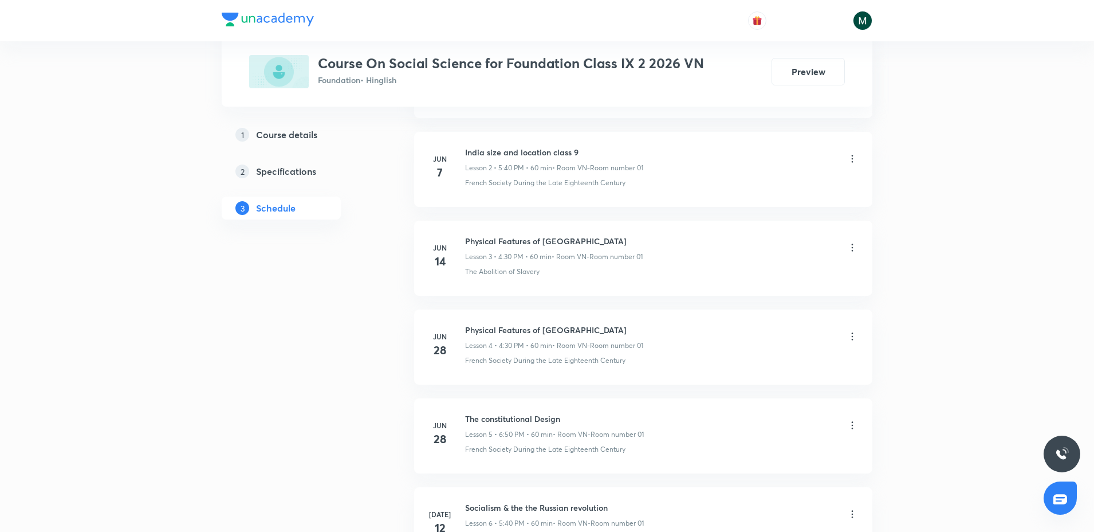
scroll to position [1389, 0]
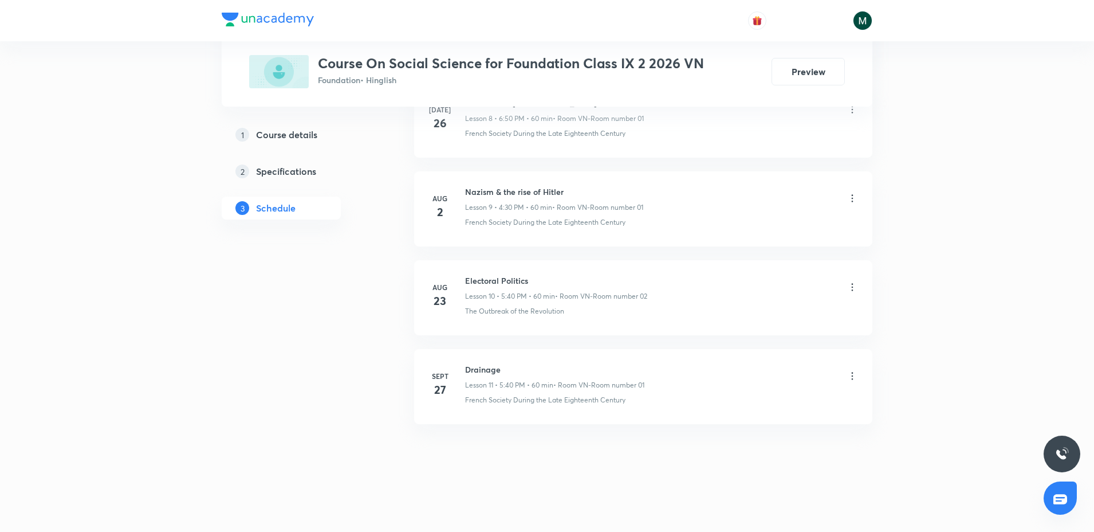
drag, startPoint x: 661, startPoint y: 531, endPoint x: 692, endPoint y: 397, distance: 137.6
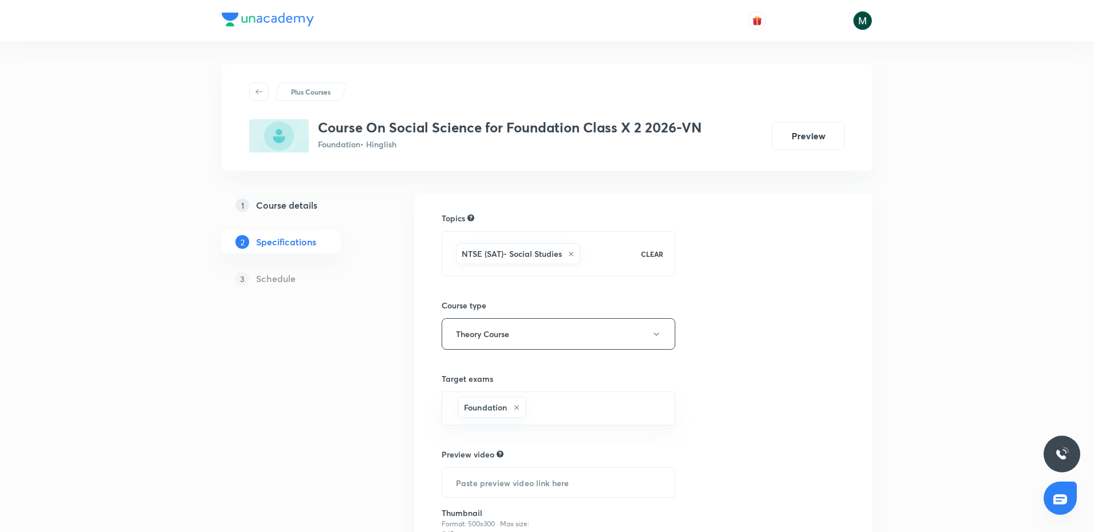
drag, startPoint x: 301, startPoint y: 214, endPoint x: 350, endPoint y: 152, distance: 78.7
click at [301, 214] on link "1 Course details" at bounding box center [300, 205] width 156 height 23
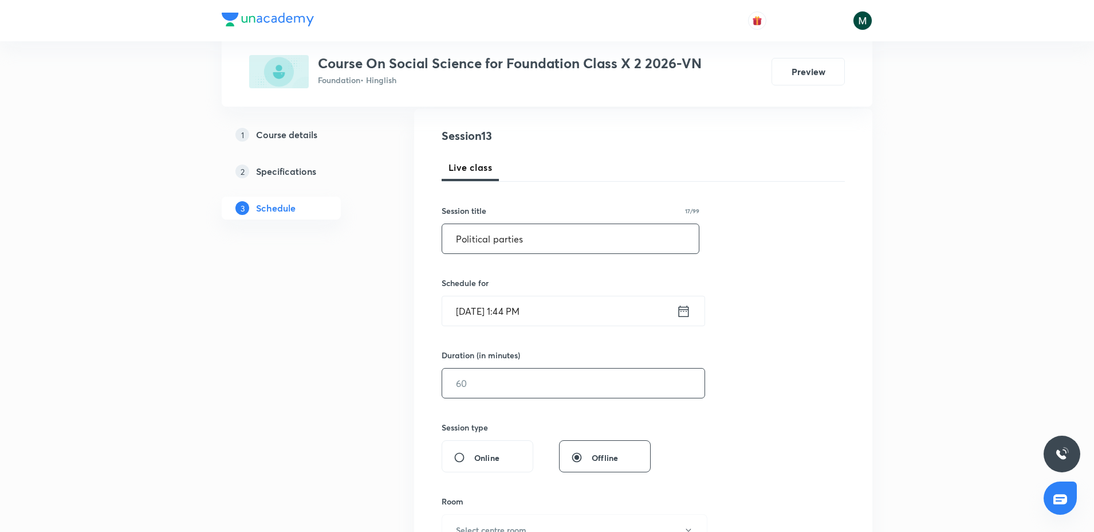
scroll to position [143, 0]
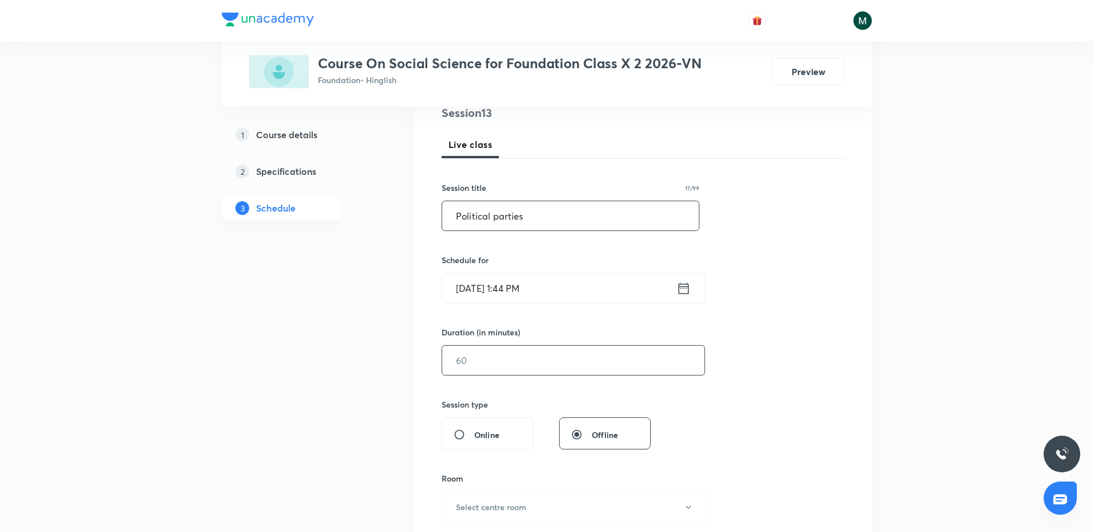
type input "Political parties"
click at [473, 367] on input "text" at bounding box center [573, 359] width 262 height 29
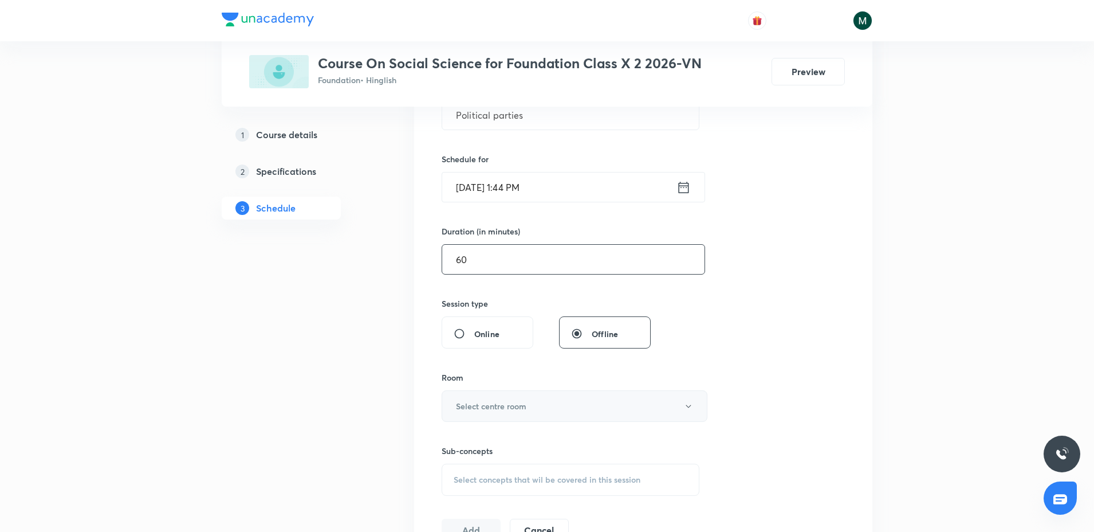
scroll to position [286, 0]
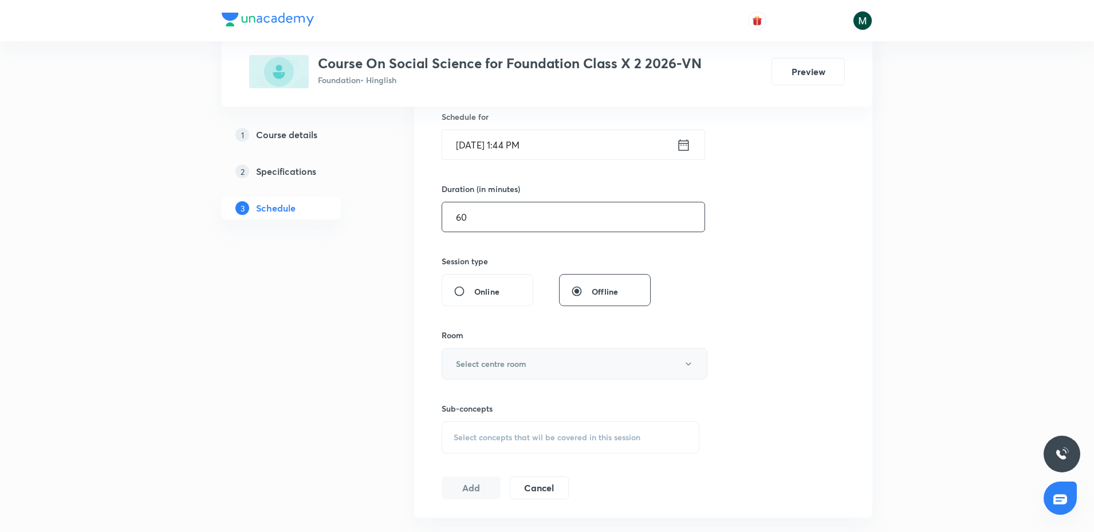
type input "60"
click at [486, 356] on button "Select centre room" at bounding box center [575, 364] width 266 height 32
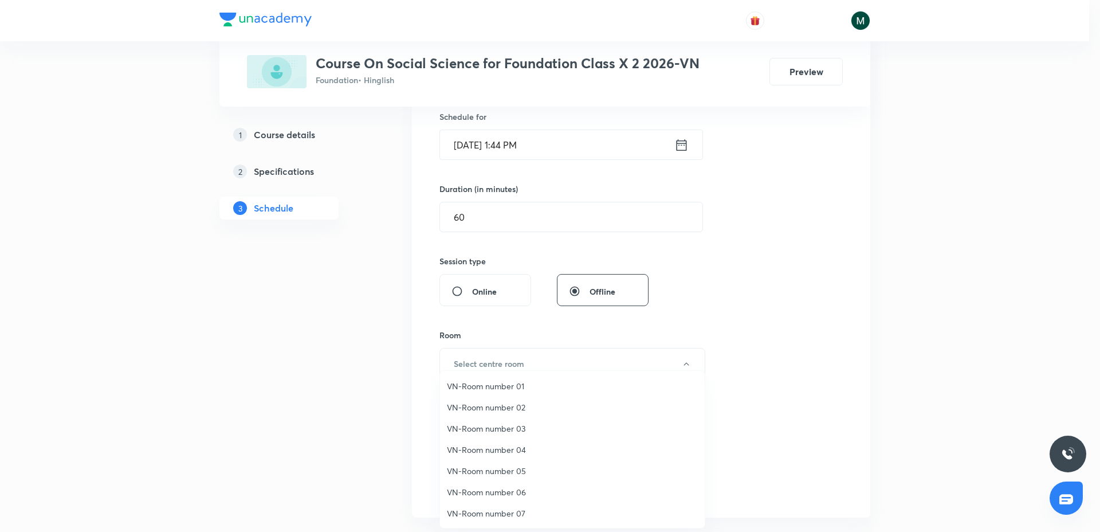
click at [512, 388] on span "VN-Room number 01" at bounding box center [572, 386] width 251 height 12
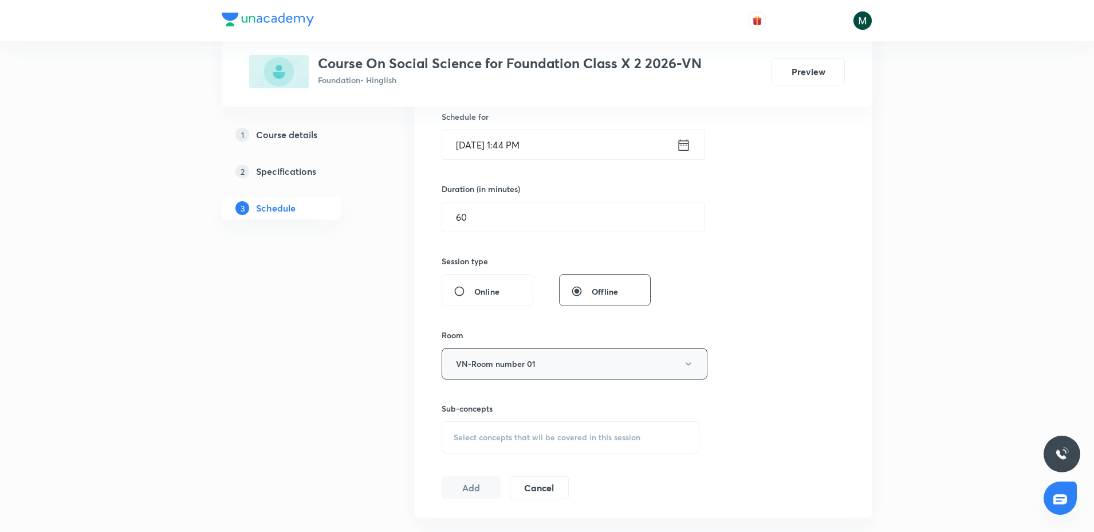
click at [523, 364] on button "VN-Room number 01" at bounding box center [575, 364] width 266 height 32
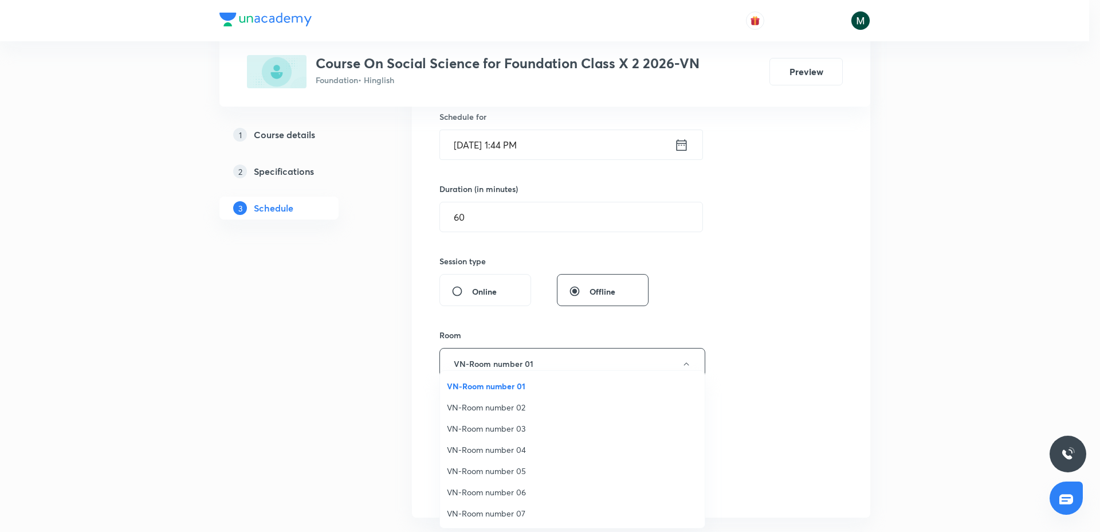
click at [502, 406] on span "VN-Room number 02" at bounding box center [572, 407] width 251 height 12
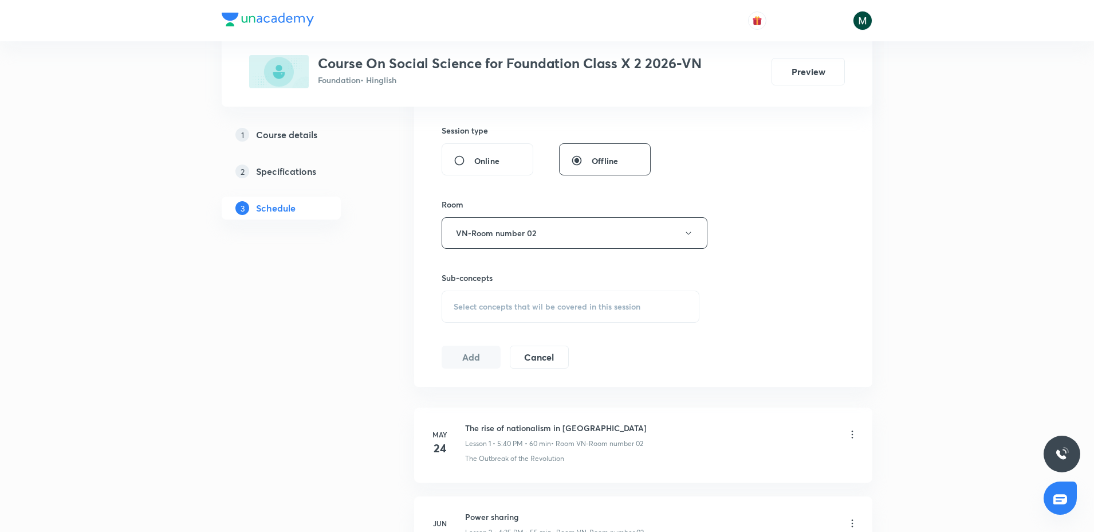
scroll to position [430, 0]
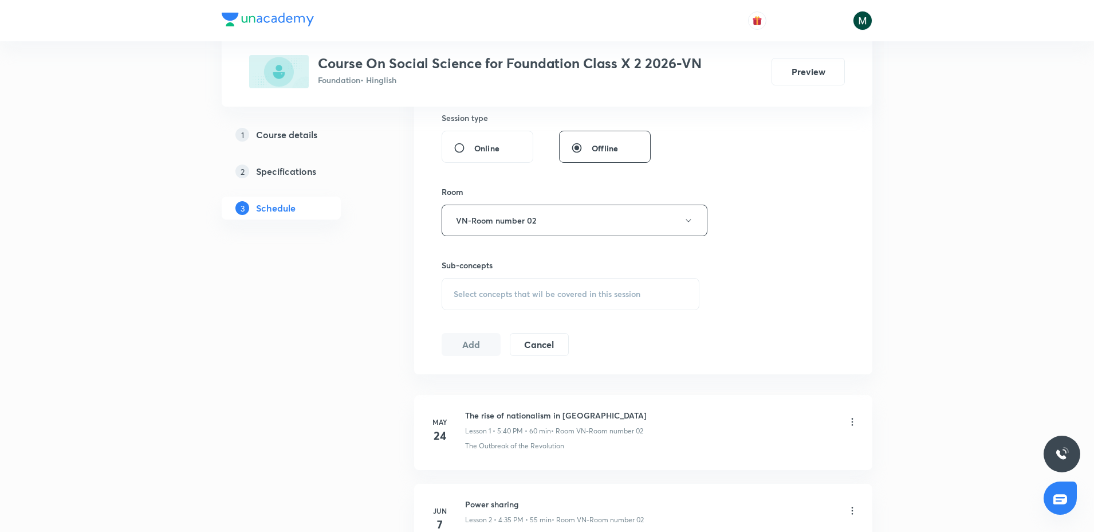
click at [527, 306] on div "Select concepts that wil be covered in this session" at bounding box center [571, 294] width 258 height 32
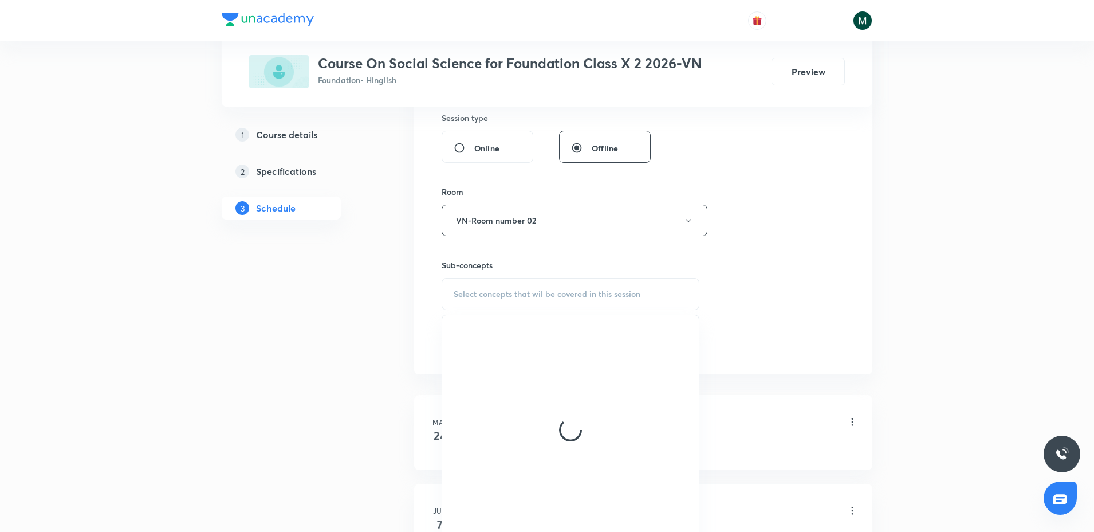
click at [512, 360] on div at bounding box center [570, 429] width 257 height 229
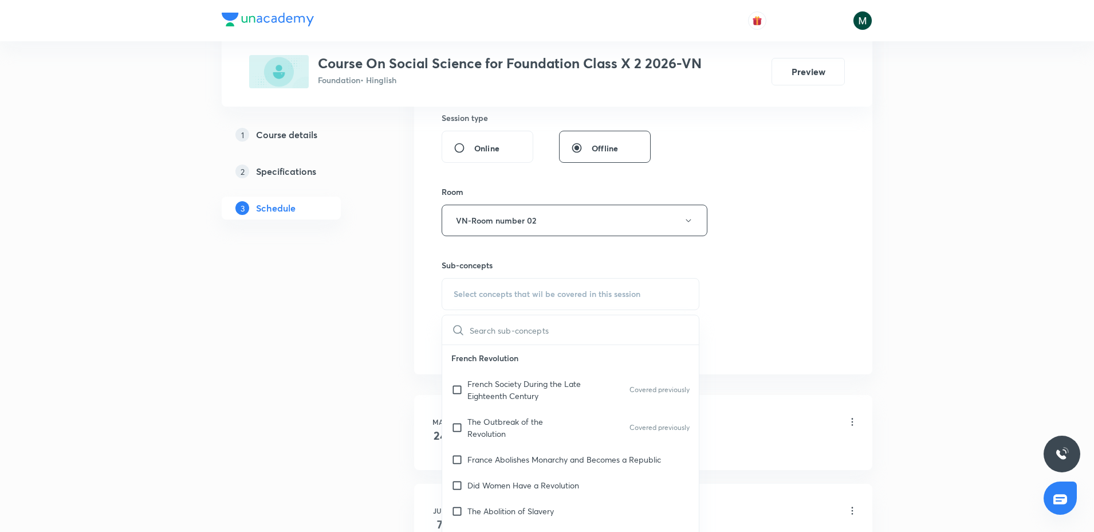
drag, startPoint x: 497, startPoint y: 378, endPoint x: 341, endPoint y: 403, distance: 157.3
click at [490, 382] on p "French Society During the Late Eighteenth Century" at bounding box center [526, 390] width 116 height 24
checkbox input "true"
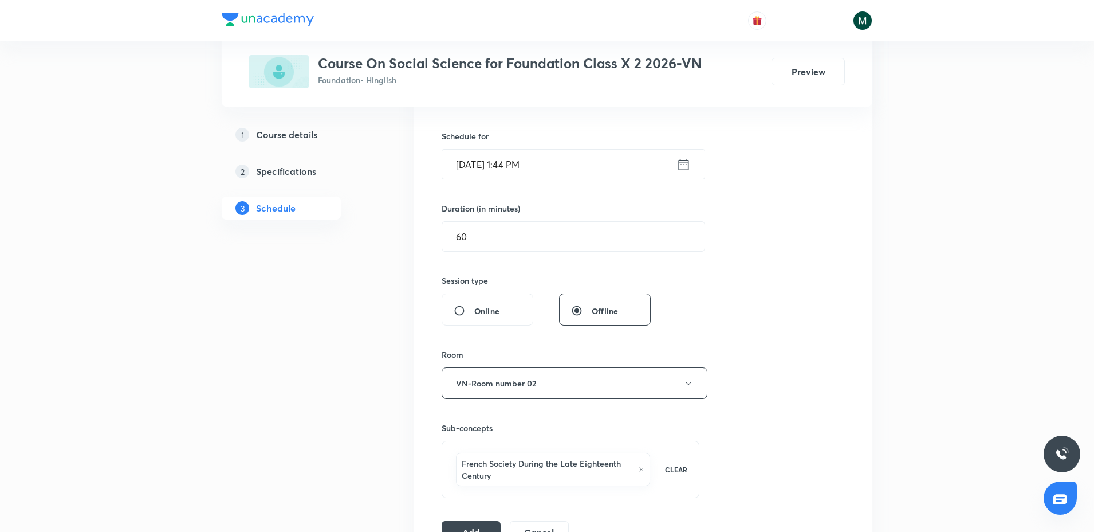
scroll to position [215, 0]
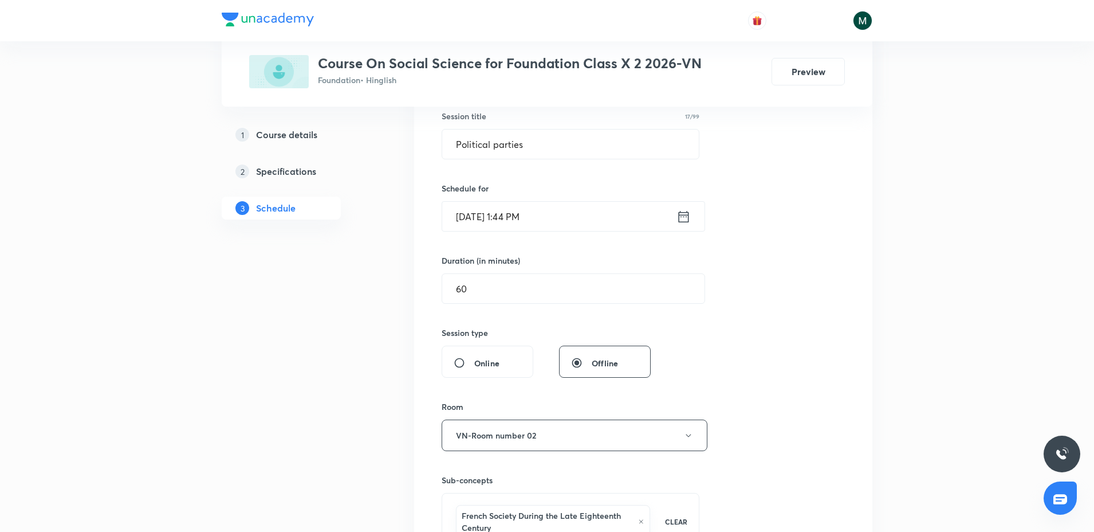
click at [553, 217] on input "Oct 4, 2025, 1:44 PM" at bounding box center [559, 216] width 234 height 29
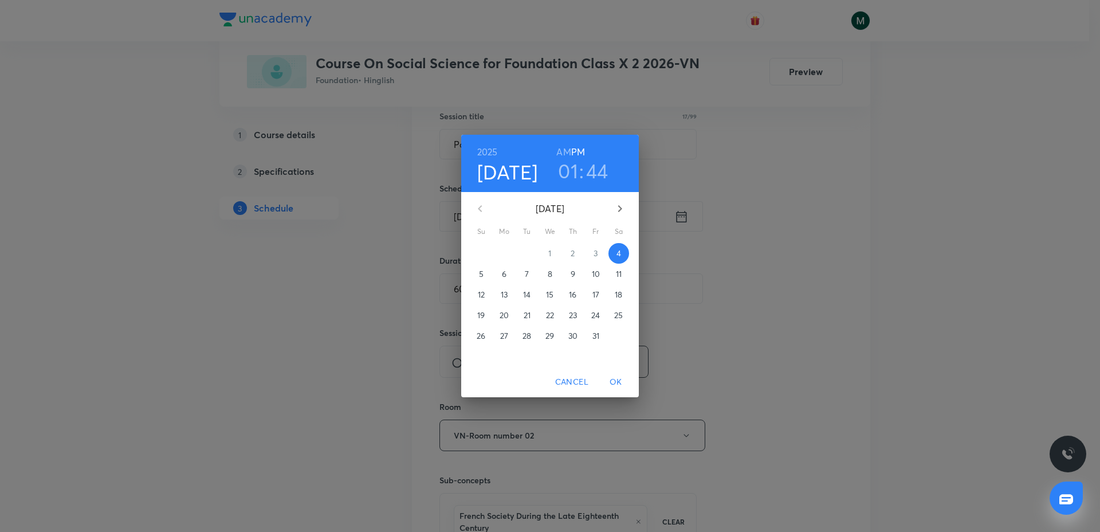
click at [577, 163] on h3 "01" at bounding box center [568, 171] width 20 height 24
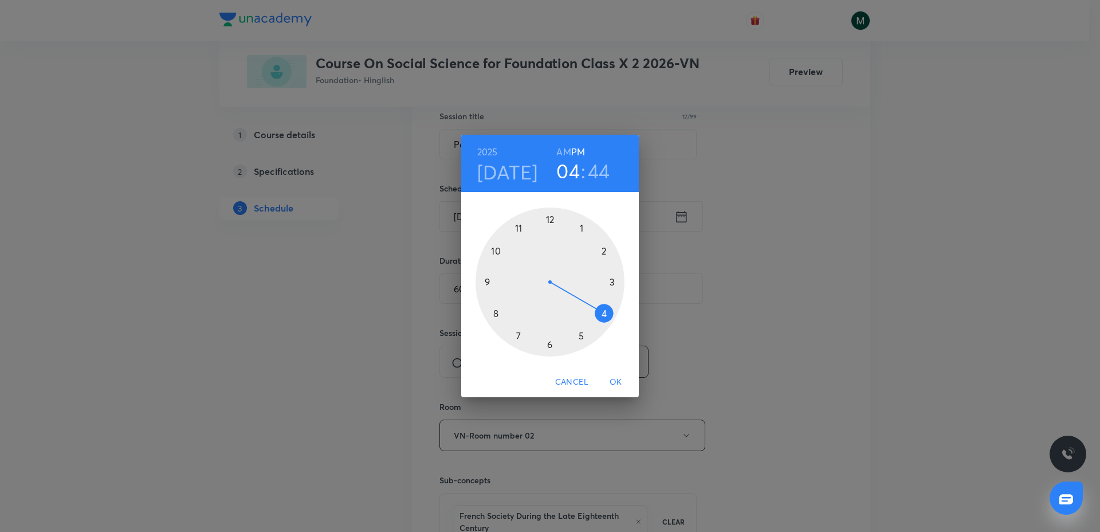
drag, startPoint x: 590, startPoint y: 249, endPoint x: 596, endPoint y: 307, distance: 57.7
click at [596, 307] on div at bounding box center [550, 281] width 149 height 149
drag, startPoint x: 545, startPoint y: 327, endPoint x: 551, endPoint y: 340, distance: 14.9
click at [551, 340] on div at bounding box center [550, 281] width 149 height 149
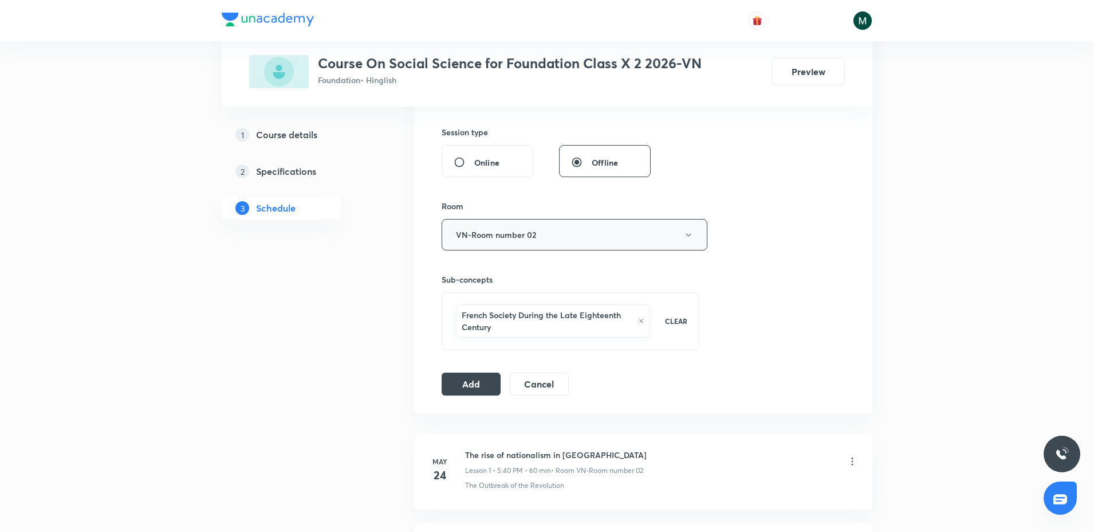
scroll to position [430, 0]
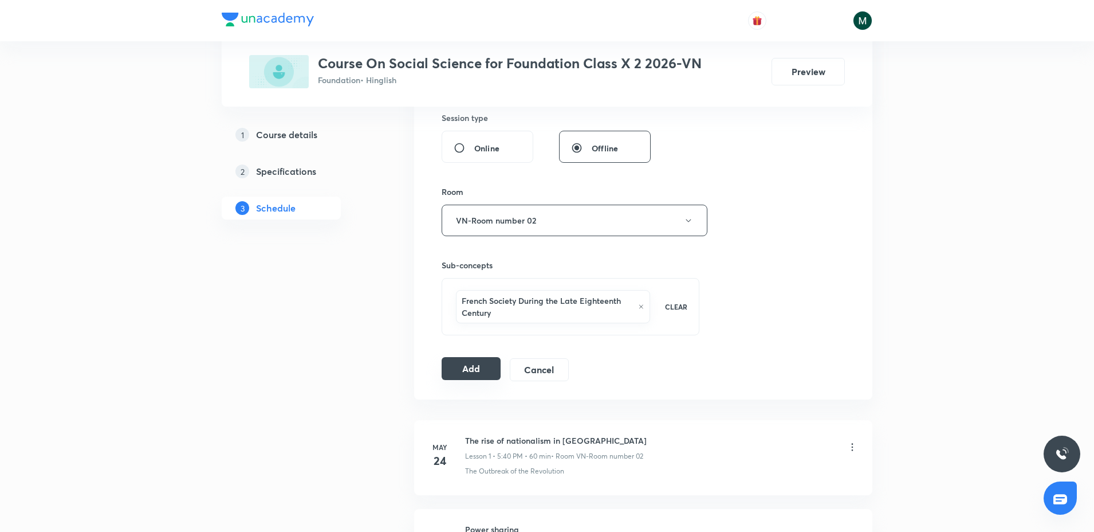
click at [469, 361] on button "Add" at bounding box center [471, 368] width 59 height 23
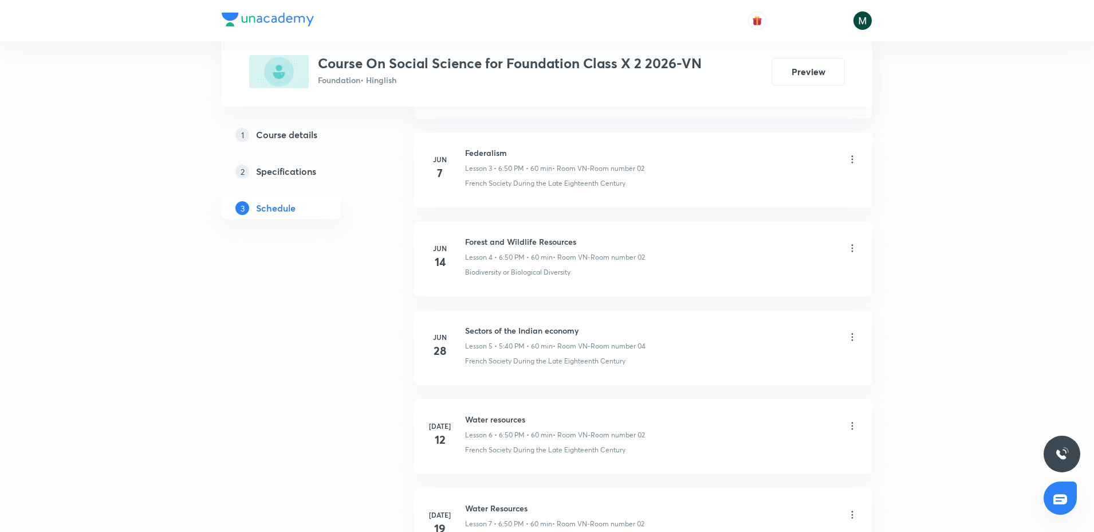
scroll to position [1478, 0]
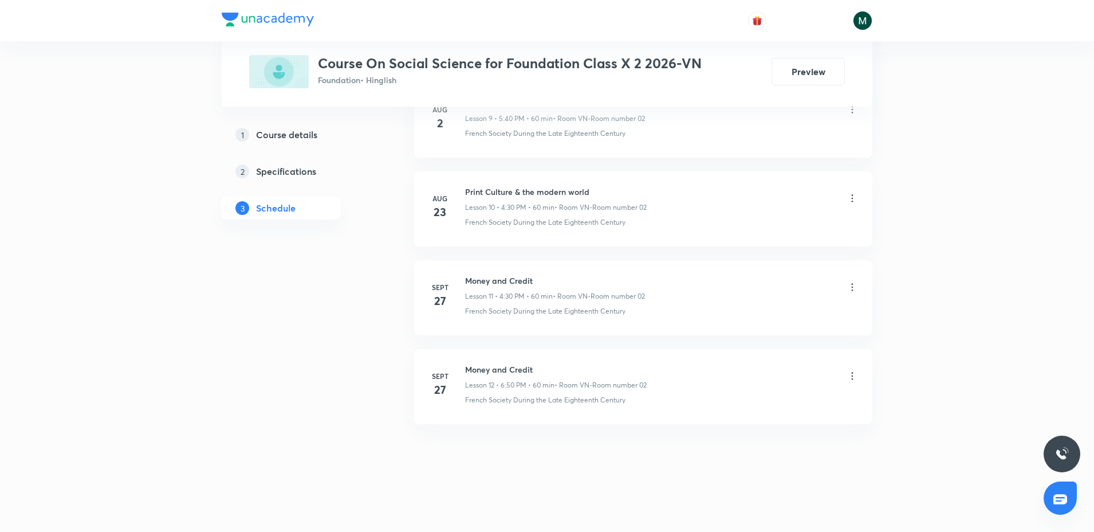
drag, startPoint x: 791, startPoint y: 531, endPoint x: 761, endPoint y: 323, distance: 210.0
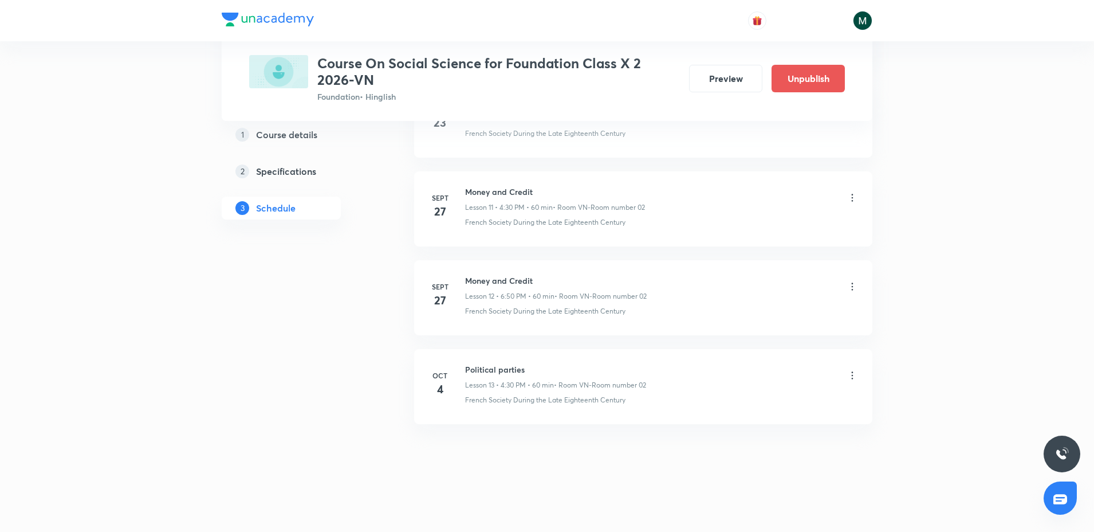
drag, startPoint x: 524, startPoint y: 291, endPoint x: 524, endPoint y: 356, distance: 64.7
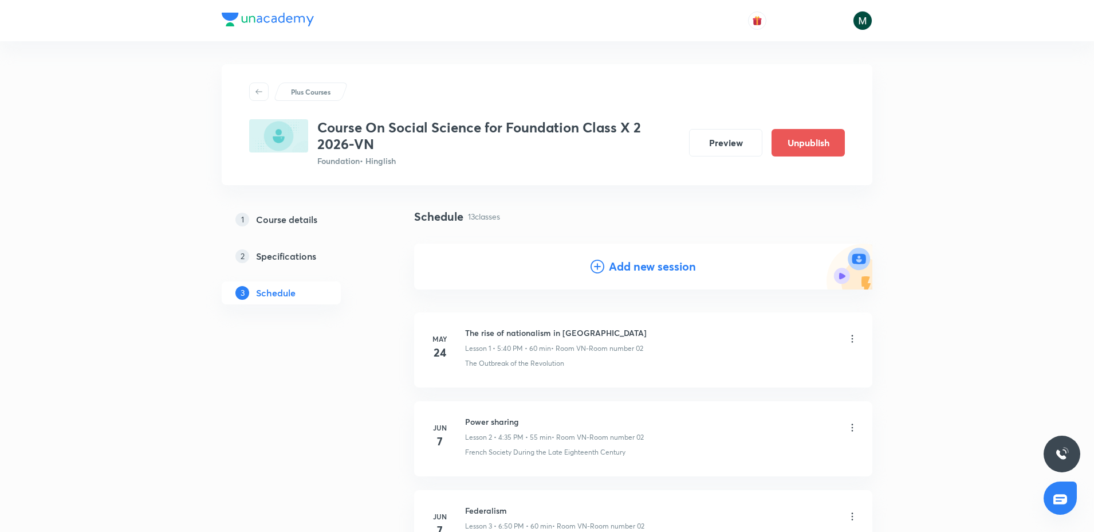
drag, startPoint x: 529, startPoint y: 478, endPoint x: 612, endPoint y: -87, distance: 570.9
click at [614, 255] on div "Add new session" at bounding box center [643, 267] width 458 height 46
click at [611, 262] on h4 "Add new session" at bounding box center [652, 266] width 87 height 17
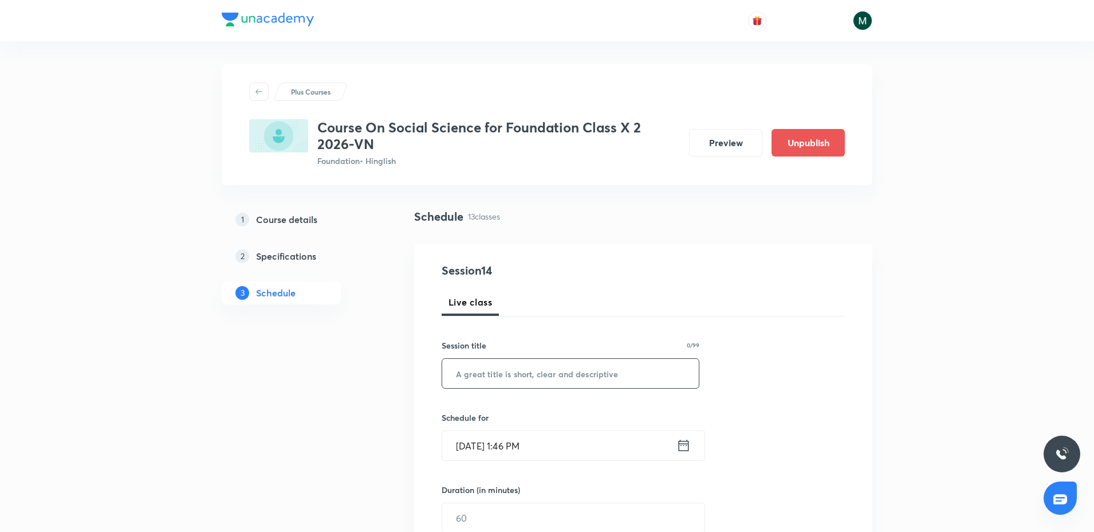
drag, startPoint x: 524, startPoint y: 390, endPoint x: 523, endPoint y: 372, distance: 17.8
click at [522, 389] on div "Session 14 Live class Session title 0/99 ​ Schedule for Oct 4, 2025, 1:46 PM ​ …" at bounding box center [643, 531] width 403 height 538
click at [523, 371] on input "text" at bounding box center [570, 373] width 257 height 29
paste input "Political parties"
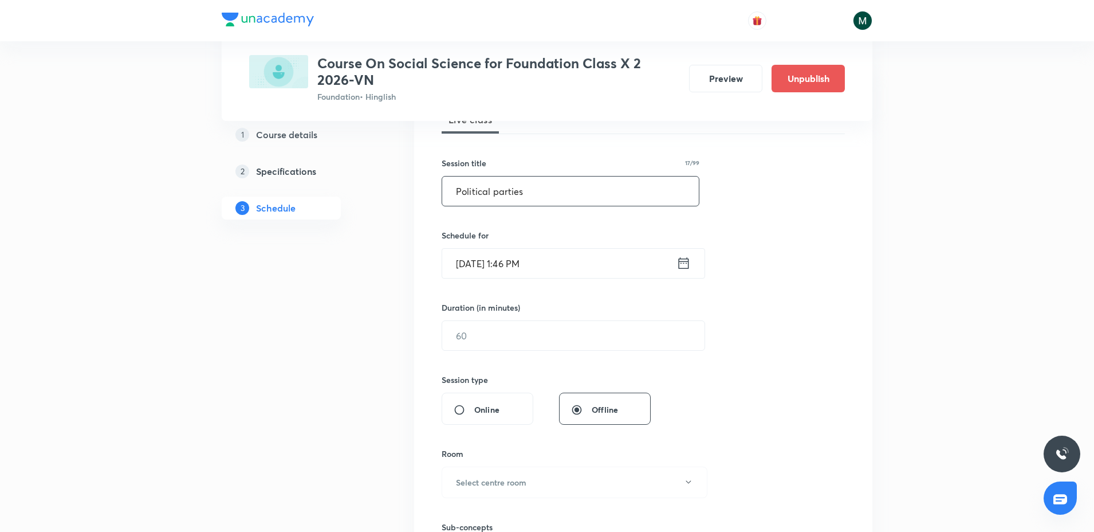
scroll to position [215, 0]
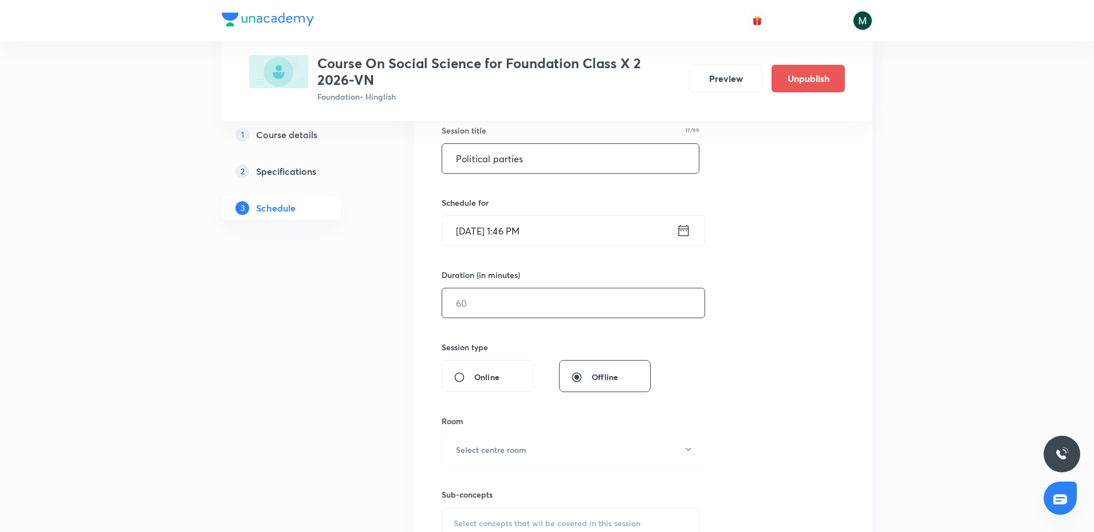
type input "Political parties"
click at [507, 307] on input "text" at bounding box center [573, 302] width 262 height 29
type input "60"
click at [539, 214] on div "Schedule for Oct 4, 2025, 1:46 PM ​" at bounding box center [571, 221] width 258 height 49
click at [532, 230] on input "Oct 4, 2025, 1:46 PM" at bounding box center [559, 230] width 234 height 29
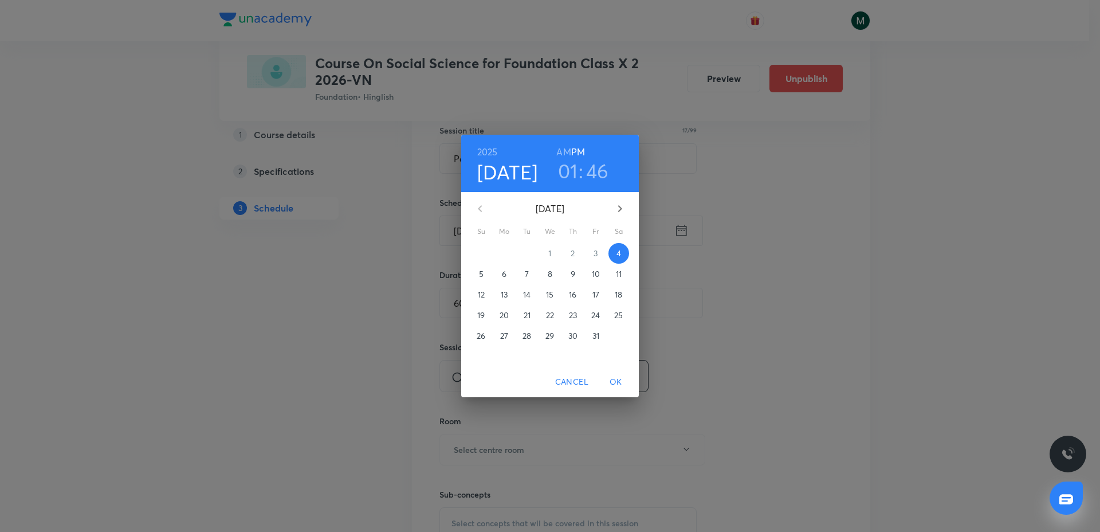
click at [567, 178] on h3 "01" at bounding box center [568, 171] width 20 height 24
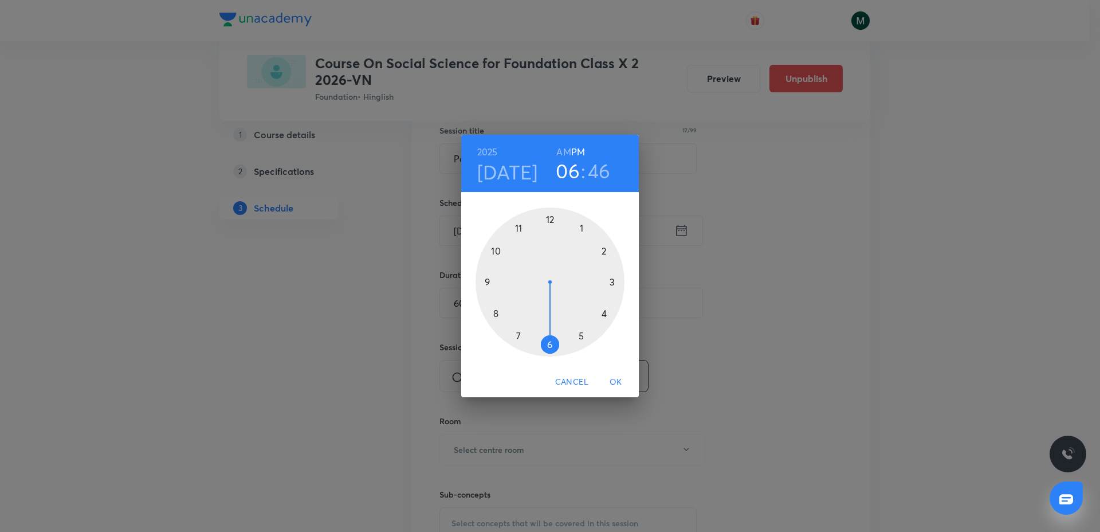
click at [548, 345] on div at bounding box center [550, 281] width 149 height 149
drag, startPoint x: 544, startPoint y: 293, endPoint x: 512, endPoint y: 261, distance: 45.4
click at [512, 261] on div at bounding box center [550, 281] width 149 height 149
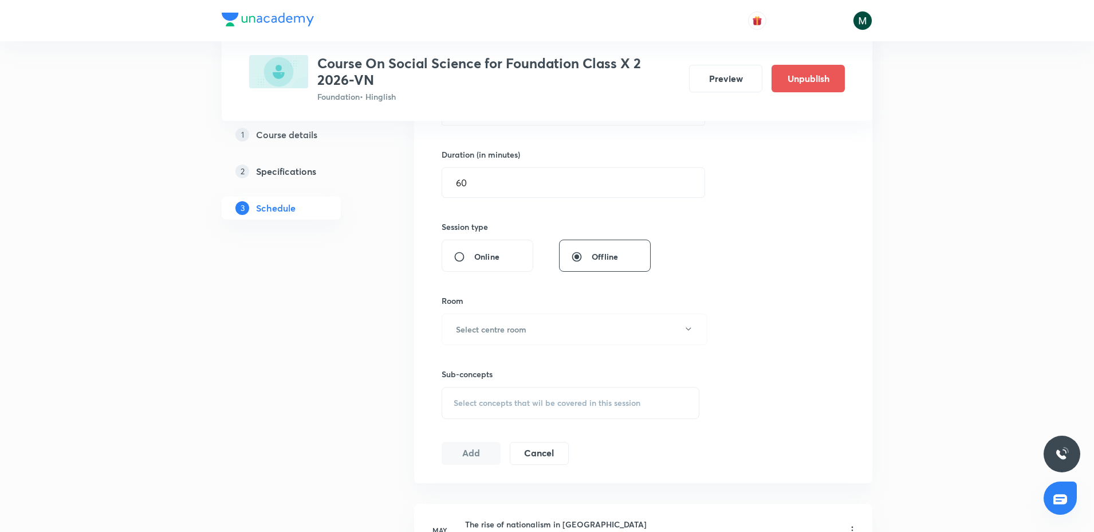
scroll to position [358, 0]
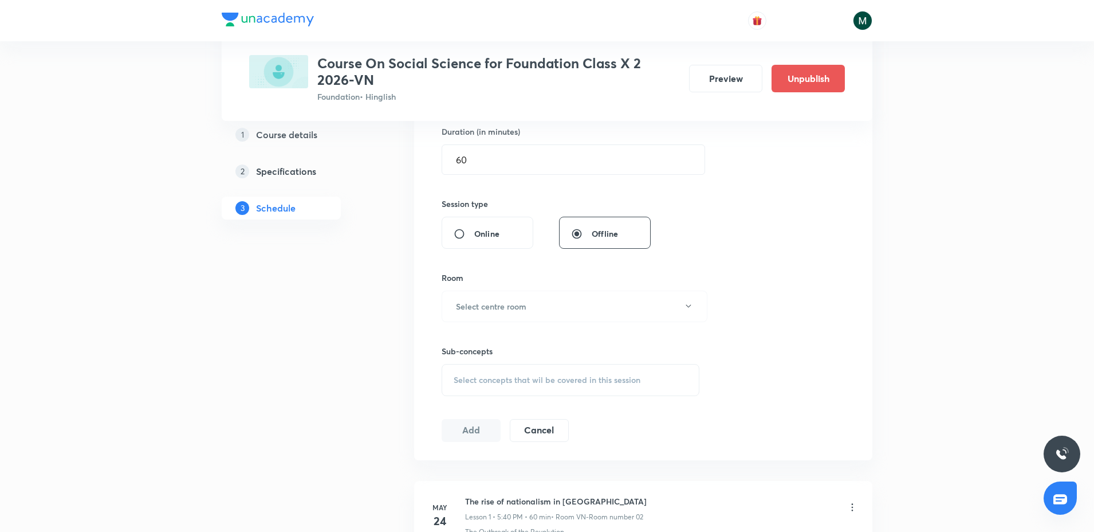
click at [517, 286] on div "Room Select centre room" at bounding box center [571, 297] width 258 height 50
click at [504, 311] on h6 "Select centre room" at bounding box center [491, 306] width 70 height 12
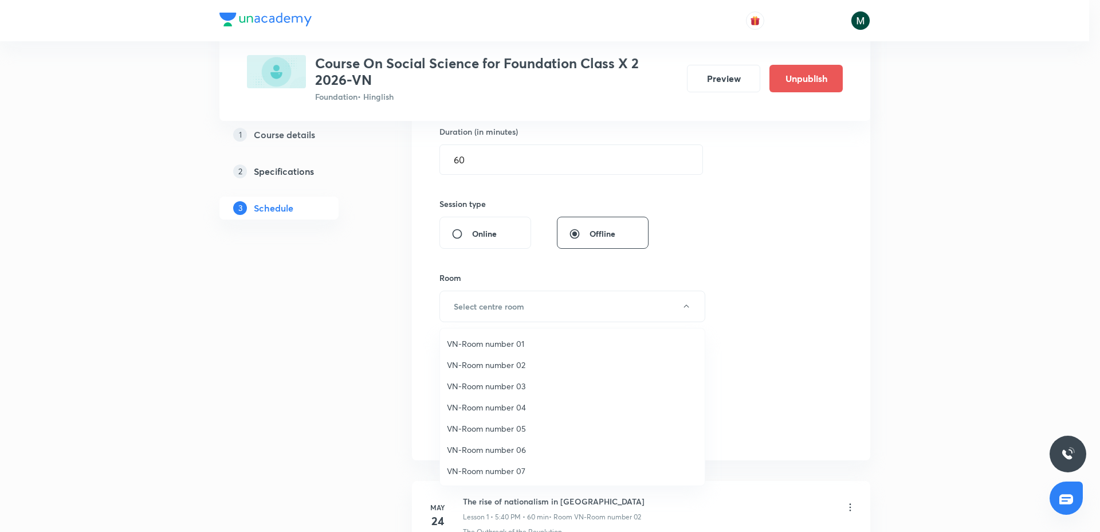
click at [502, 358] on li "VN-Room number 02" at bounding box center [572, 364] width 265 height 21
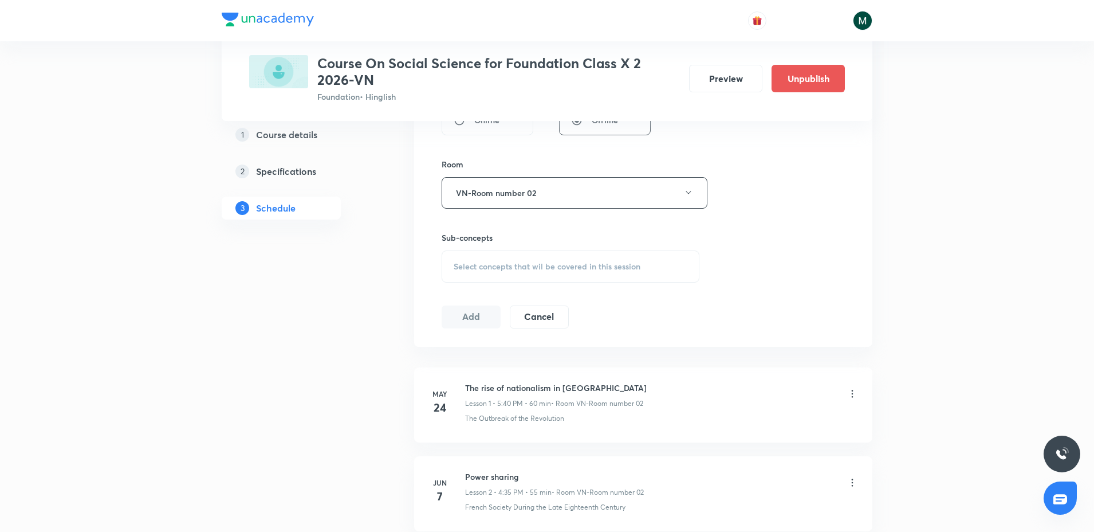
scroll to position [501, 0]
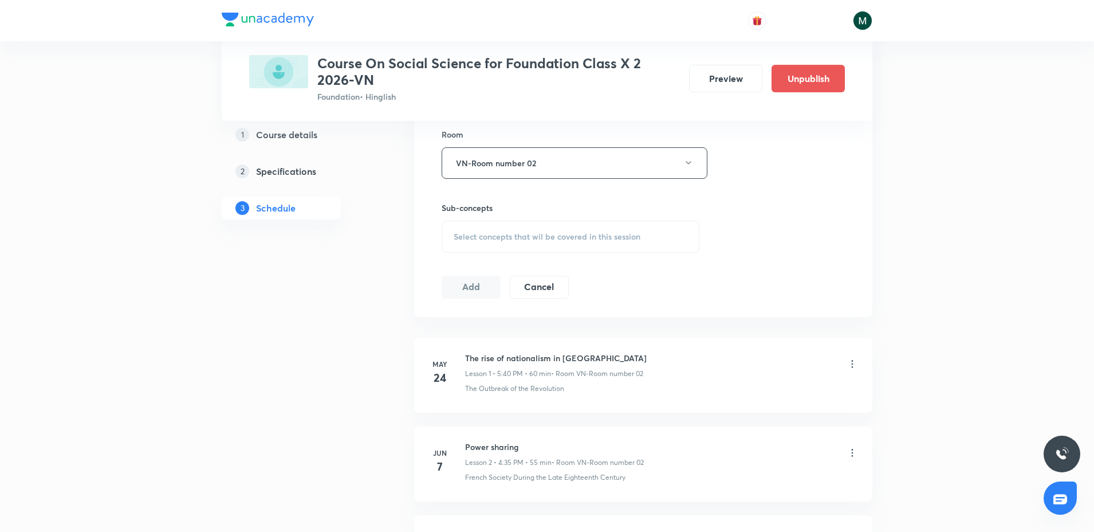
click at [545, 232] on span "Select concepts that wil be covered in this session" at bounding box center [547, 236] width 187 height 9
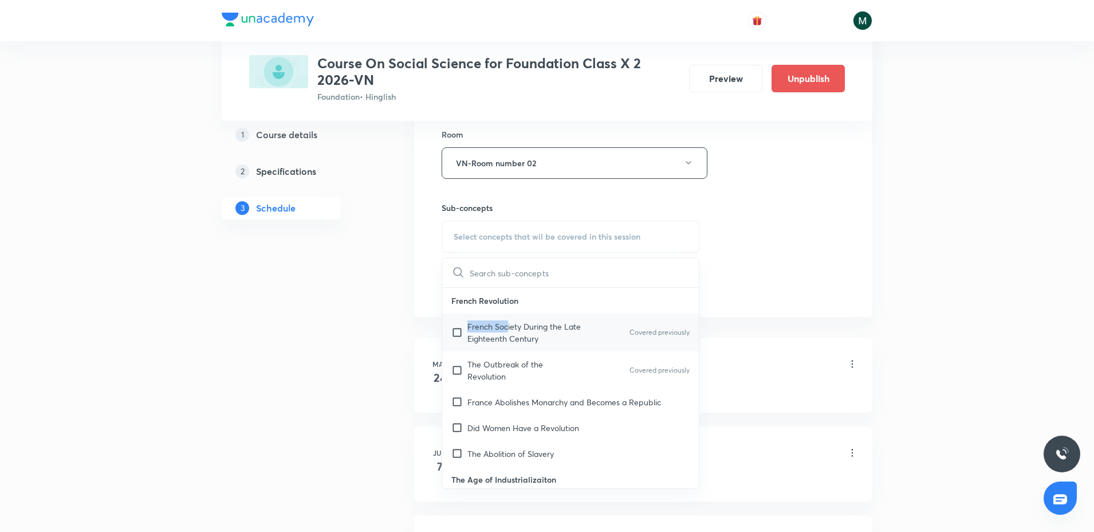
drag, startPoint x: 513, startPoint y: 311, endPoint x: 507, endPoint y: 317, distance: 8.9
click at [508, 316] on div "French Revolution French Society During the Late Eighteenth Century Covered pre…" at bounding box center [570, 377] width 257 height 179
click at [497, 329] on p "French Society During the Late Eighteenth Century" at bounding box center [526, 332] width 116 height 24
checkbox input "true"
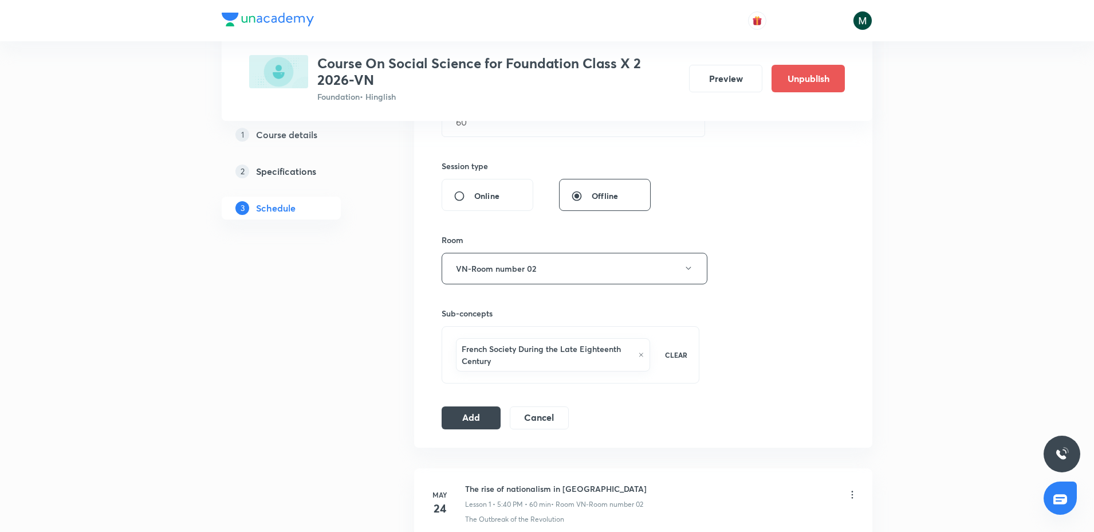
scroll to position [430, 0]
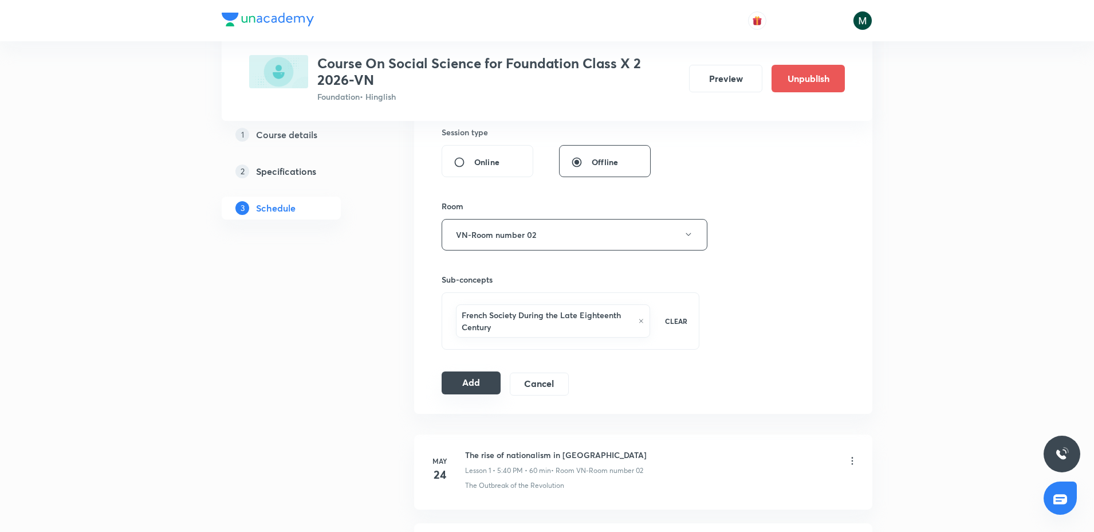
click at [462, 377] on button "Add" at bounding box center [471, 382] width 59 height 23
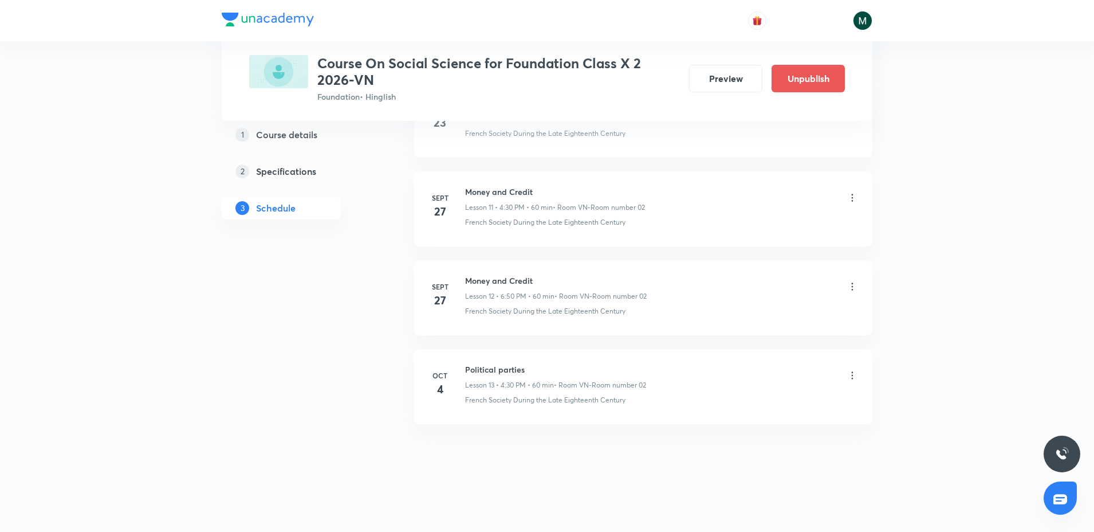
drag, startPoint x: 591, startPoint y: 531, endPoint x: 619, endPoint y: 350, distance: 183.2
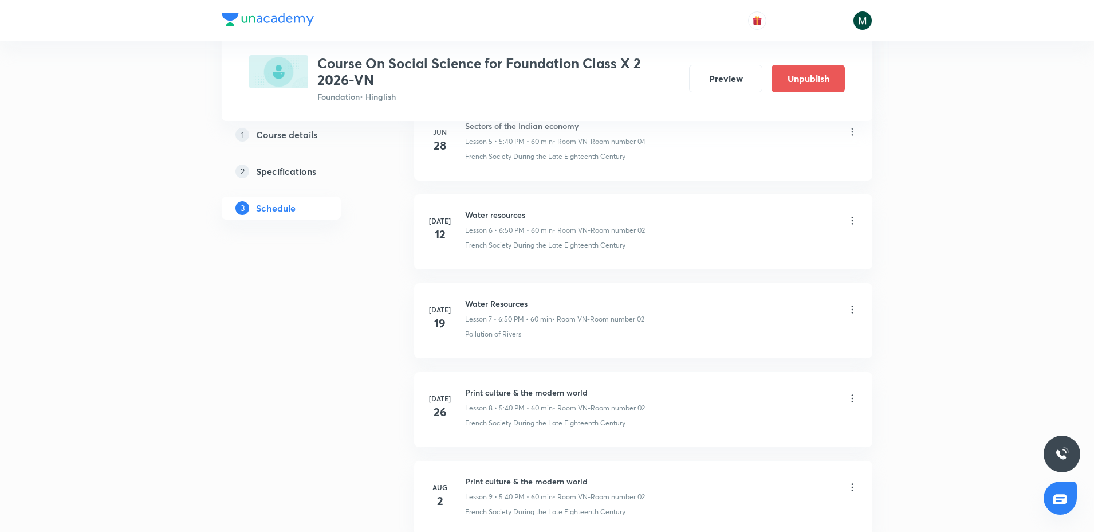
scroll to position [1581, 0]
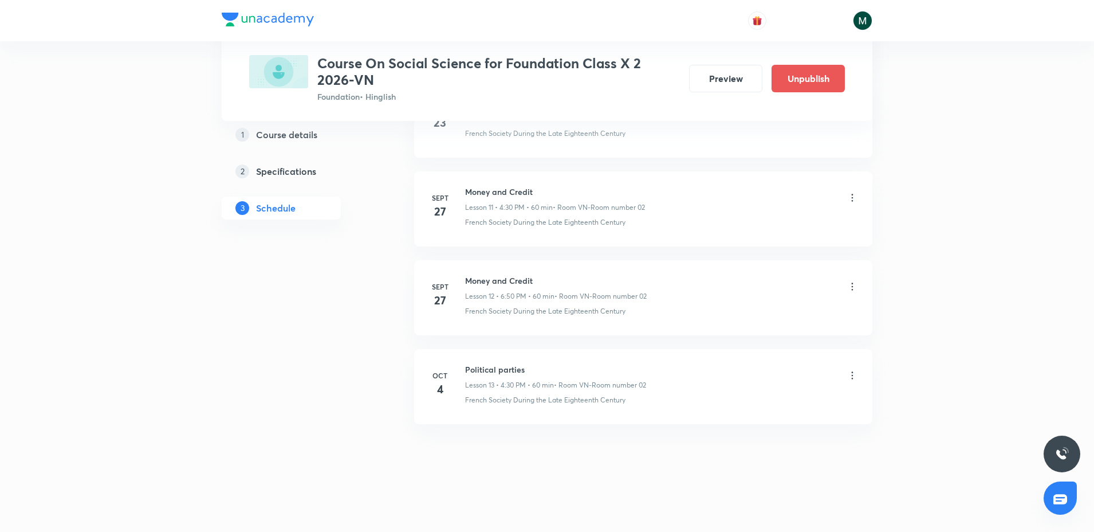
drag, startPoint x: 550, startPoint y: 354, endPoint x: 494, endPoint y: 414, distance: 81.9
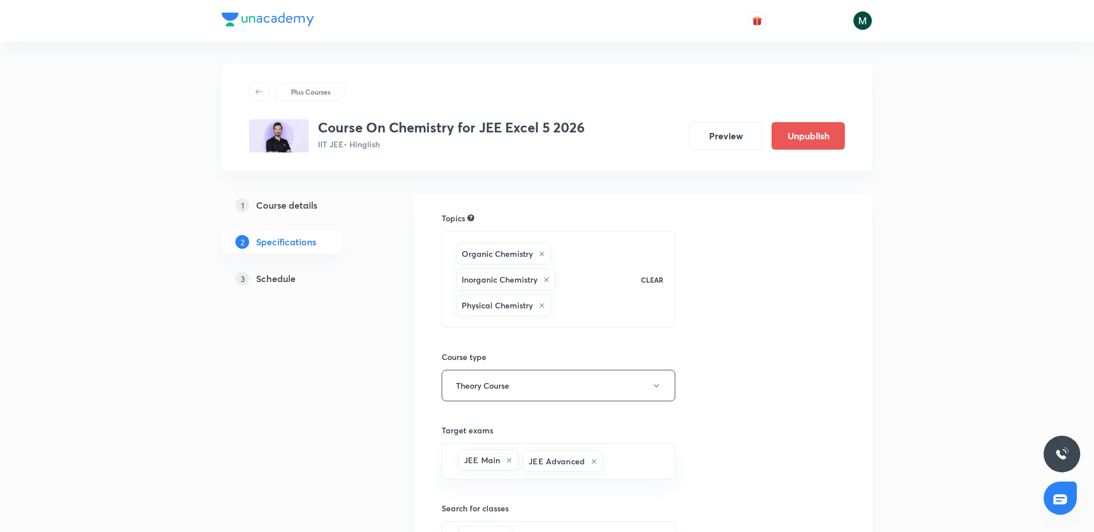
click at [278, 281] on h5 "Schedule" at bounding box center [276, 279] width 40 height 14
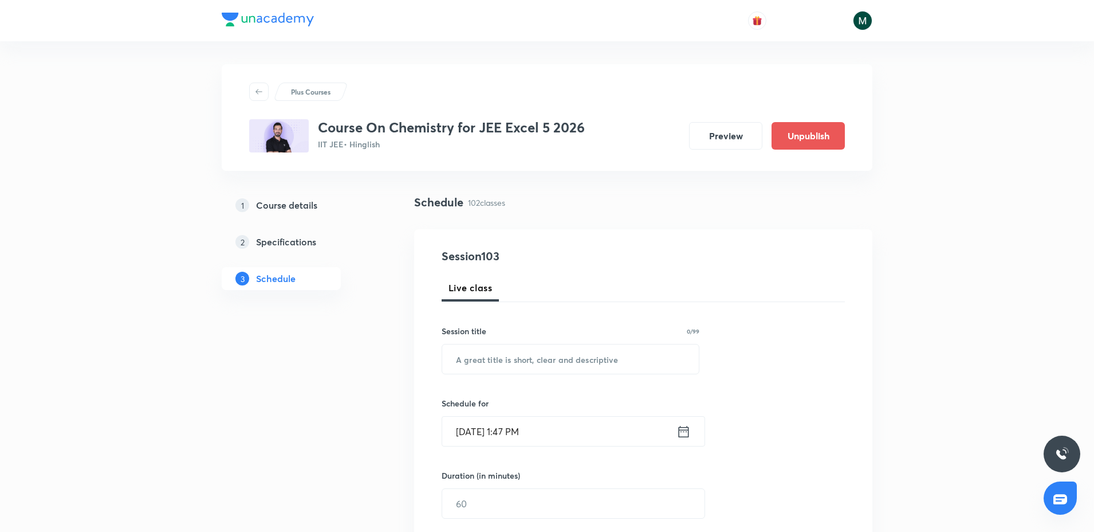
click at [278, 281] on h5 "Schedule" at bounding box center [276, 279] width 40 height 14
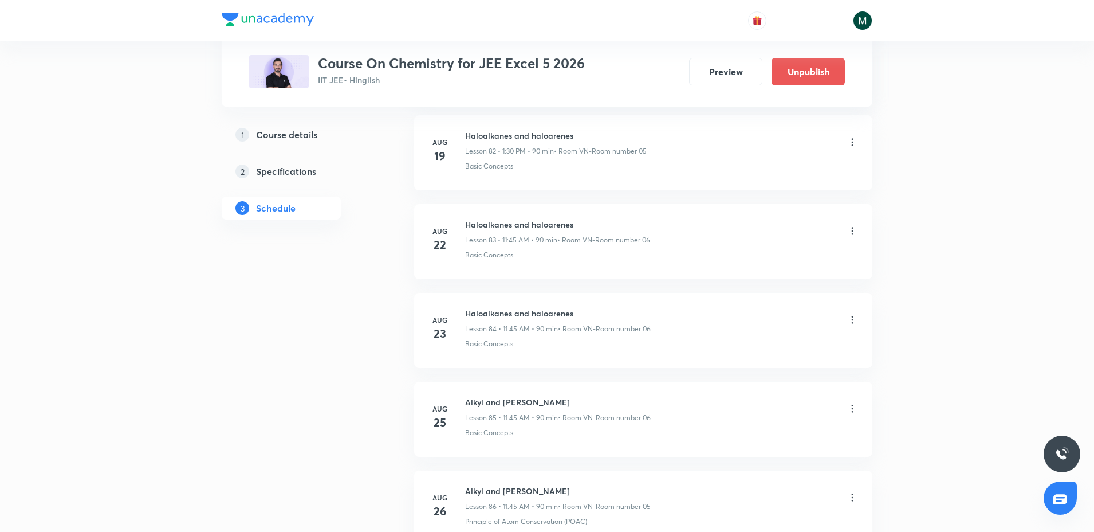
scroll to position [9445, 0]
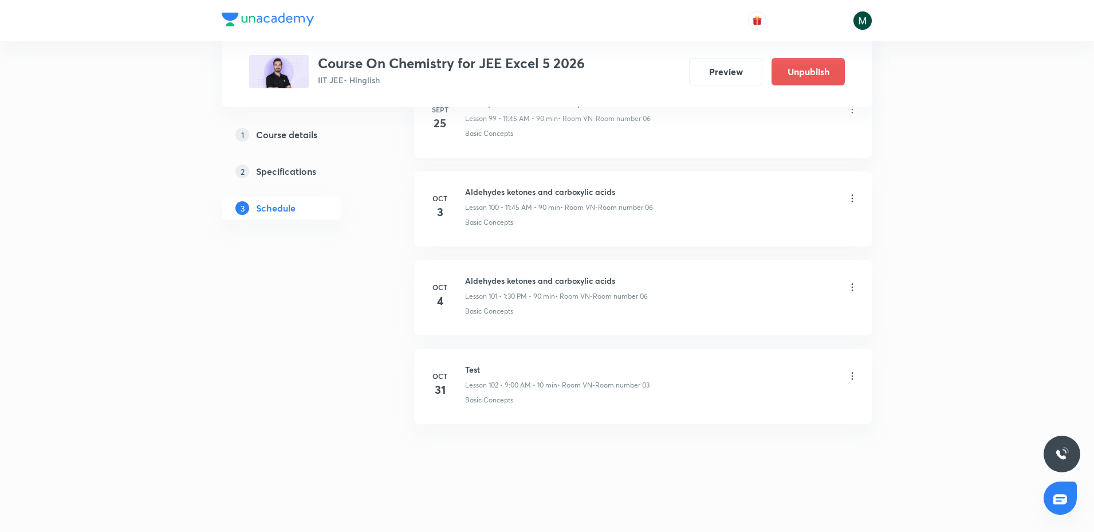
drag, startPoint x: 551, startPoint y: 175, endPoint x: 604, endPoint y: 531, distance: 359.8
click at [853, 284] on icon at bounding box center [853, 286] width 2 height 7
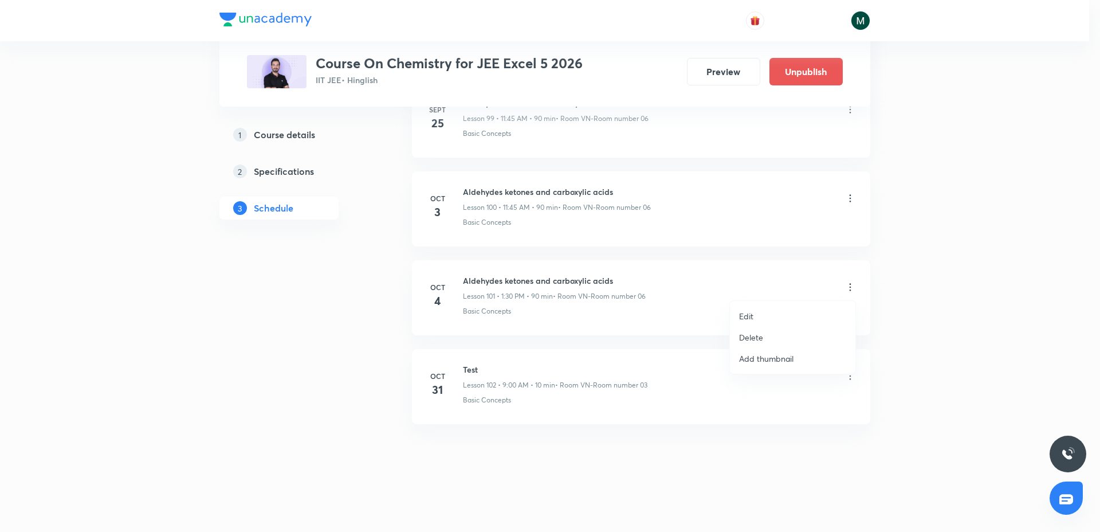
click at [533, 281] on div at bounding box center [550, 266] width 1100 height 532
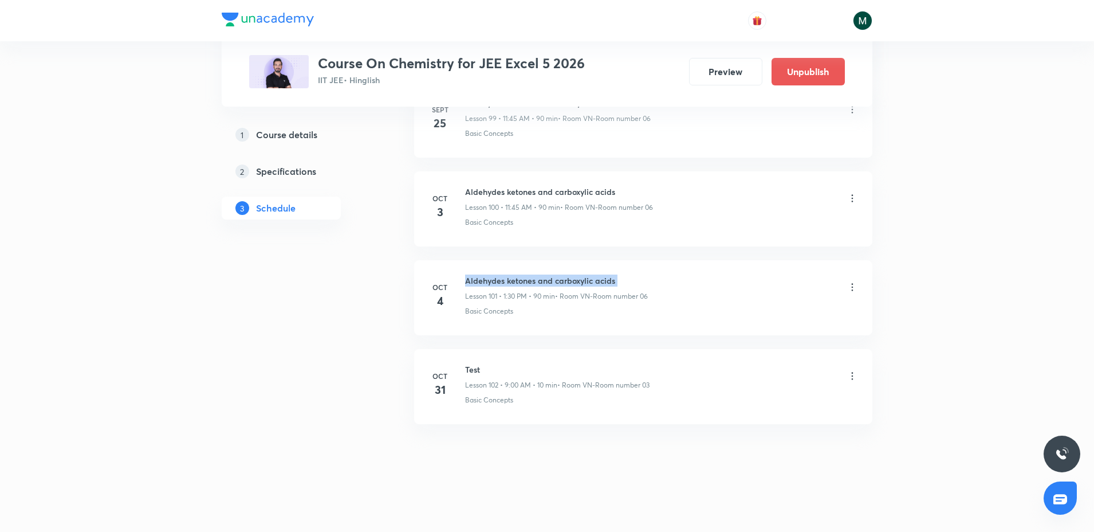
click at [533, 281] on h6 "Aldehydes ketones and carboxylic acids" at bounding box center [556, 280] width 183 height 12
click at [853, 288] on icon at bounding box center [852, 286] width 11 height 11
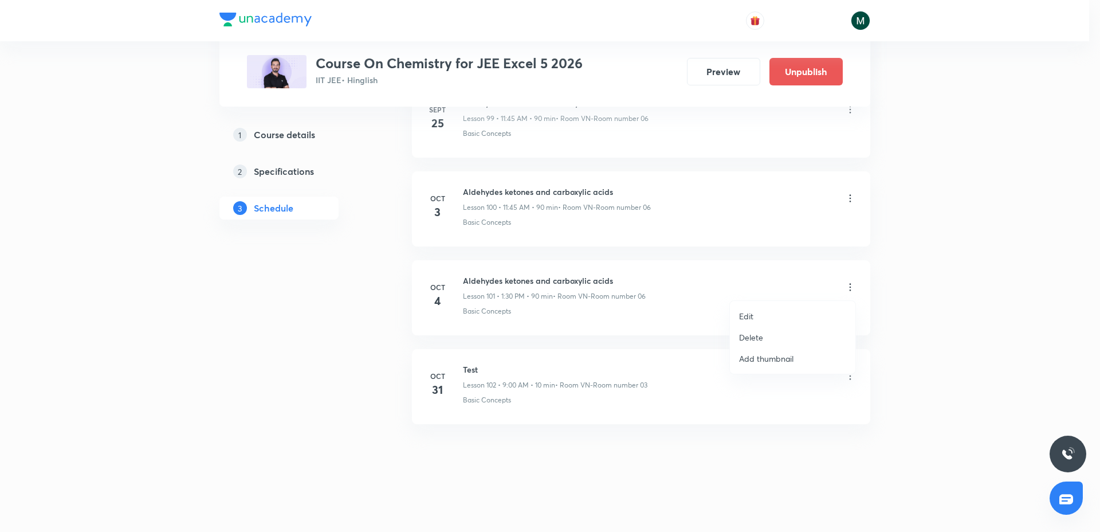
click at [758, 332] on p "Delete" at bounding box center [751, 337] width 24 height 12
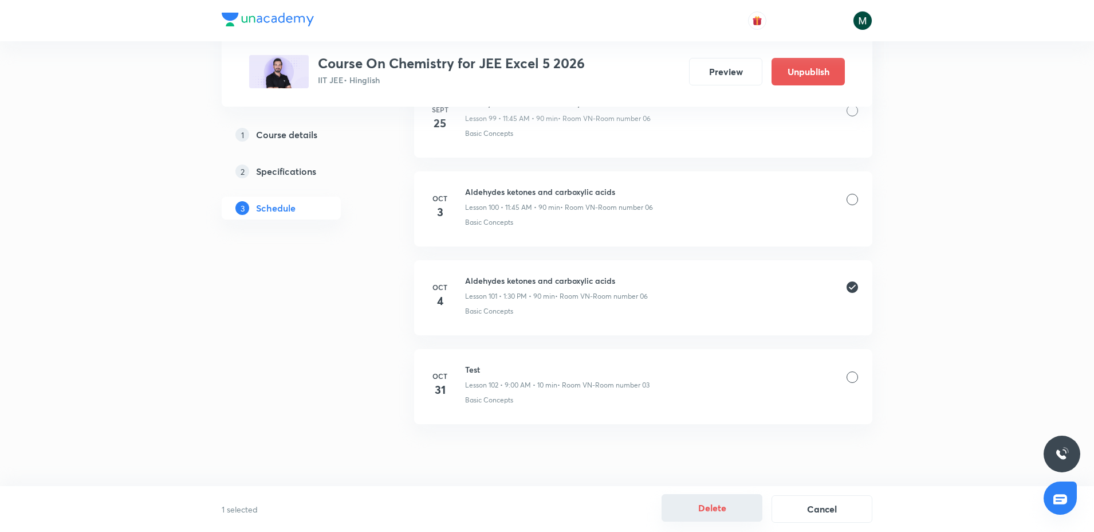
click at [709, 506] on button "Delete" at bounding box center [712, 508] width 101 height 28
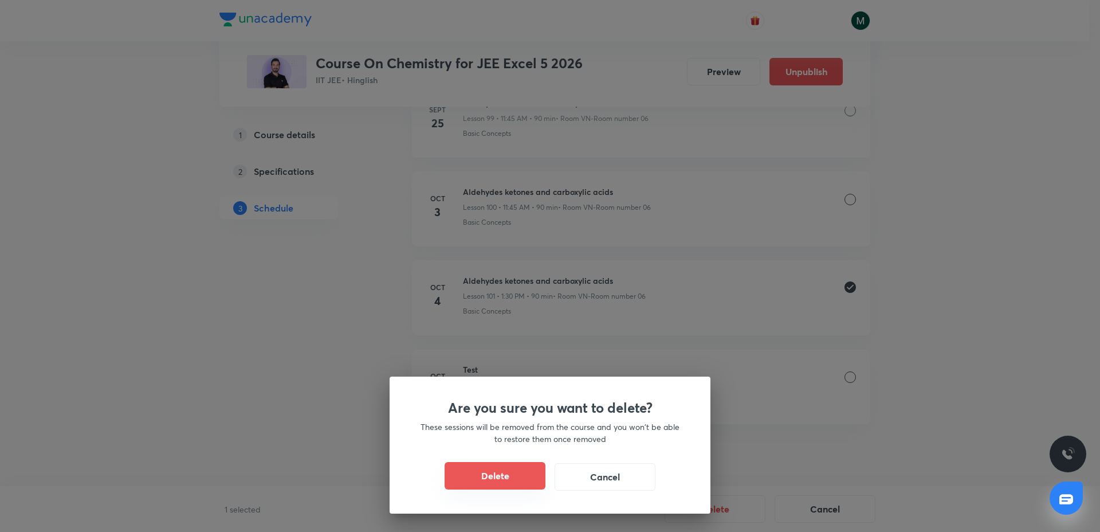
click at [470, 470] on button "Delete" at bounding box center [495, 476] width 101 height 28
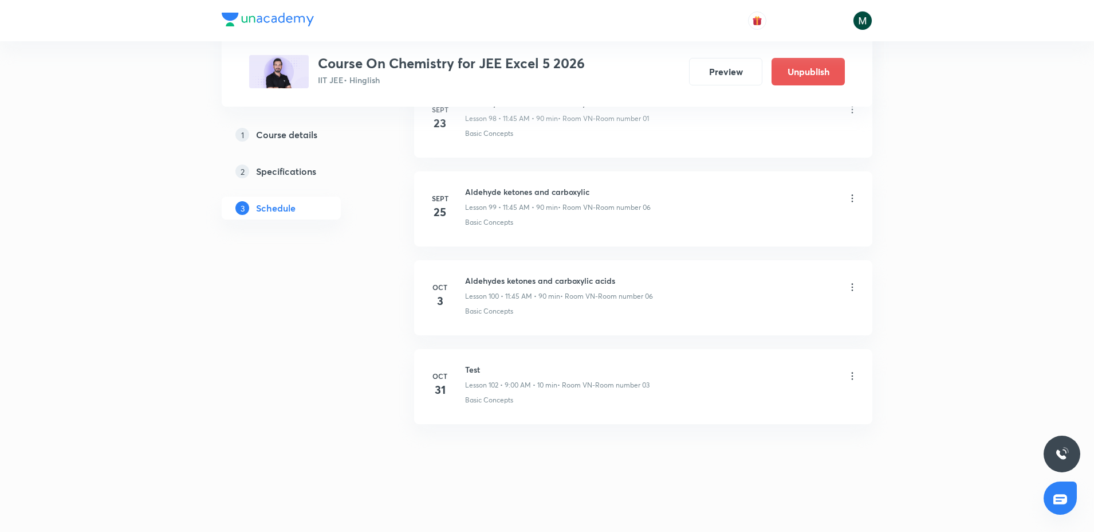
scroll to position [9356, 0]
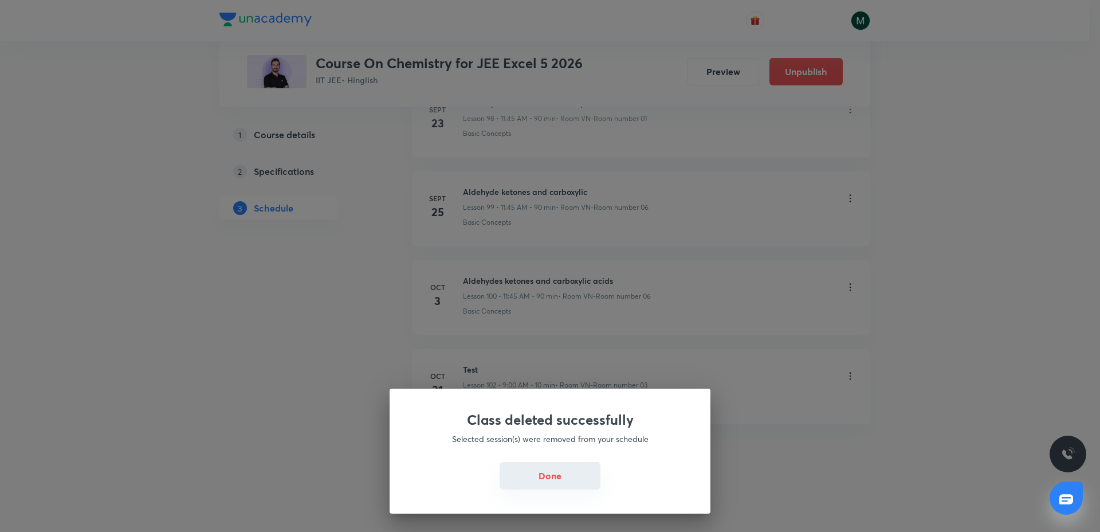
click at [578, 467] on button "Done" at bounding box center [550, 476] width 101 height 28
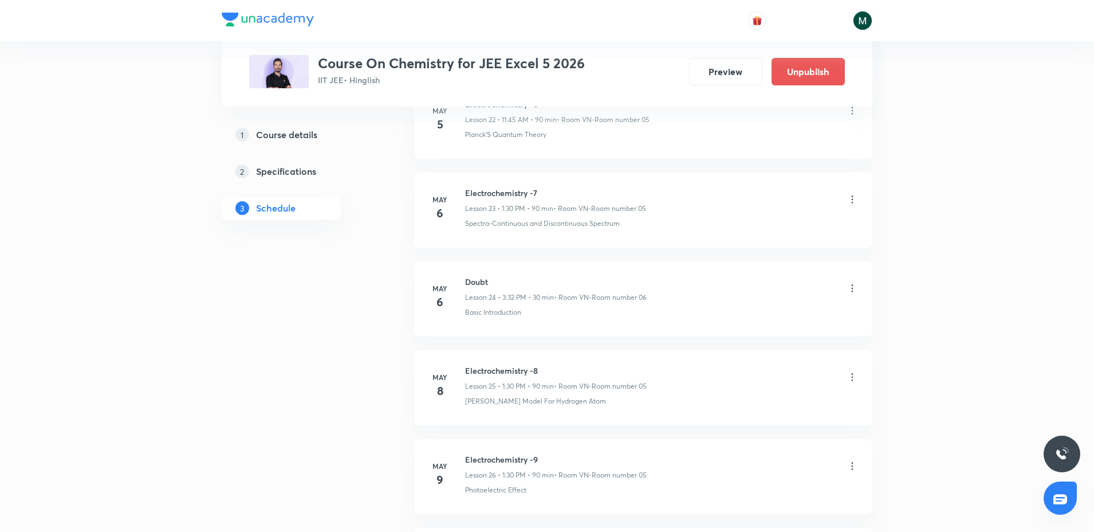
scroll to position [0, 0]
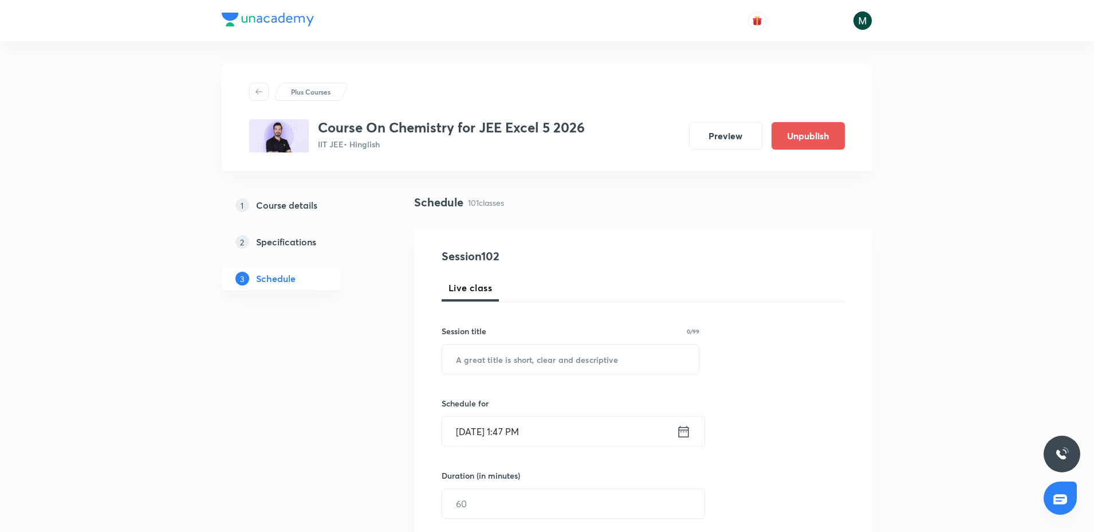
drag, startPoint x: 560, startPoint y: 439, endPoint x: 569, endPoint y: 120, distance: 319.3
click at [474, 370] on input "text" at bounding box center [570, 358] width 257 height 29
paste input "Aldehydes ketones and carboxylic acids"
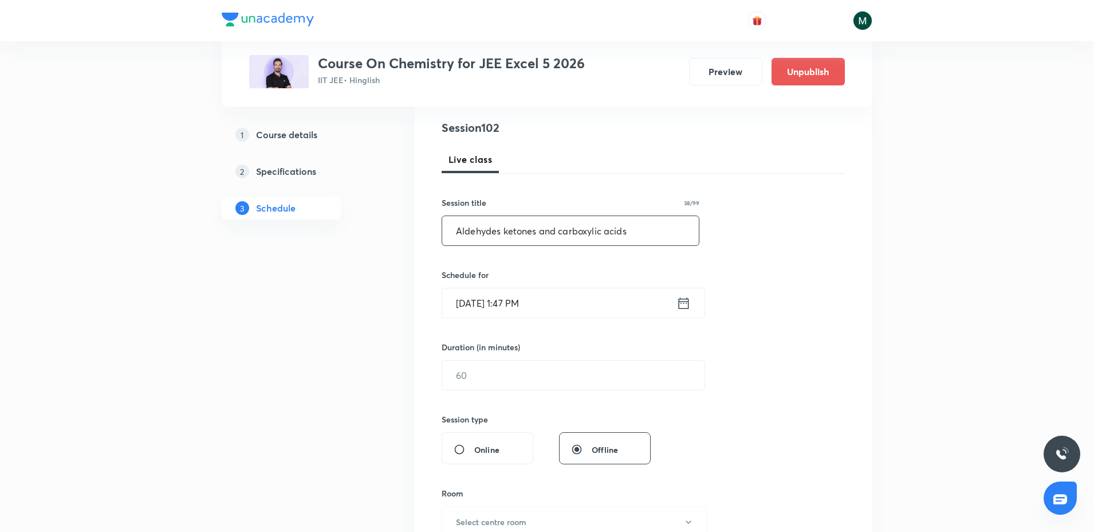
scroll to position [143, 0]
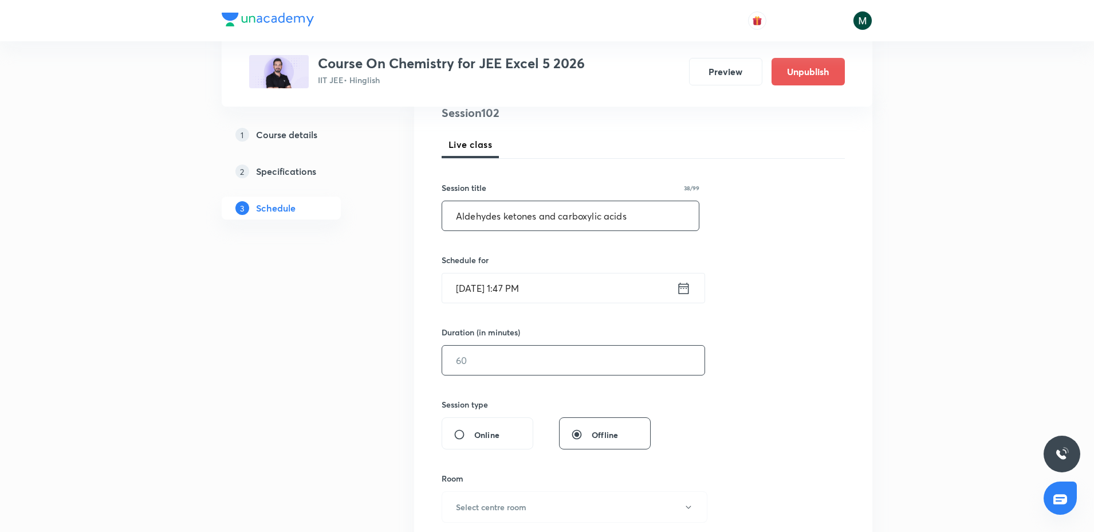
type input "Aldehydes ketones and carboxylic acids"
click at [485, 362] on input "text" at bounding box center [573, 359] width 262 height 29
type input "60"
click at [528, 294] on input "[DATE] 1:47 PM" at bounding box center [559, 287] width 234 height 29
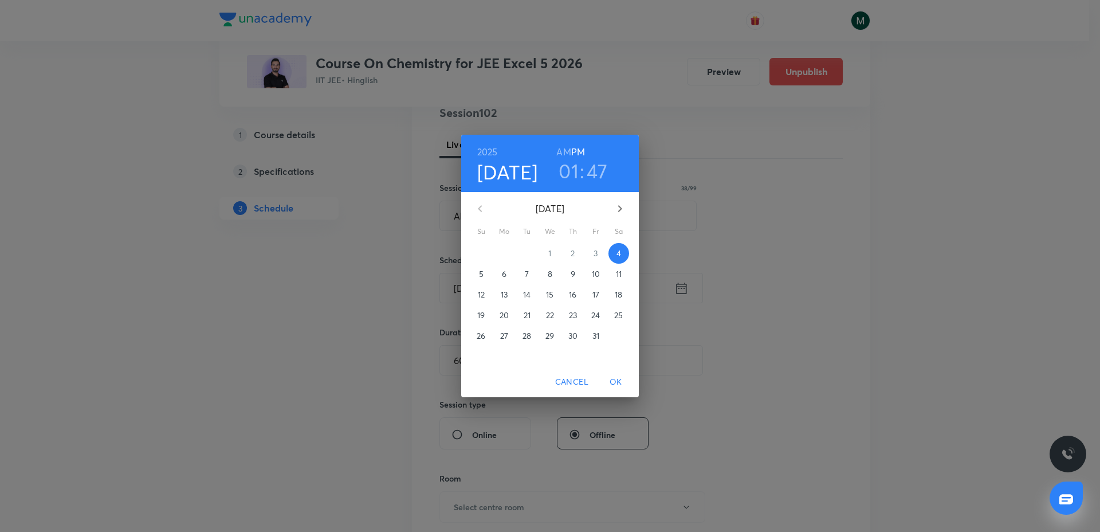
click at [569, 177] on h3 "01" at bounding box center [569, 171] width 20 height 24
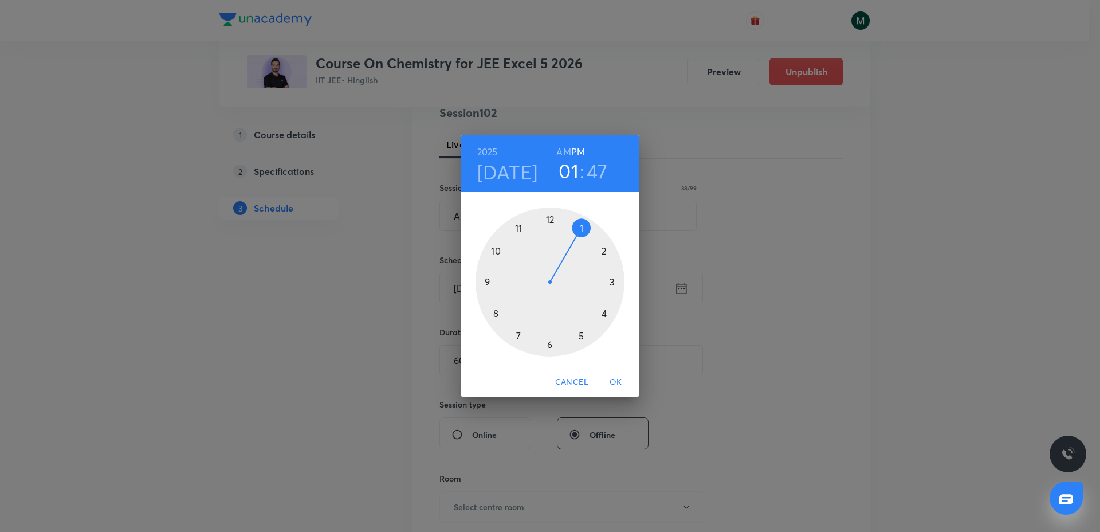
drag, startPoint x: 579, startPoint y: 263, endPoint x: 578, endPoint y: 240, distance: 23.0
click at [578, 240] on div at bounding box center [550, 281] width 149 height 149
click at [587, 169] on h3 "47" at bounding box center [597, 171] width 21 height 24
drag, startPoint x: 584, startPoint y: 259, endPoint x: 507, endPoint y: 259, distance: 77.3
click at [507, 259] on div at bounding box center [550, 281] width 149 height 149
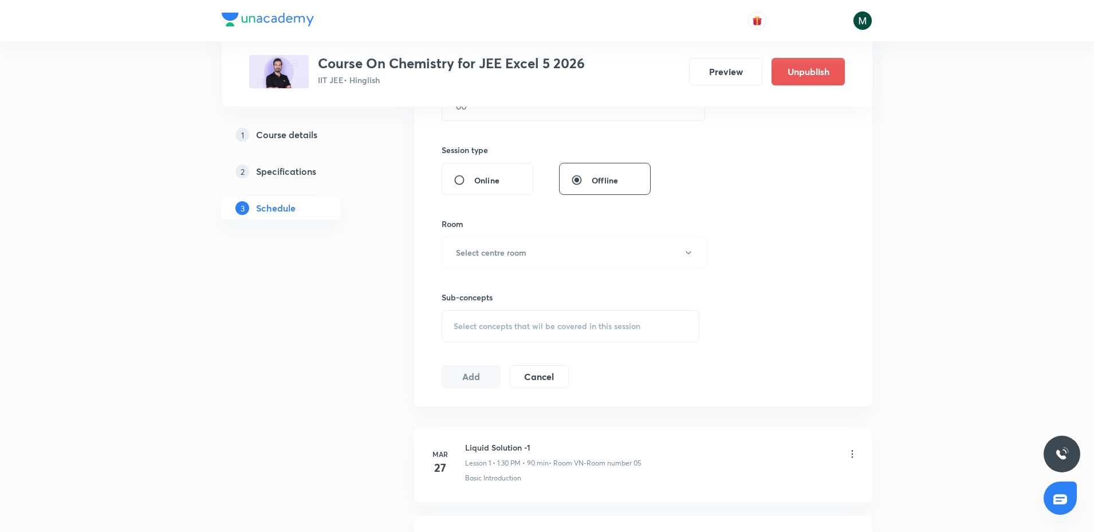
scroll to position [430, 0]
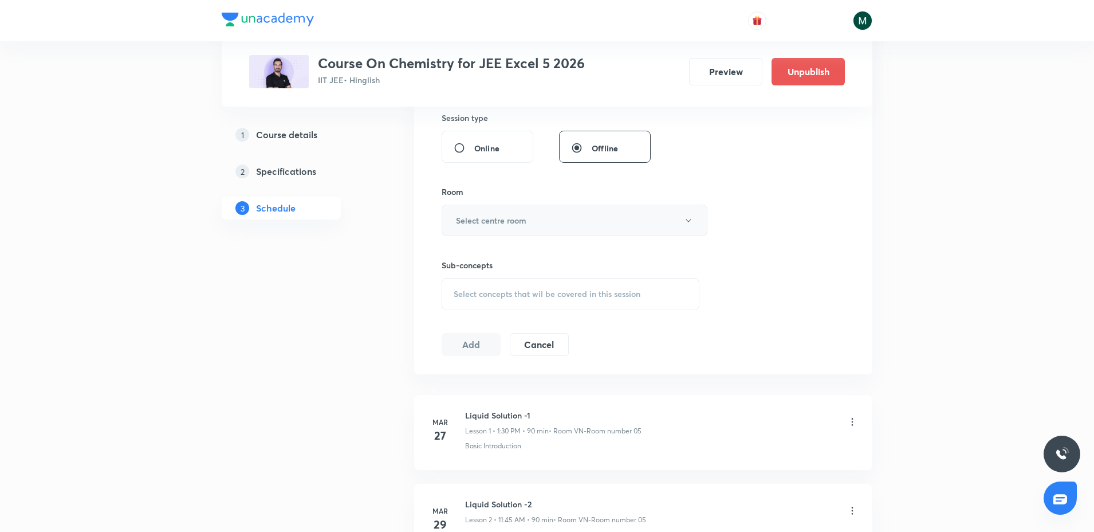
click at [523, 209] on button "Select centre room" at bounding box center [575, 221] width 266 height 32
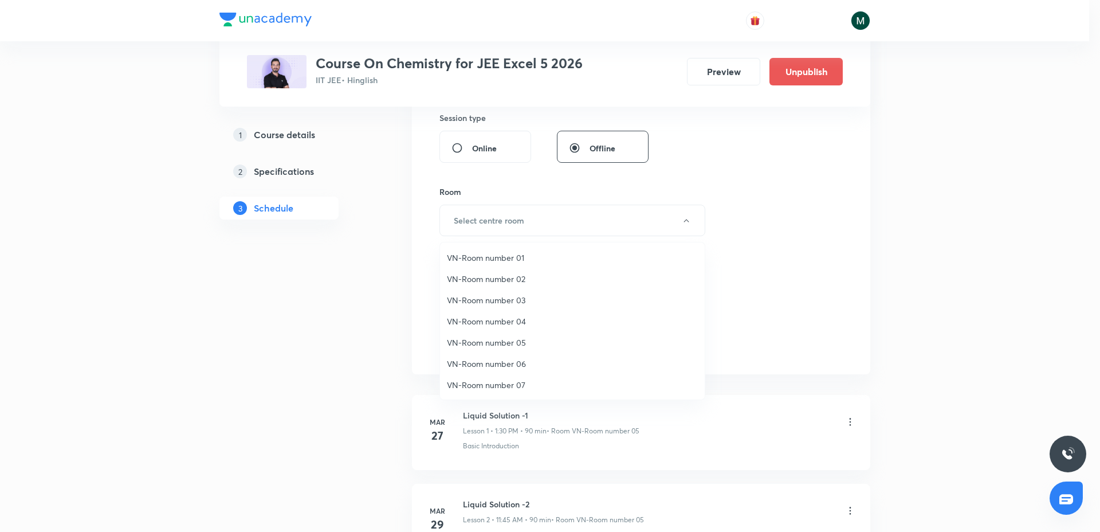
click at [516, 362] on span "VN-Room number 06" at bounding box center [572, 364] width 251 height 12
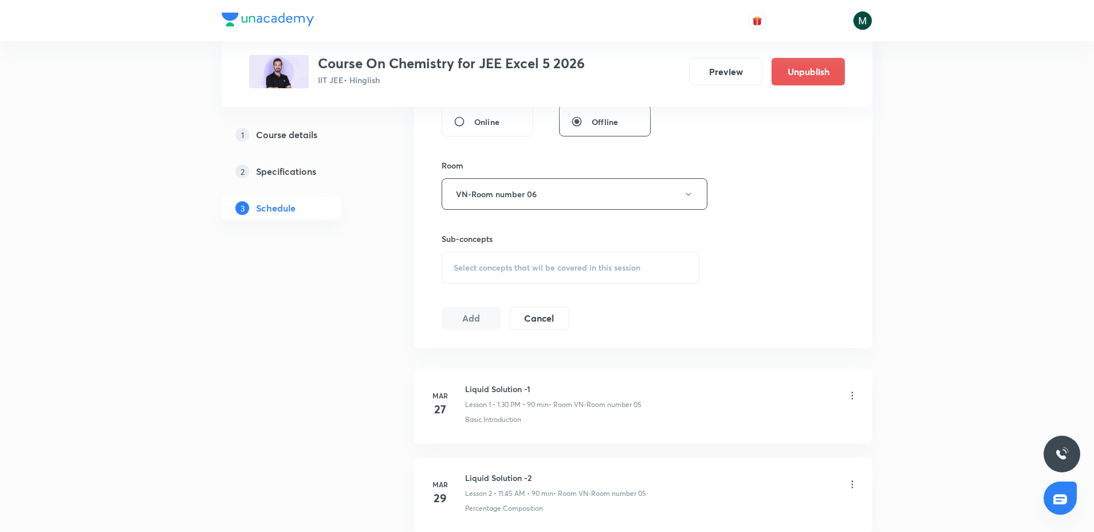
scroll to position [501, 0]
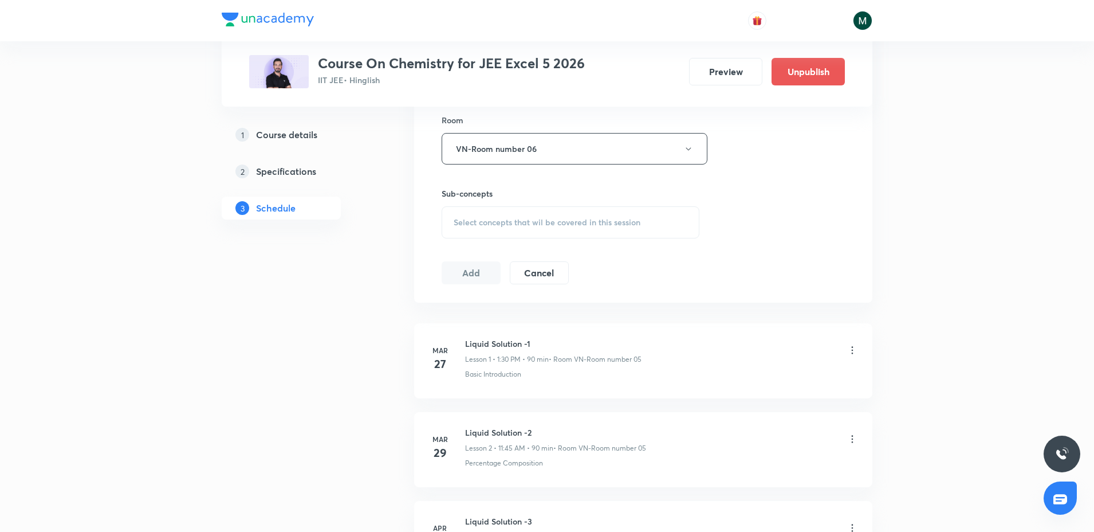
click at [548, 201] on div "Sub-concepts Select concepts that wil be covered in this session" at bounding box center [571, 212] width 258 height 51
click at [547, 206] on div "Select concepts that wil be covered in this session" at bounding box center [571, 222] width 258 height 32
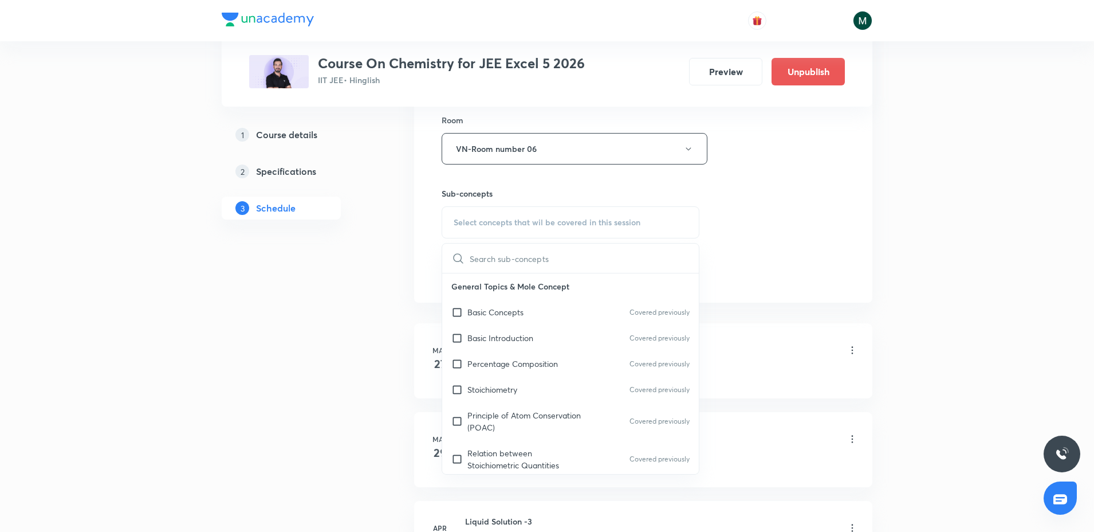
click at [493, 319] on div "Basic Concepts Covered previously" at bounding box center [570, 312] width 257 height 26
checkbox input "true"
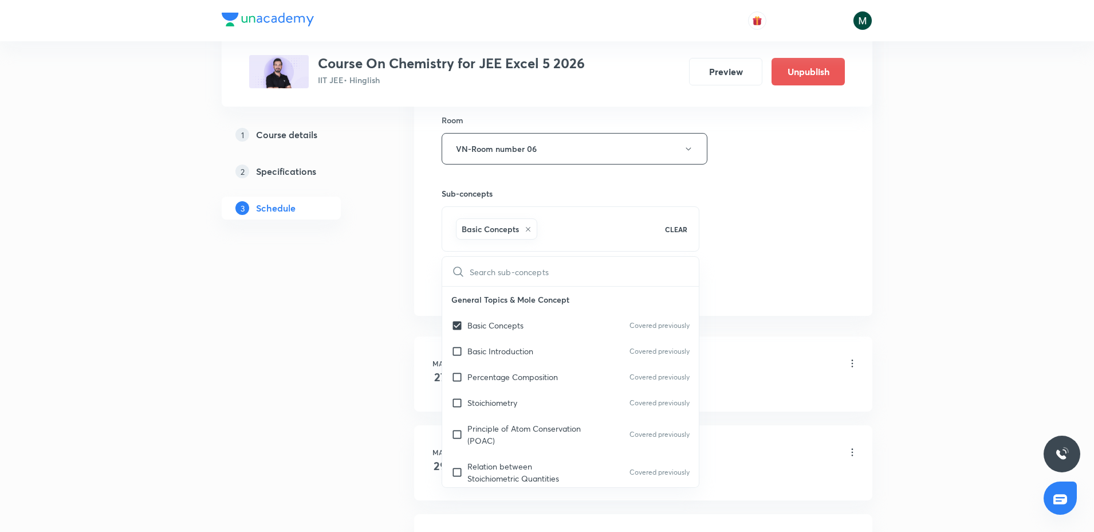
drag, startPoint x: 274, startPoint y: 372, endPoint x: 315, endPoint y: 366, distance: 41.1
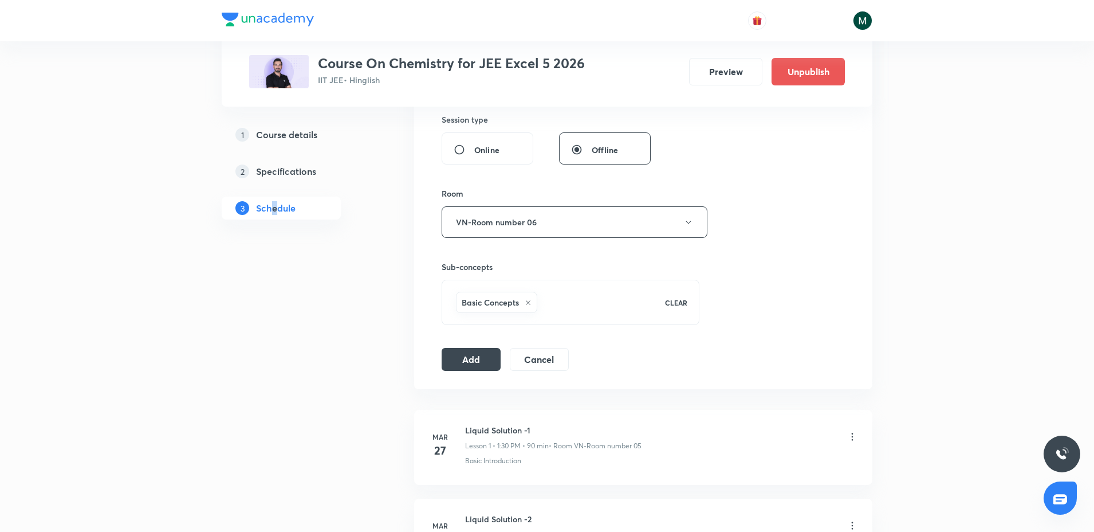
scroll to position [430, 0]
click at [462, 364] on button "Add" at bounding box center [471, 356] width 59 height 23
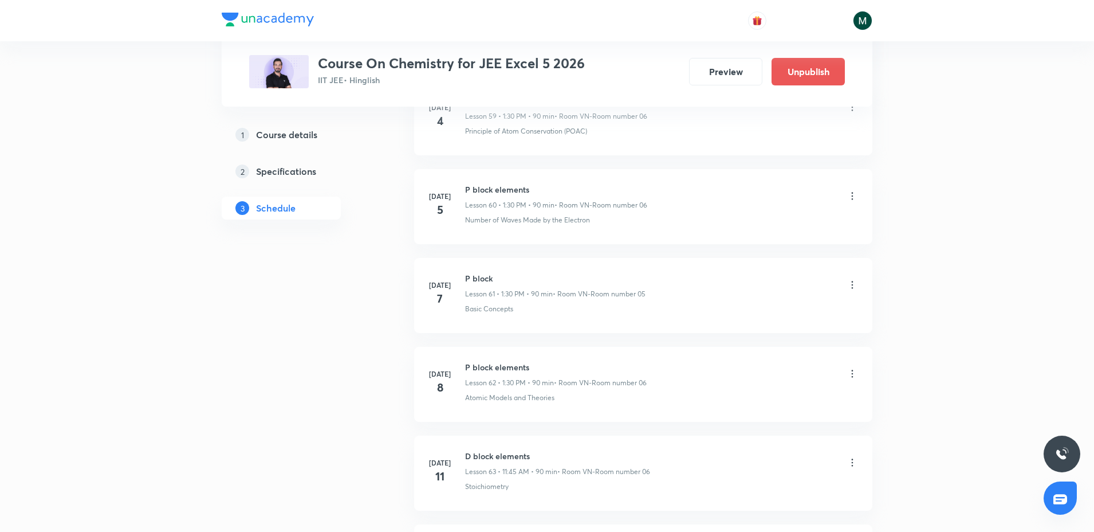
scroll to position [9370, 0]
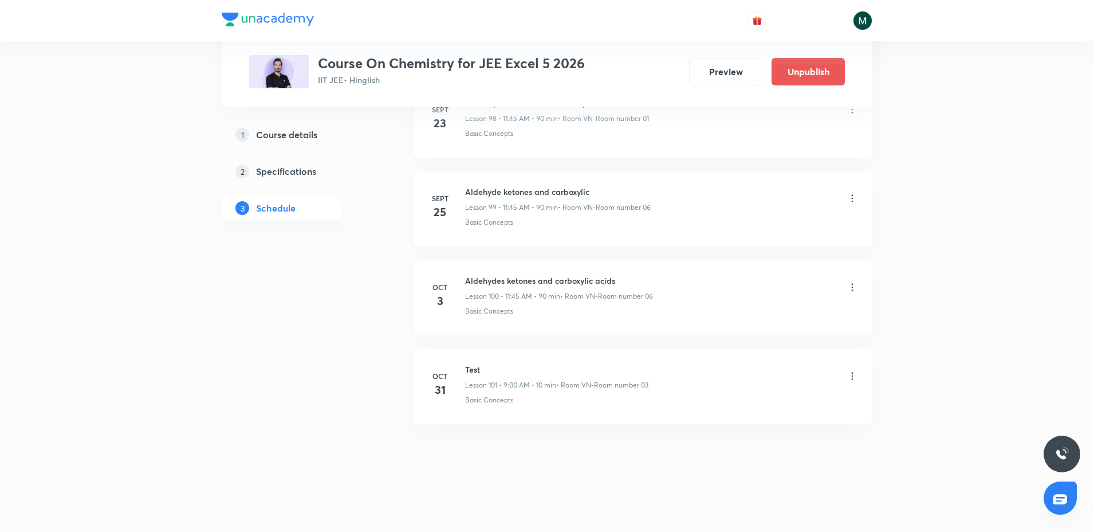
drag, startPoint x: 802, startPoint y: 504, endPoint x: 736, endPoint y: 321, distance: 194.8
drag, startPoint x: 604, startPoint y: 162, endPoint x: 603, endPoint y: 343, distance: 181.1
drag, startPoint x: 447, startPoint y: 391, endPoint x: 427, endPoint y: 396, distance: 20.2
click at [427, 396] on li "[DATE] Aldehydes ketones and carboxylic acids Lesson 102 • 1:50 PM • 60 min • R…" at bounding box center [643, 386] width 458 height 75
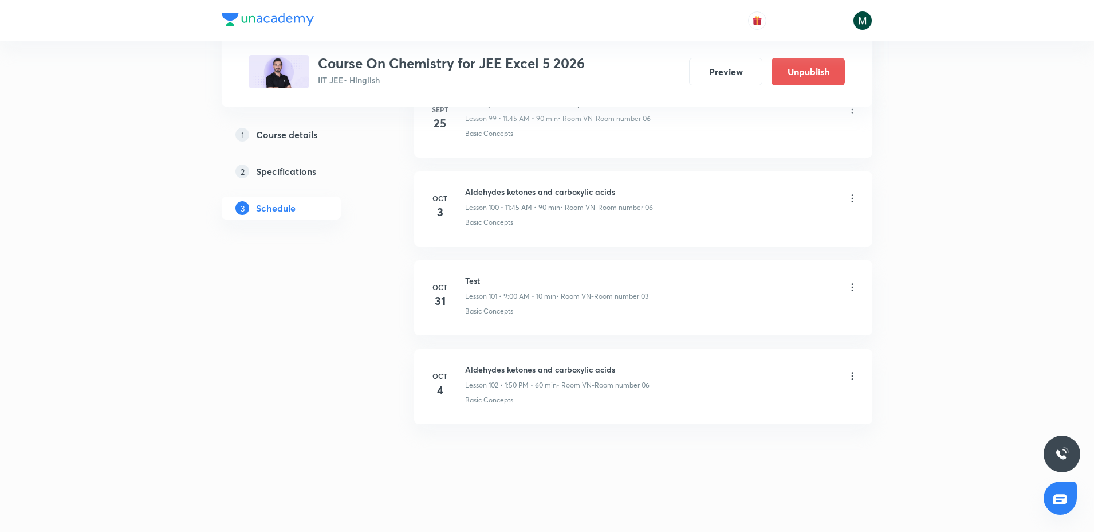
drag, startPoint x: 448, startPoint y: 290, endPoint x: 394, endPoint y: 276, distance: 56.1
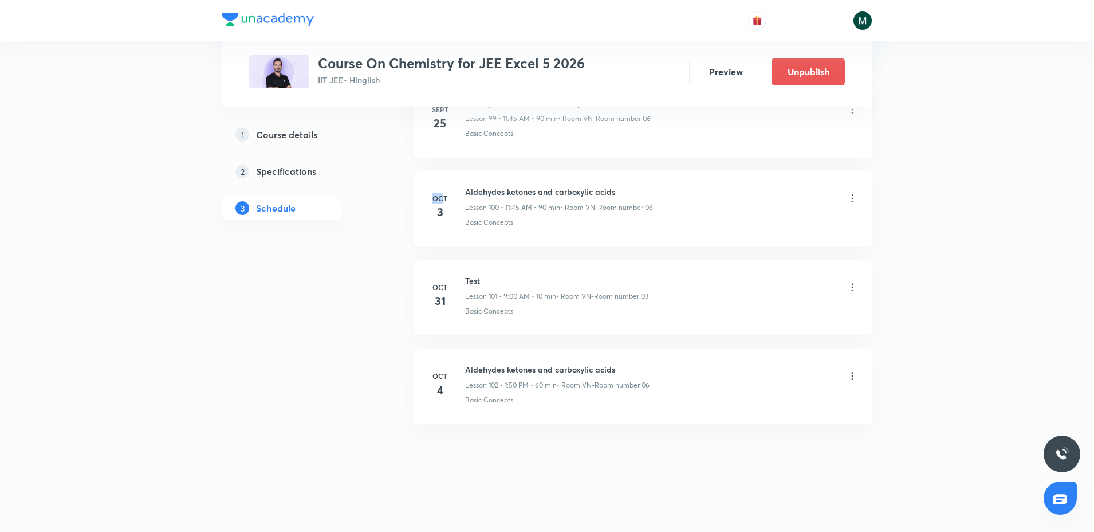
drag, startPoint x: 443, startPoint y: 192, endPoint x: 425, endPoint y: 199, distance: 20.1
click at [425, 198] on li "[DATE] Aldehydes ketones and carboxylic acids Lesson 100 • 11:45 AM • 90 min • …" at bounding box center [643, 208] width 458 height 75
drag, startPoint x: 448, startPoint y: 201, endPoint x: 426, endPoint y: 203, distance: 22.5
click at [426, 203] on li "[DATE] Aldehydes ketones and carboxylic acids Lesson 100 • 11:45 AM • 90 min • …" at bounding box center [643, 208] width 458 height 75
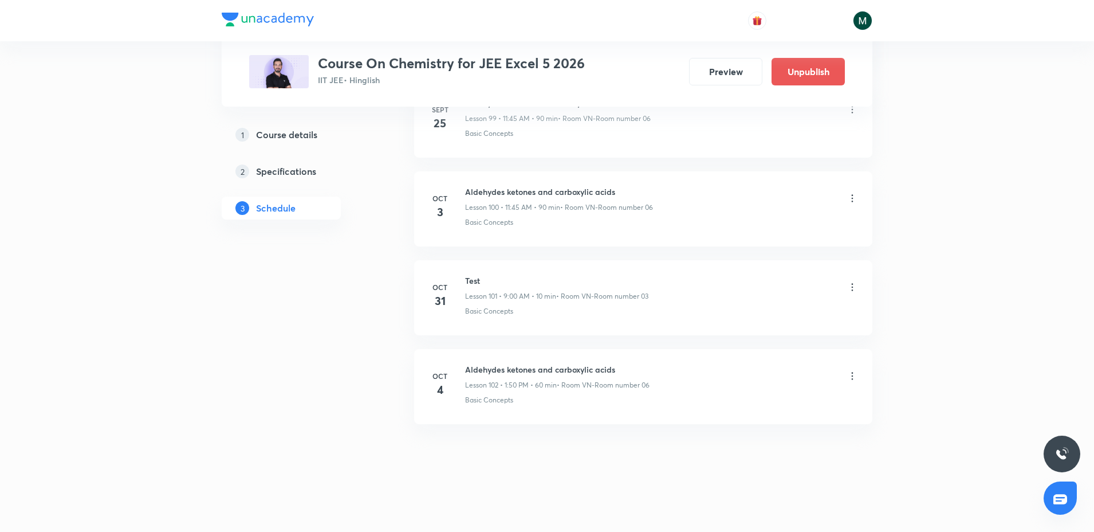
drag, startPoint x: 447, startPoint y: 199, endPoint x: 424, endPoint y: 211, distance: 25.9
click at [424, 211] on li "[DATE] Aldehydes ketones and carboxylic acids Lesson 100 • 11:45 AM • 90 min • …" at bounding box center [643, 208] width 458 height 75
drag, startPoint x: 448, startPoint y: 205, endPoint x: 422, endPoint y: 215, distance: 28.5
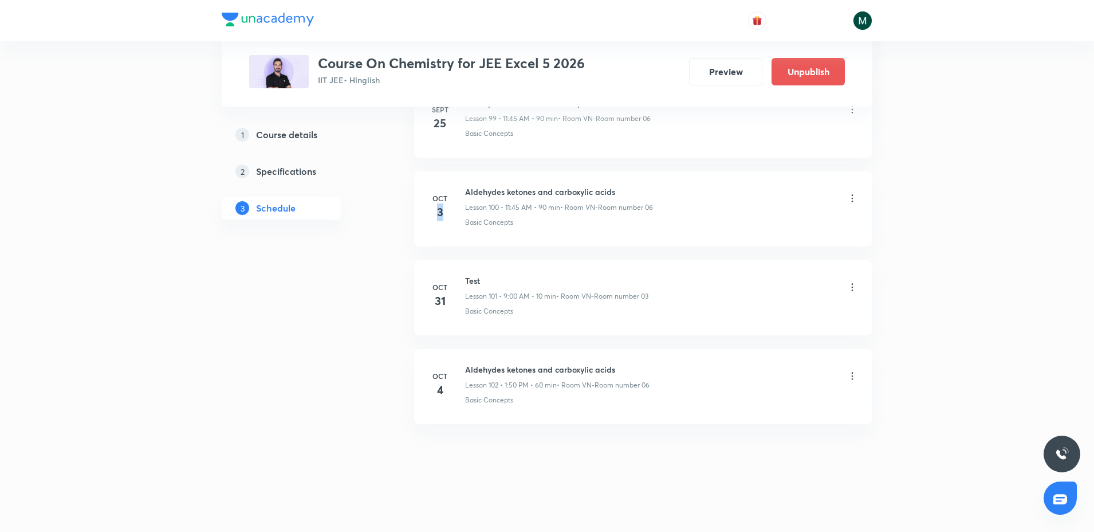
click at [422, 215] on li "[DATE] Aldehydes ketones and carboxylic acids Lesson 100 • 11:45 AM • 90 min • …" at bounding box center [643, 208] width 458 height 75
drag, startPoint x: 447, startPoint y: 199, endPoint x: 411, endPoint y: 202, distance: 36.2
